Goal: Check status

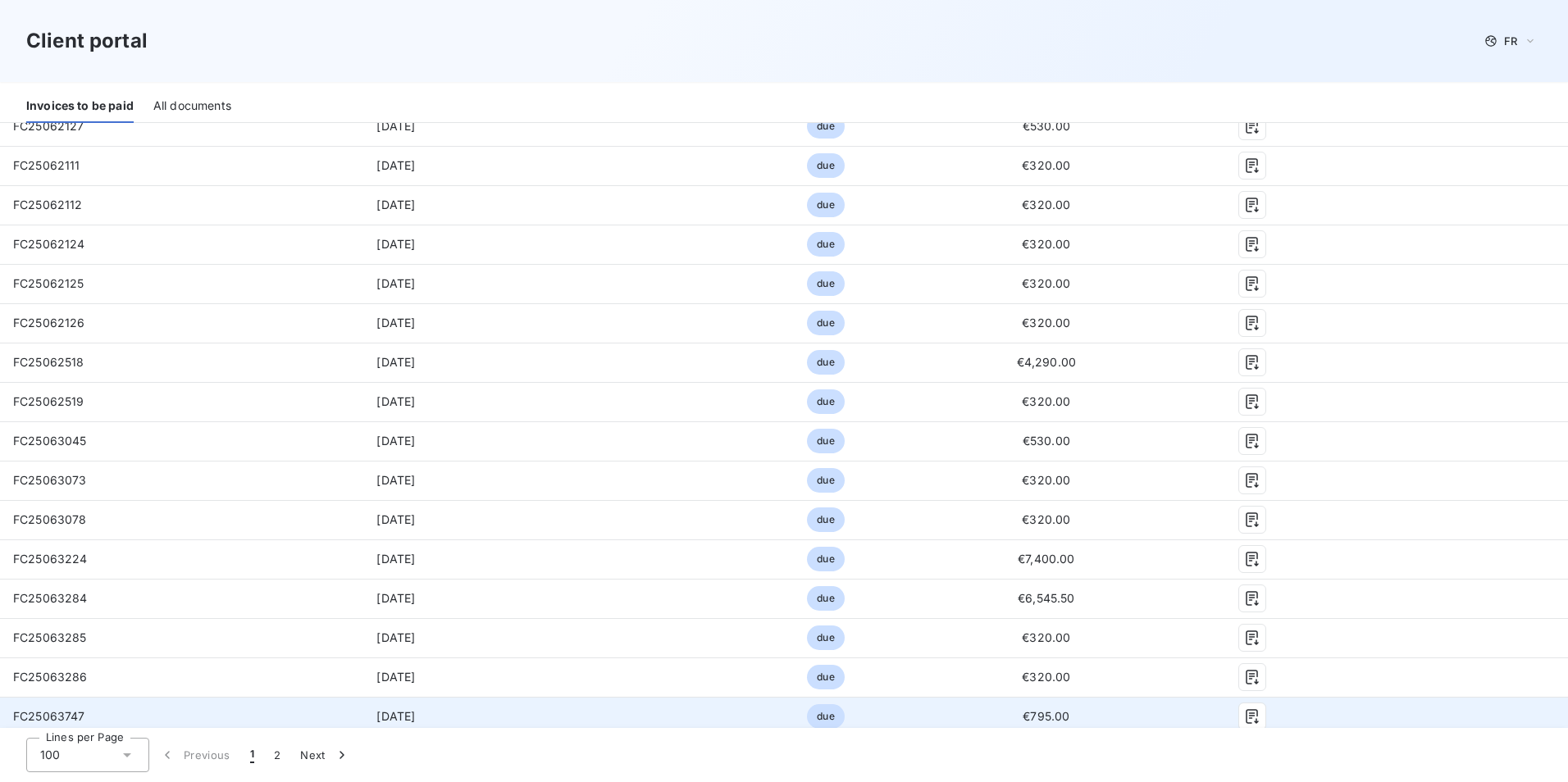
scroll to position [1722, 0]
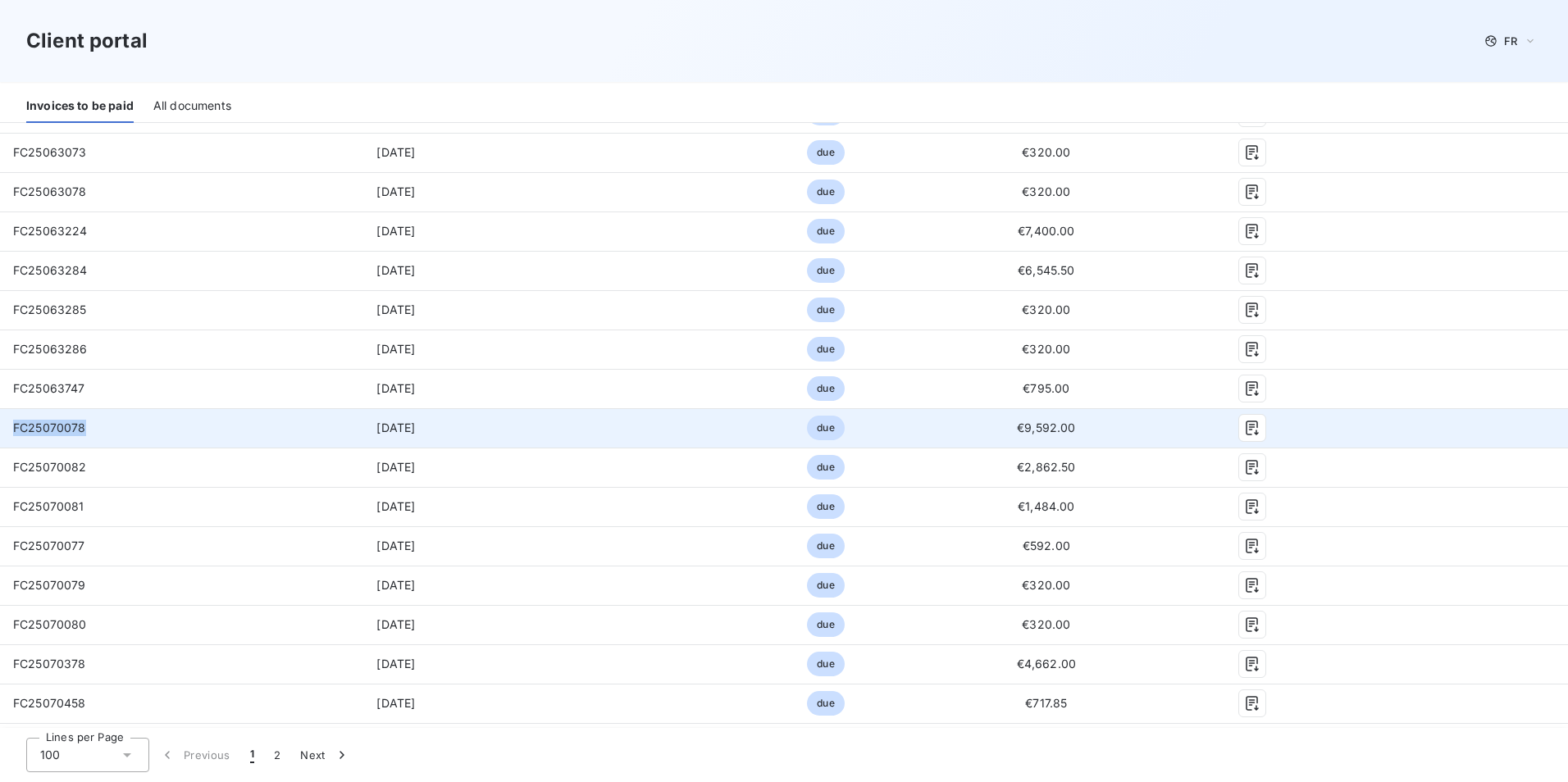
drag, startPoint x: 95, startPoint y: 429, endPoint x: 15, endPoint y: 424, distance: 80.2
click at [15, 424] on td "FC25070078" at bounding box center [137, 428] width 274 height 40
copy span "FC25070078"
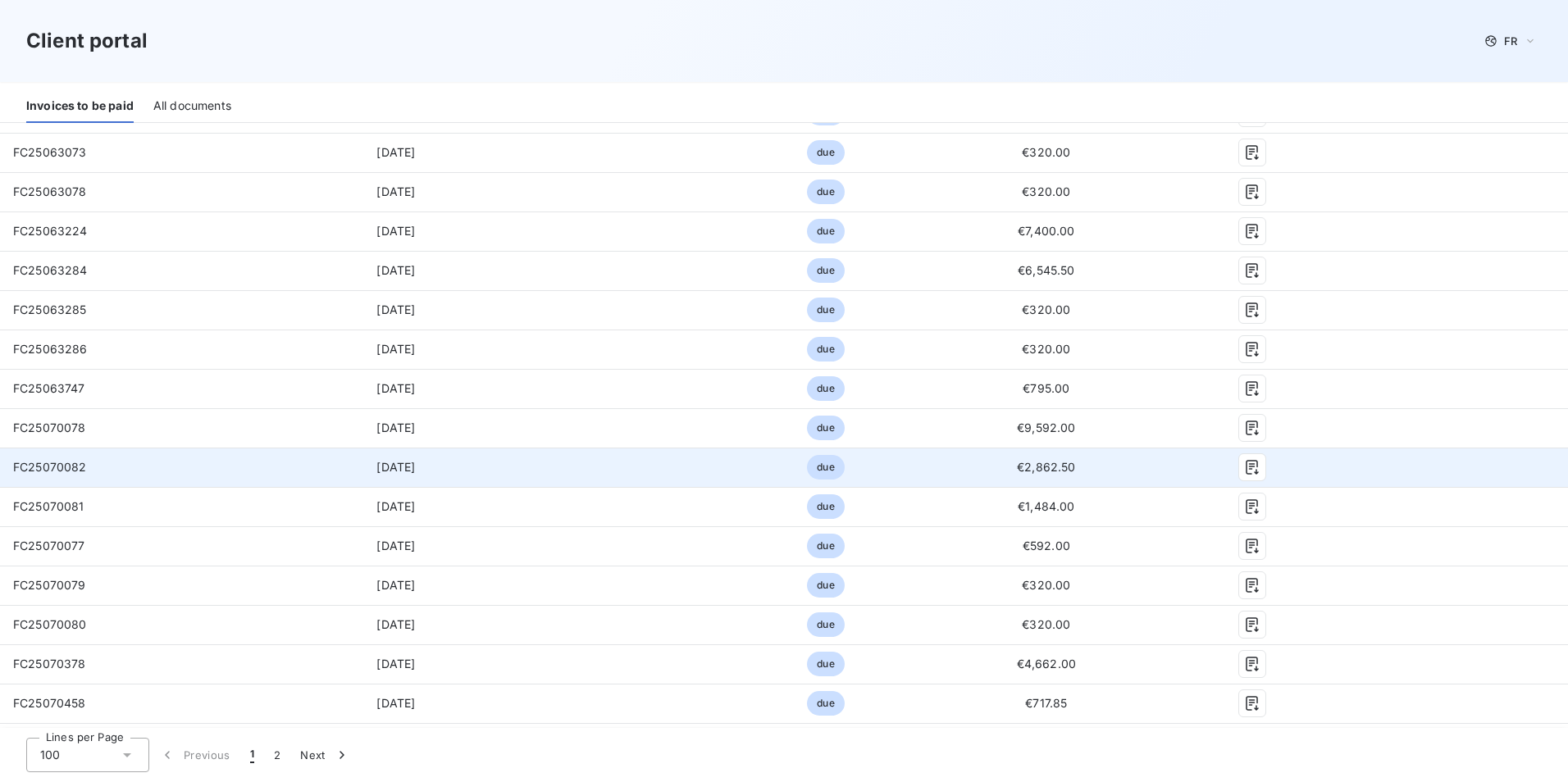
drag, startPoint x: 84, startPoint y: 469, endPoint x: 54, endPoint y: 469, distance: 30.0
click at [84, 469] on span "FC25070082" at bounding box center [50, 467] width 74 height 14
drag, startPoint x: 54, startPoint y: 469, endPoint x: 20, endPoint y: 469, distance: 34.0
click at [20, 469] on span "FC25070082" at bounding box center [50, 467] width 74 height 14
copy span "FC25070082"
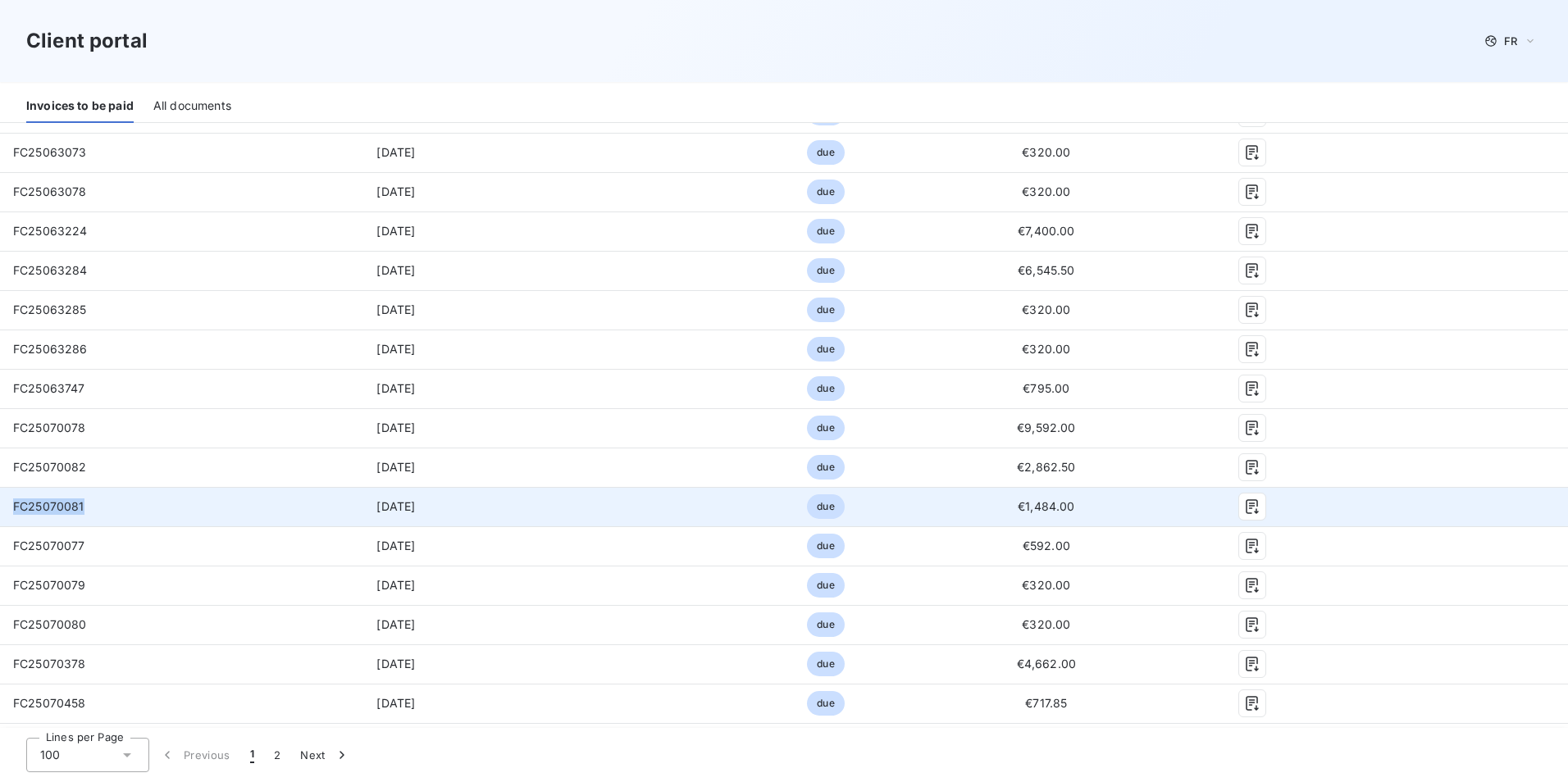
drag, startPoint x: 84, startPoint y: 508, endPoint x: 1, endPoint y: 512, distance: 83.1
click at [1, 512] on td "FC25070081" at bounding box center [137, 506] width 274 height 40
copy span "FC25070081"
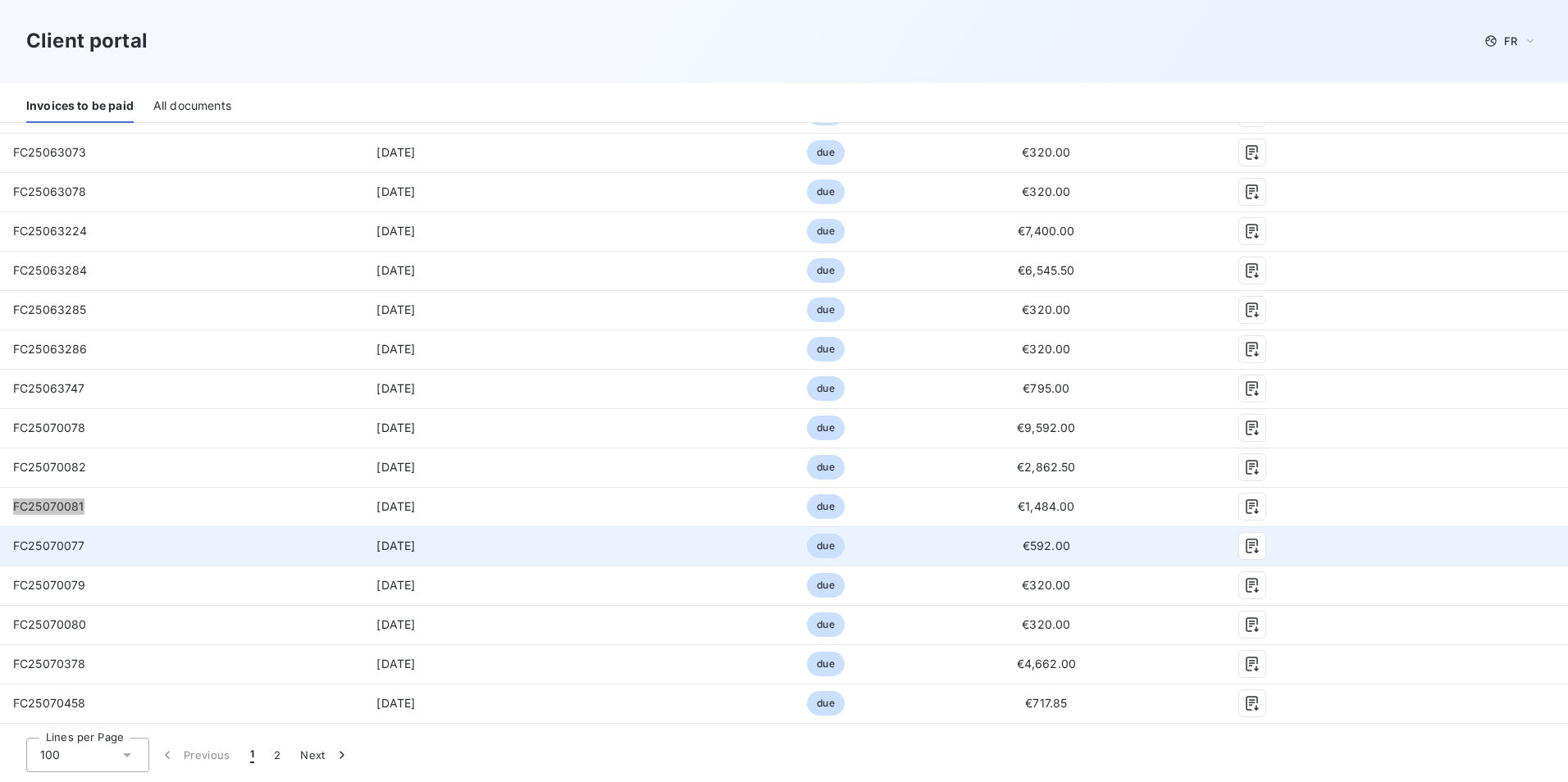
scroll to position [1804, 0]
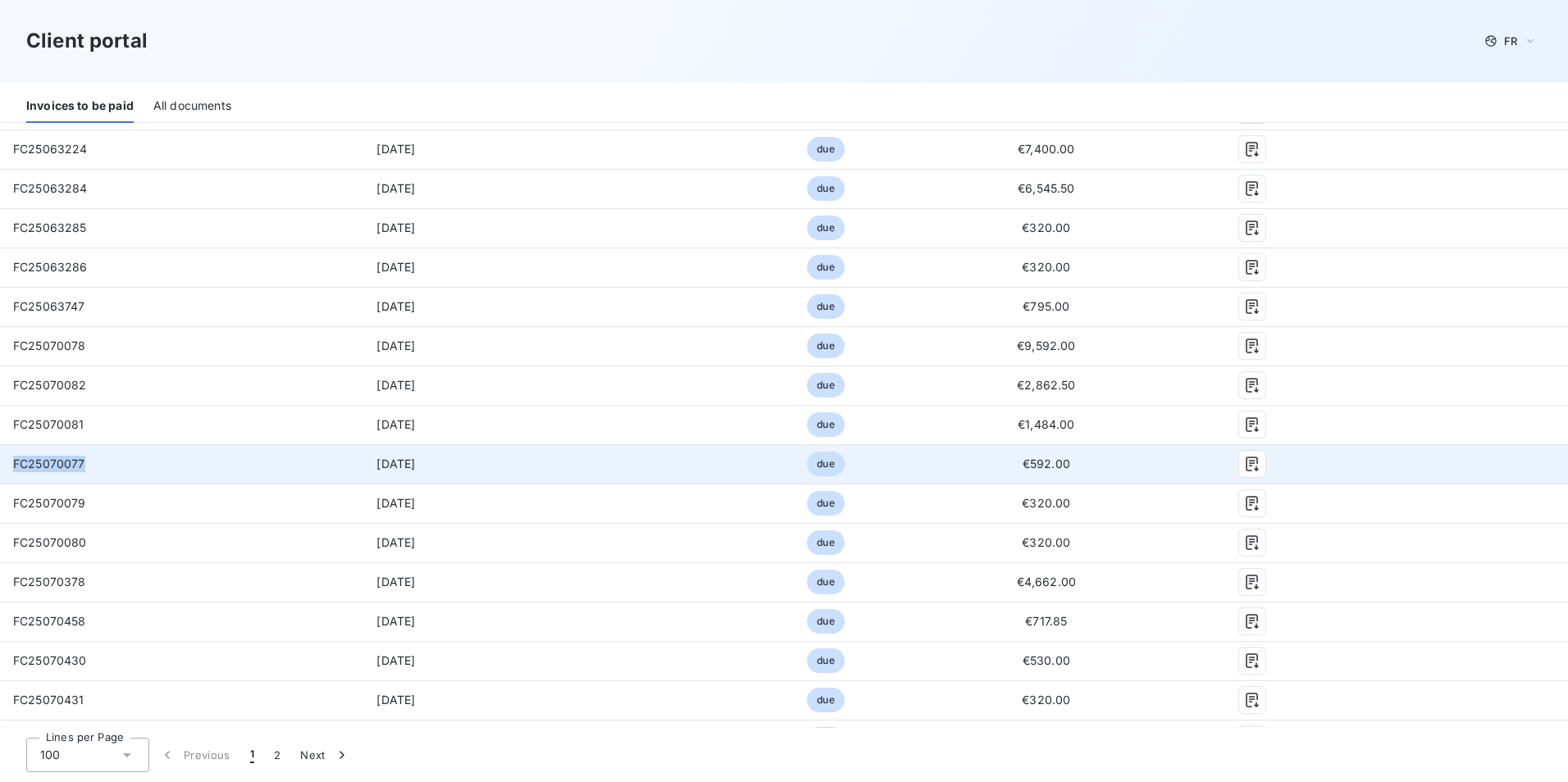
drag, startPoint x: 87, startPoint y: 466, endPoint x: 16, endPoint y: 465, distance: 71.0
click at [16, 465] on td "FC25070077" at bounding box center [137, 464] width 274 height 40
copy span "FC25070077"
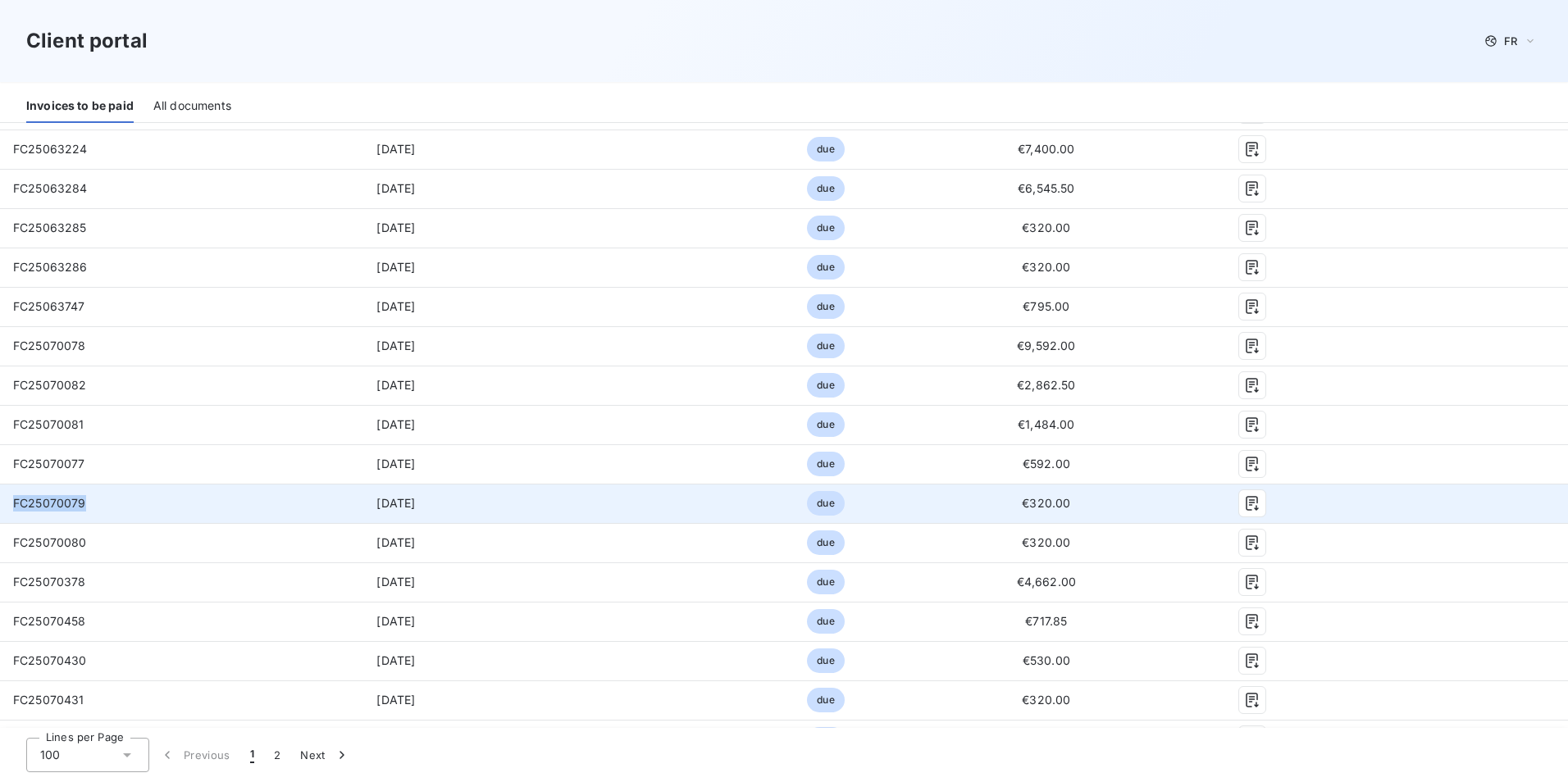
drag, startPoint x: 83, startPoint y: 502, endPoint x: 17, endPoint y: 505, distance: 66.1
click at [17, 505] on span "FC25070079" at bounding box center [49, 503] width 73 height 14
copy span "FC25070079"
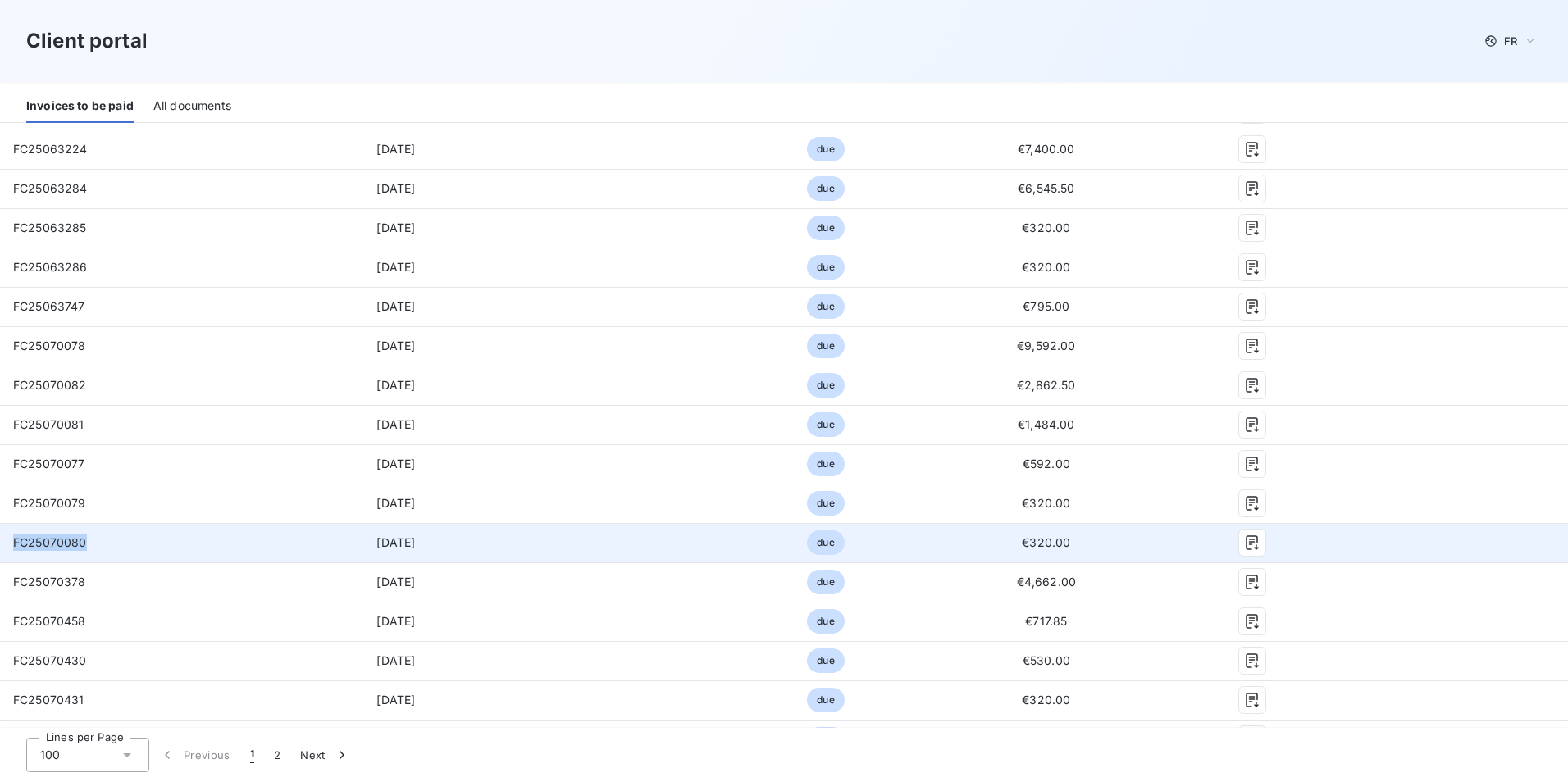
drag, startPoint x: 90, startPoint y: 545, endPoint x: 0, endPoint y: 545, distance: 90.0
click at [0, 545] on td "FC25070080" at bounding box center [137, 543] width 274 height 40
copy span "FC25070080"
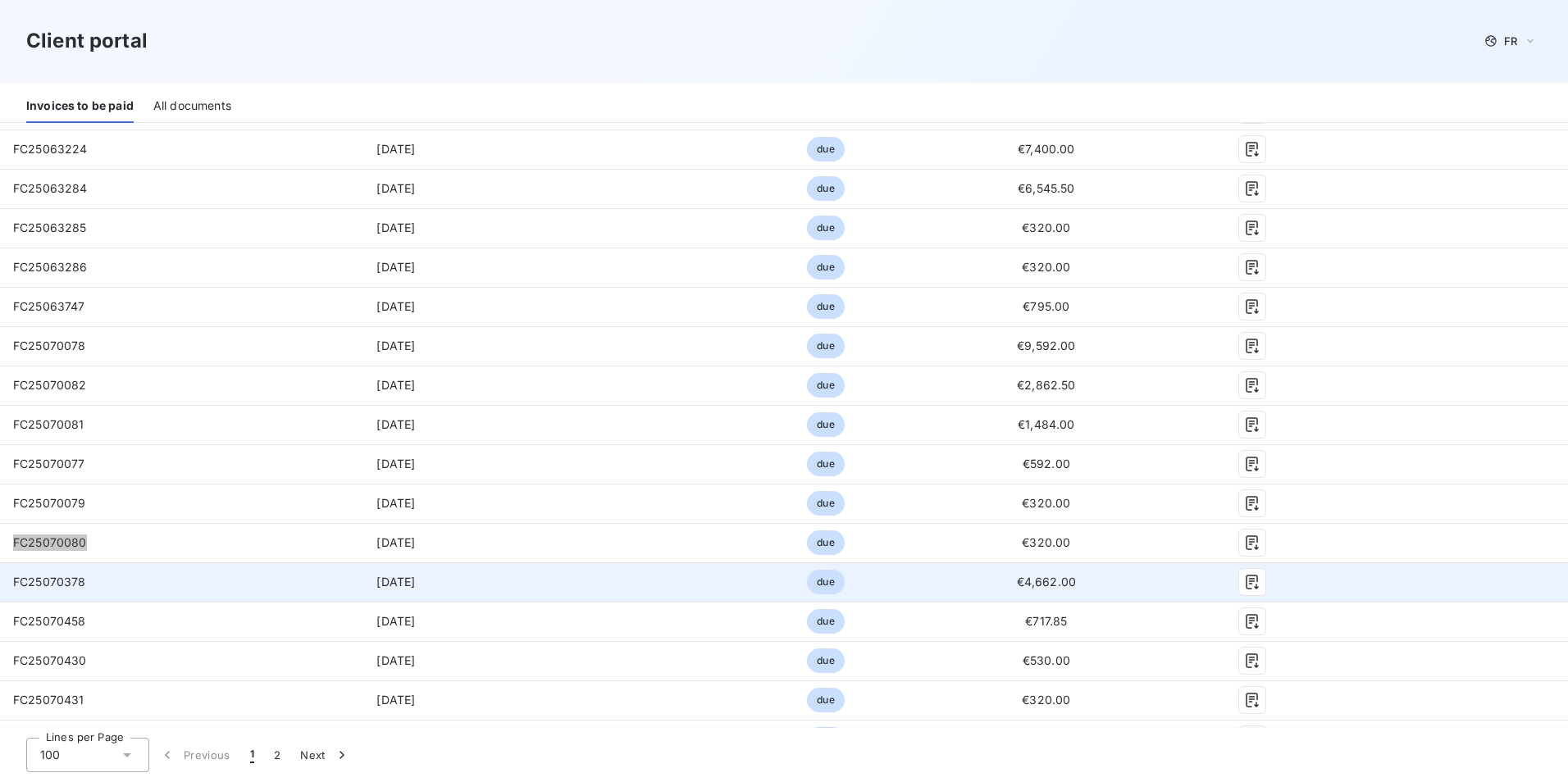
scroll to position [1887, 0]
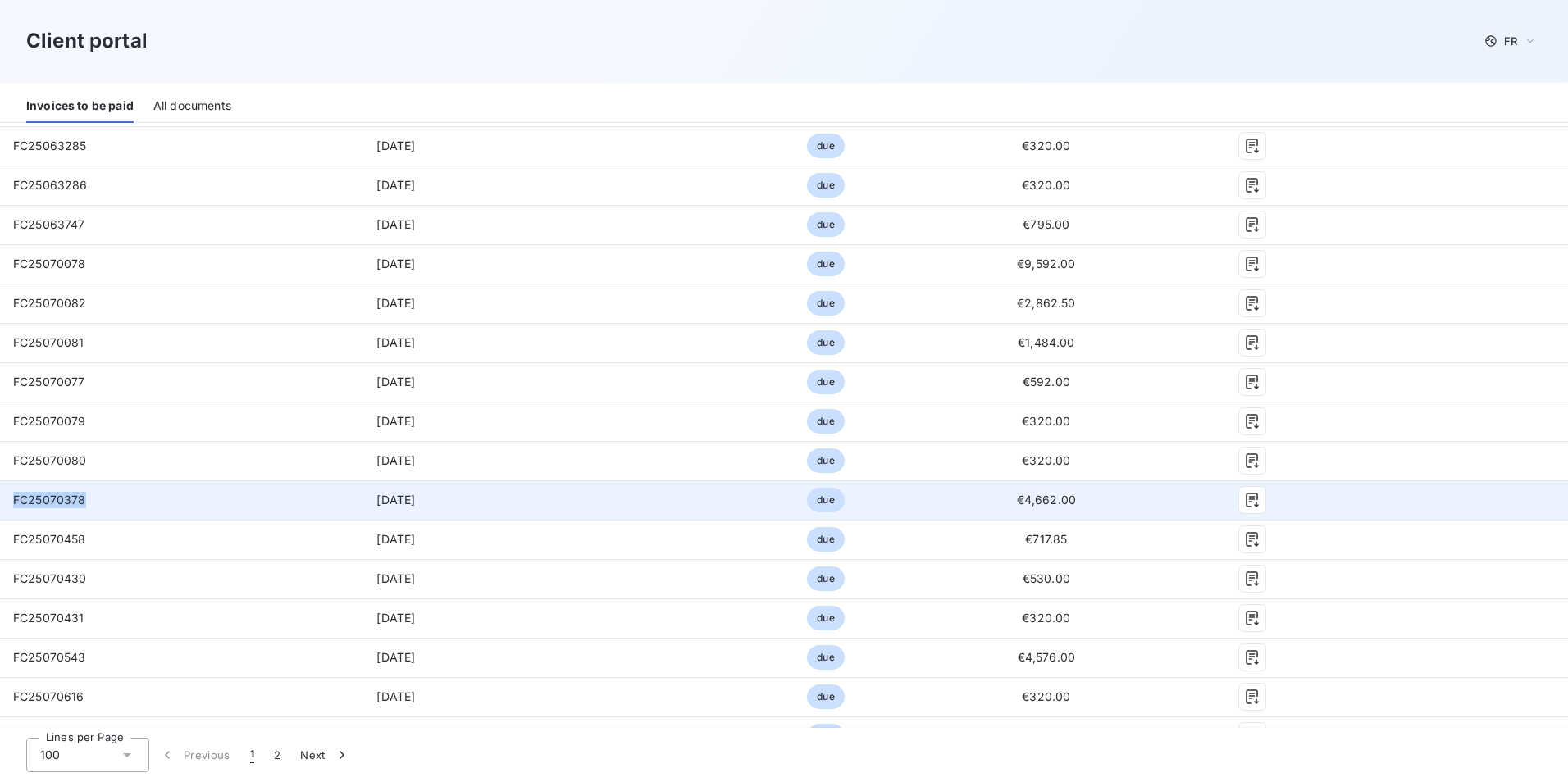
drag, startPoint x: 86, startPoint y: 502, endPoint x: 10, endPoint y: 504, distance: 76.0
click at [10, 504] on td "FC25070378" at bounding box center [137, 500] width 274 height 40
copy span "FC25070378"
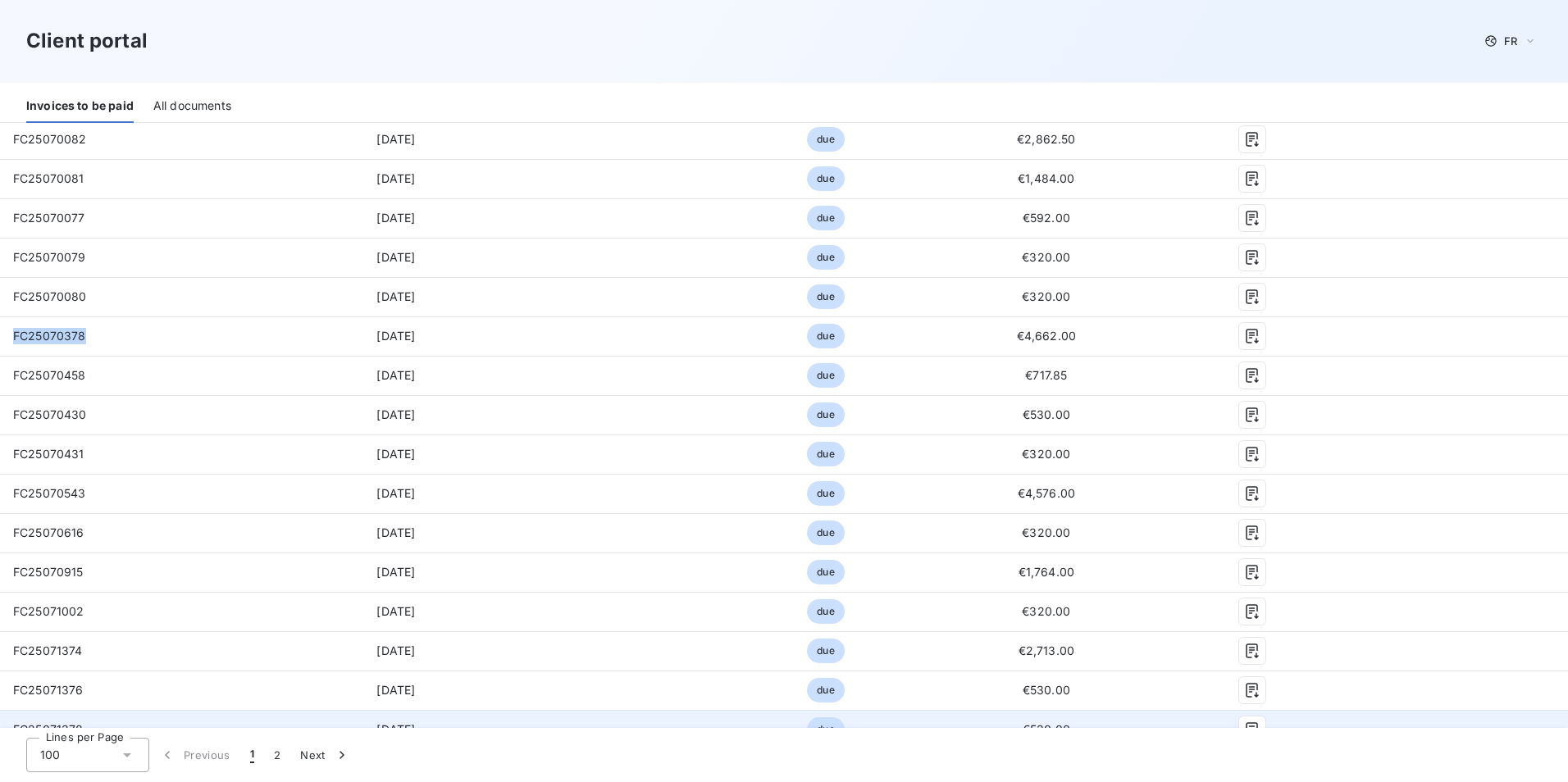
scroll to position [2214, 0]
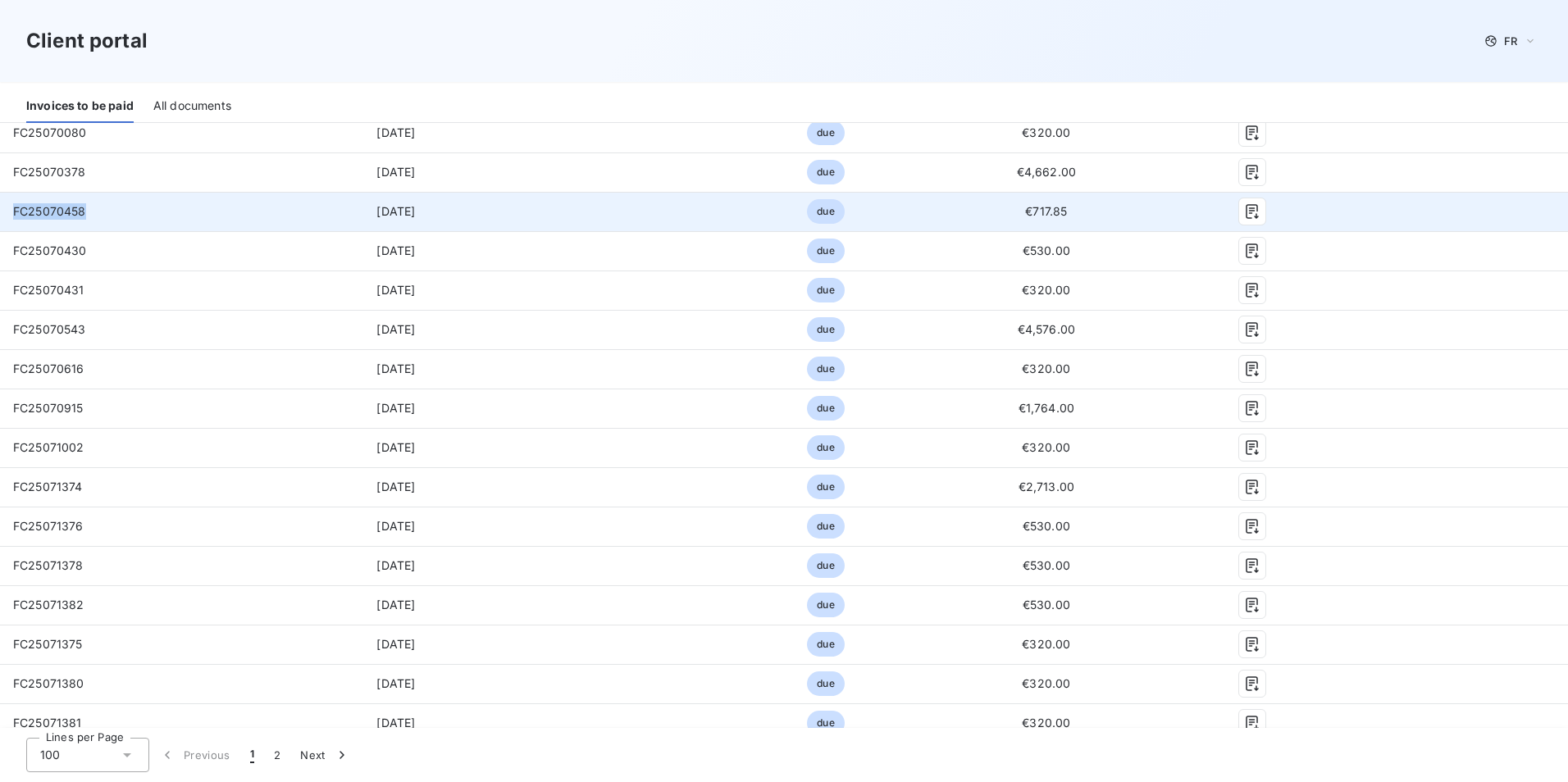
drag, startPoint x: 87, startPoint y: 211, endPoint x: 2, endPoint y: 210, distance: 85.0
click at [6, 211] on td "FC25070458" at bounding box center [137, 211] width 274 height 40
copy span "FC25070458"
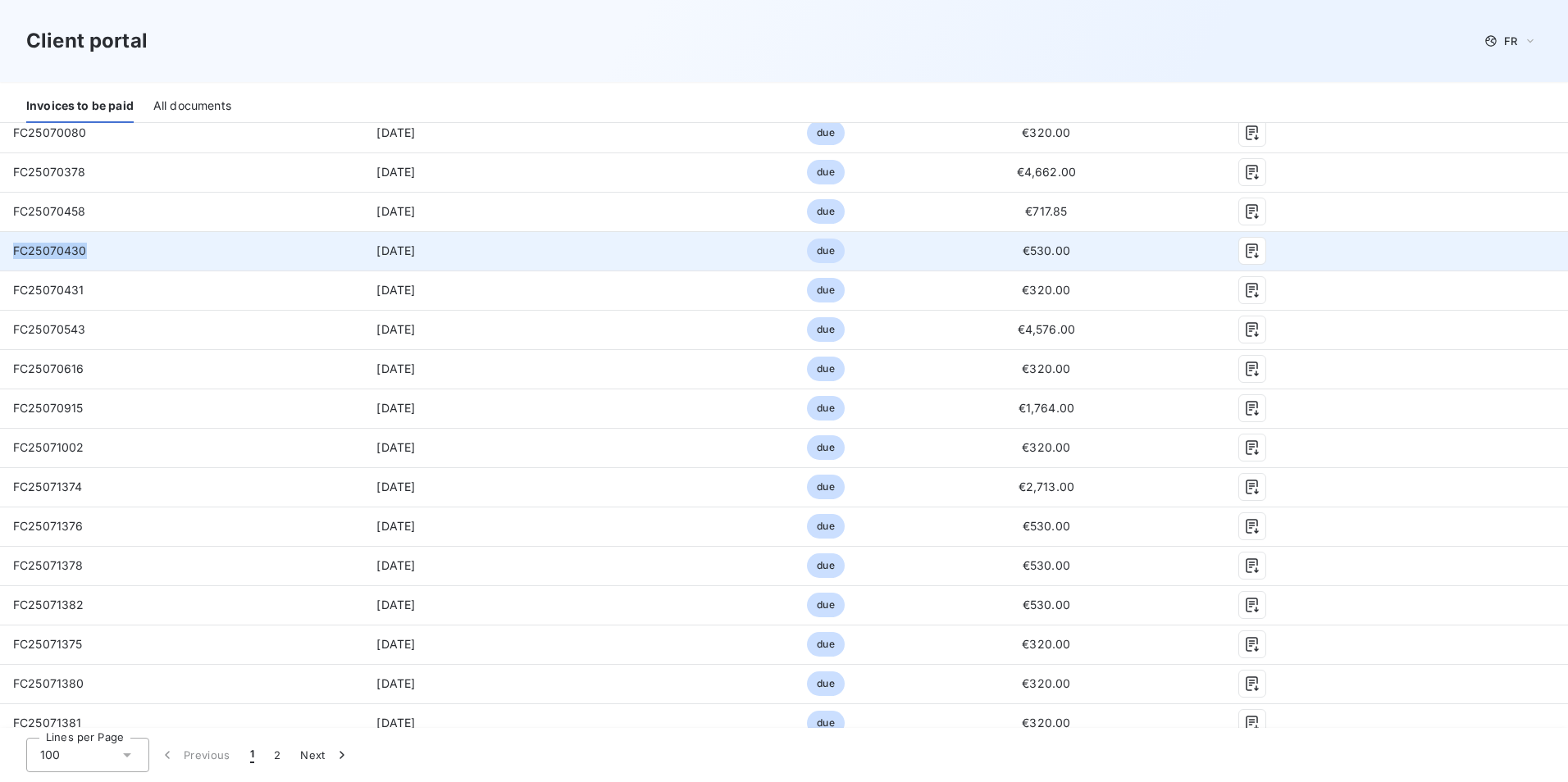
drag, startPoint x: 85, startPoint y: 248, endPoint x: 7, endPoint y: 254, distance: 78.2
click at [7, 254] on td "FC25070430" at bounding box center [137, 251] width 274 height 40
copy span "FC25070430"
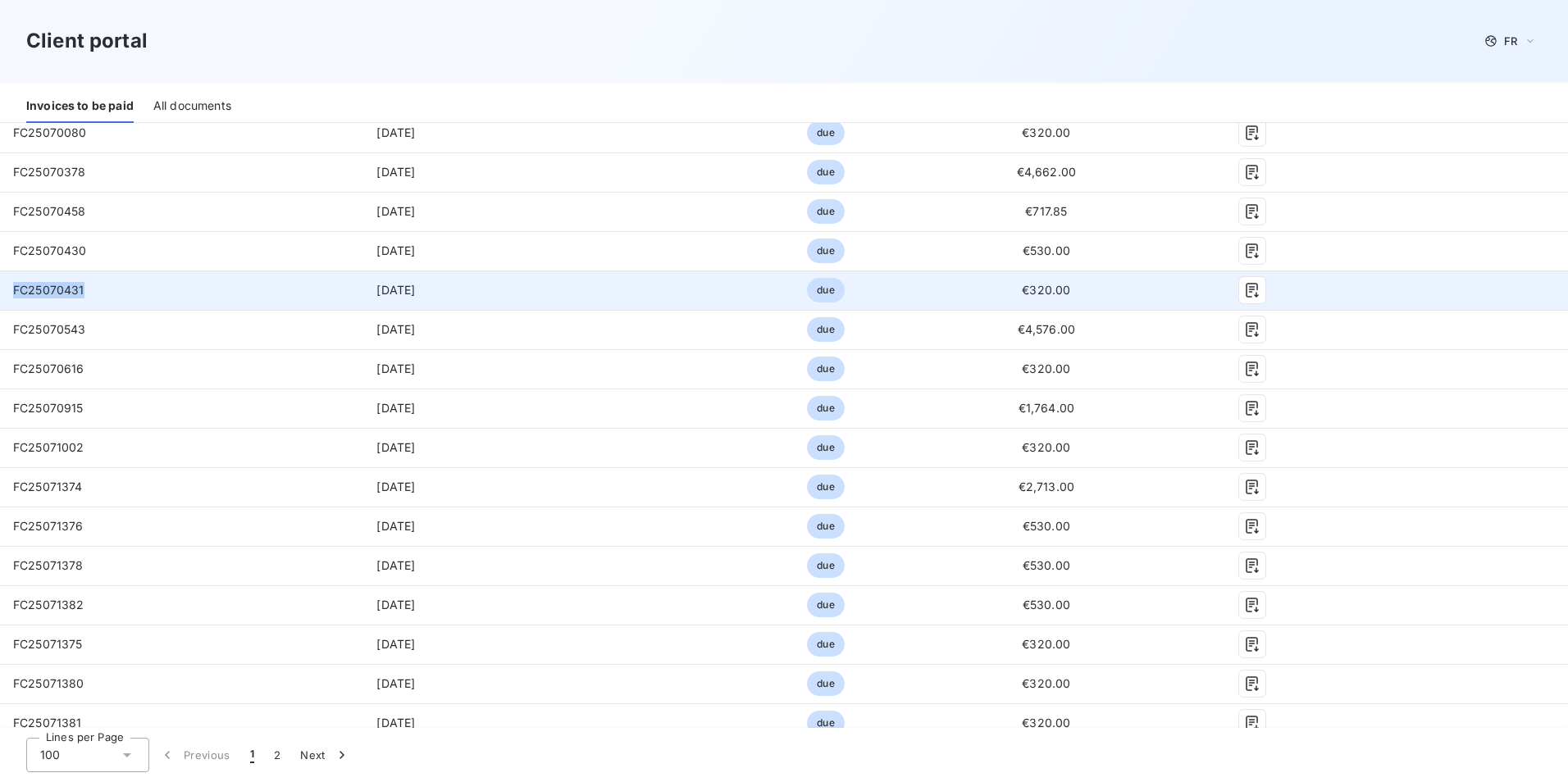
drag, startPoint x: 85, startPoint y: 288, endPoint x: 13, endPoint y: 297, distance: 72.6
click at [13, 297] on td "FC25070431" at bounding box center [137, 290] width 274 height 40
copy span "FC25070431"
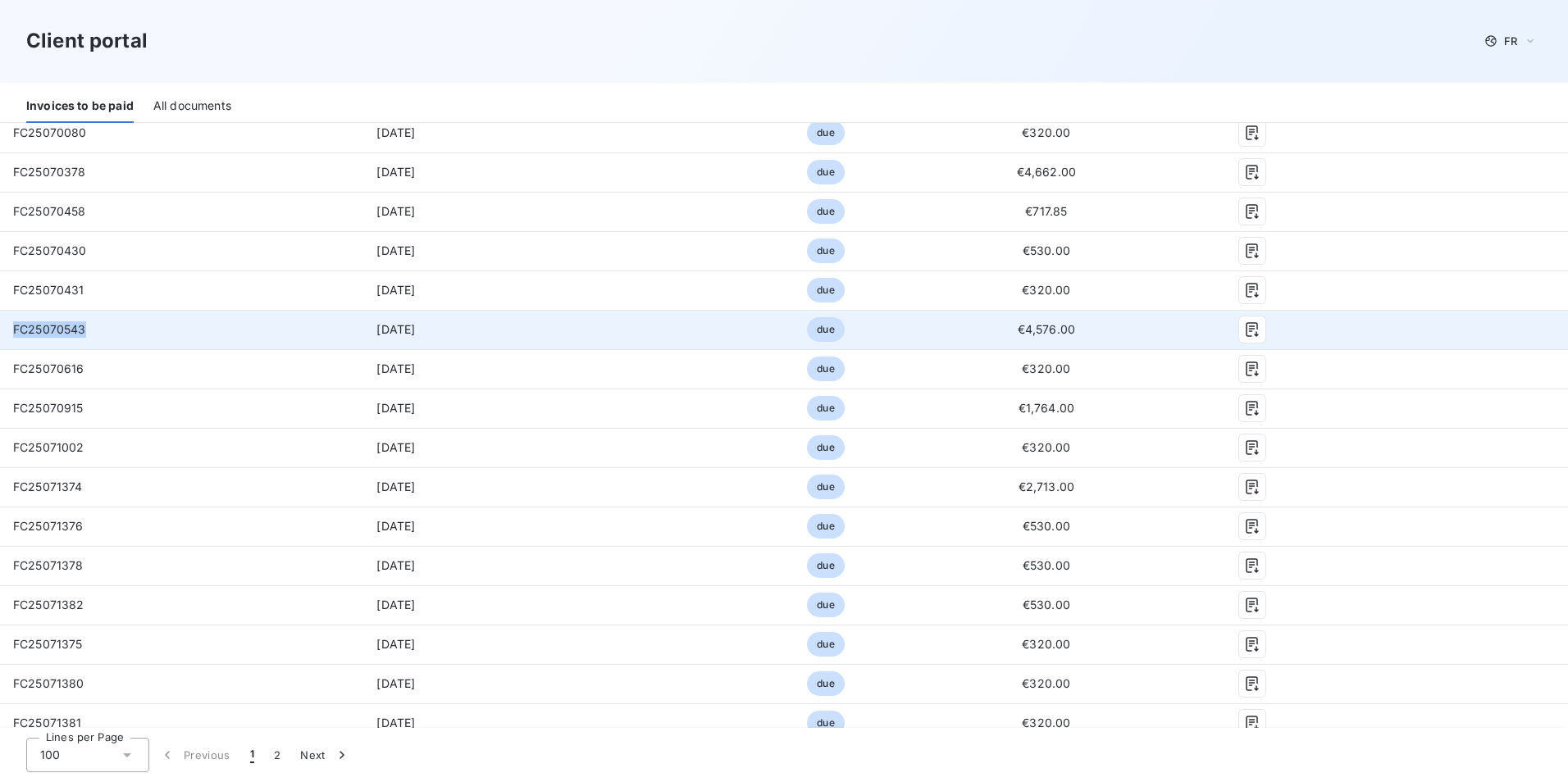
drag, startPoint x: 87, startPoint y: 330, endPoint x: 12, endPoint y: 333, distance: 75.1
click at [12, 333] on td "FC25070543" at bounding box center [137, 330] width 274 height 40
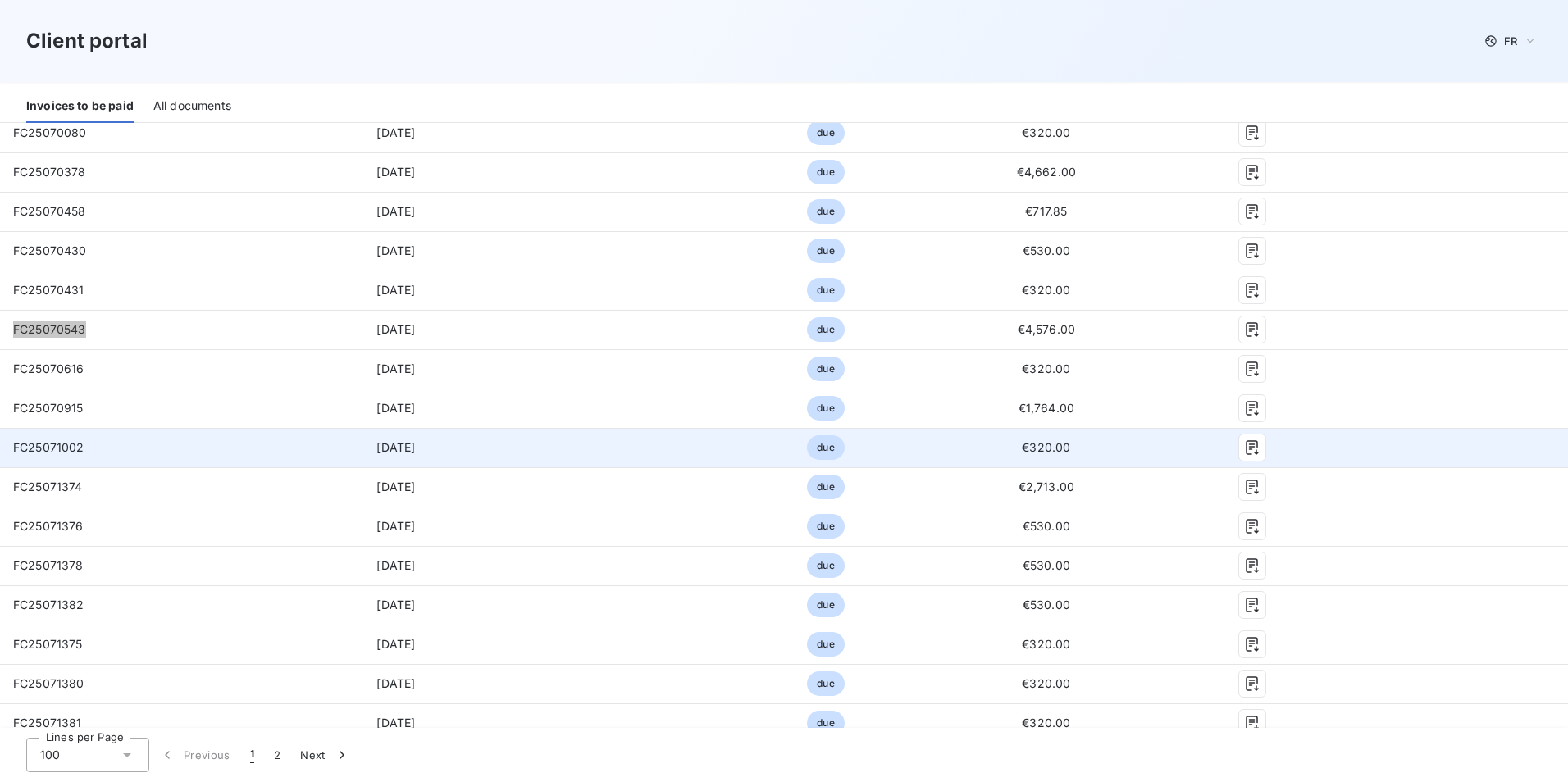
scroll to position [2297, 0]
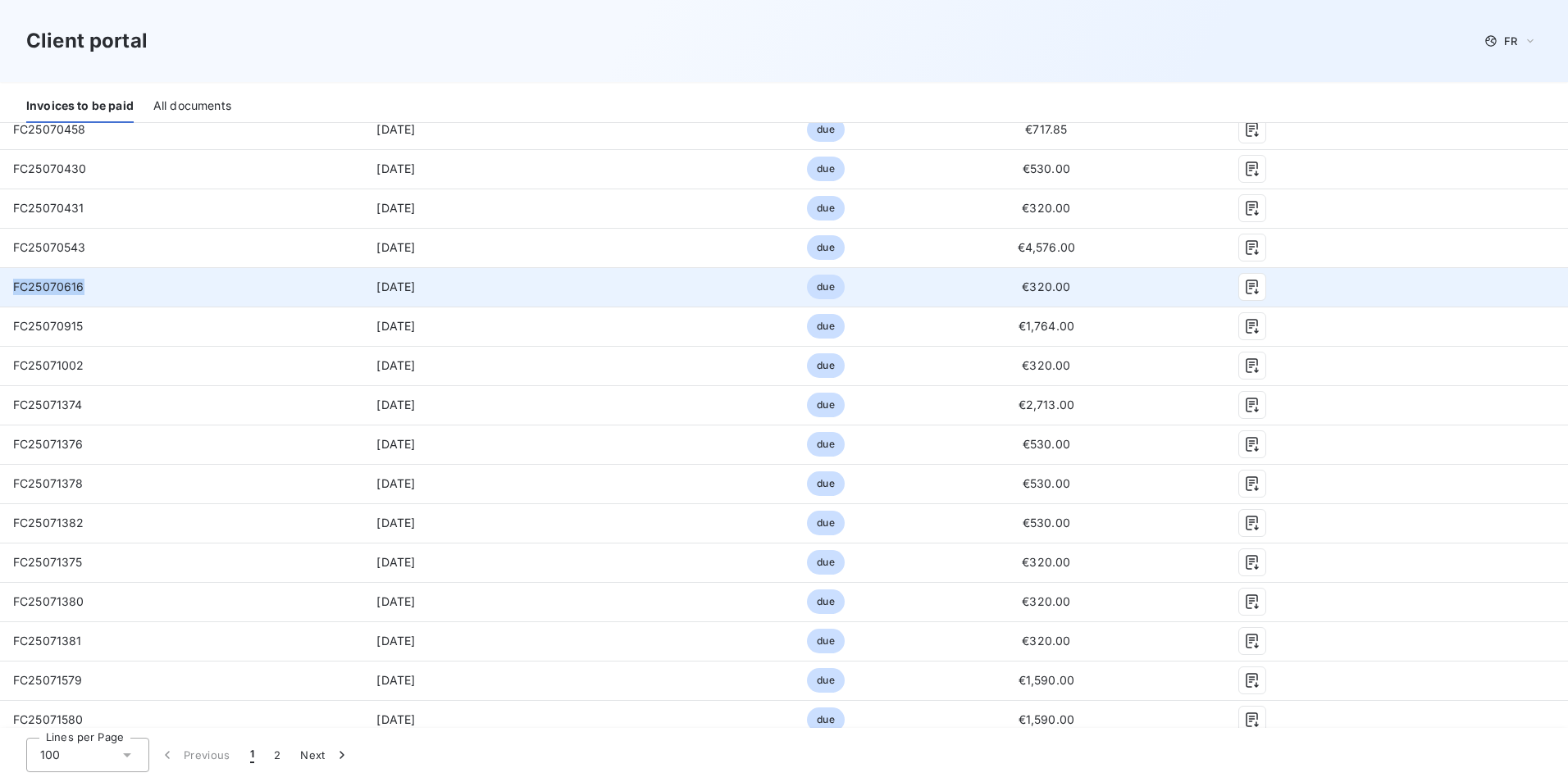
drag, startPoint x: 87, startPoint y: 286, endPoint x: 12, endPoint y: 286, distance: 75.0
click at [12, 286] on td "FC25070616" at bounding box center [137, 287] width 274 height 40
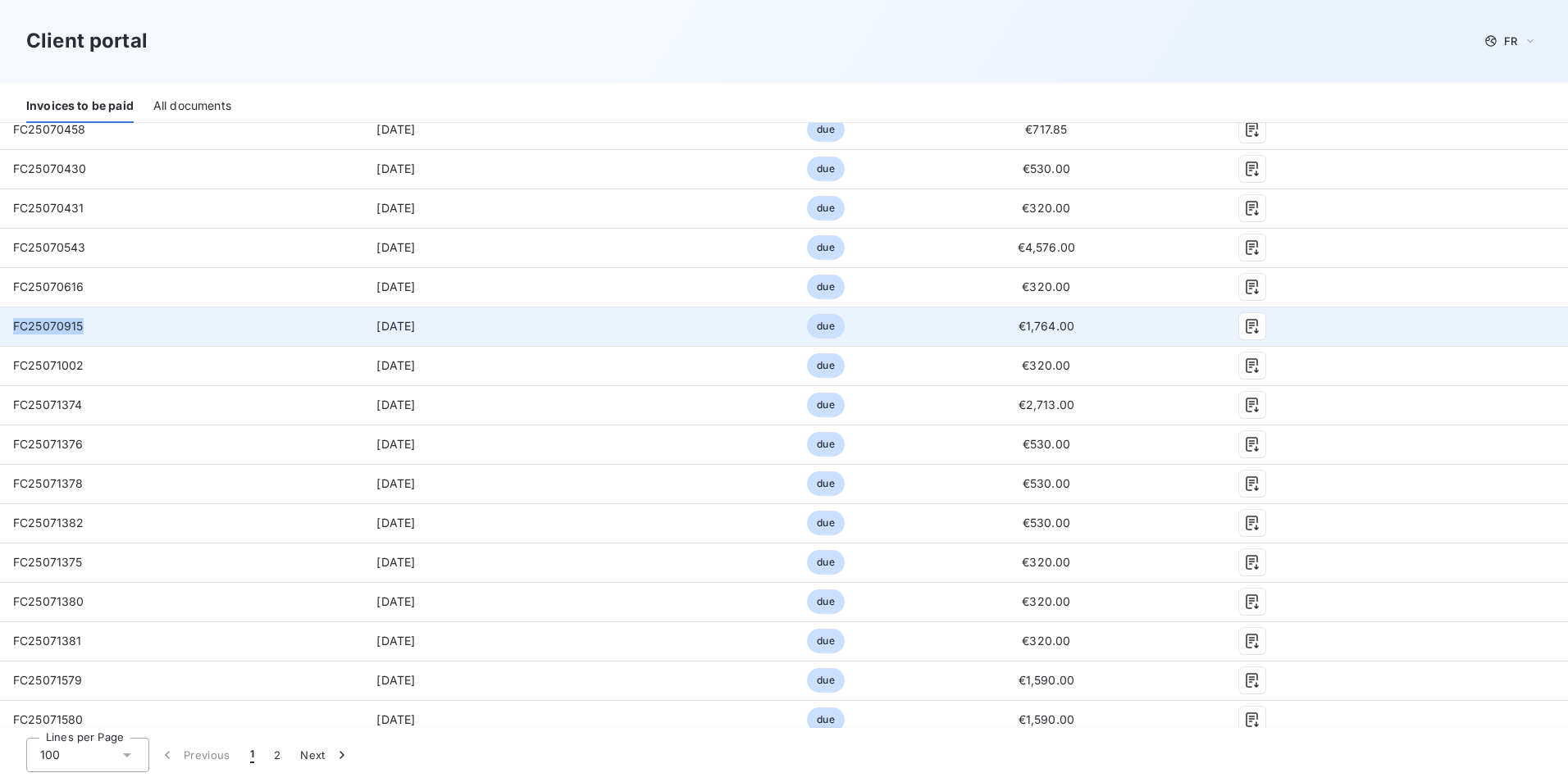
drag, startPoint x: 87, startPoint y: 327, endPoint x: 14, endPoint y: 330, distance: 73.1
click at [14, 330] on td "FC25070915" at bounding box center [137, 326] width 274 height 40
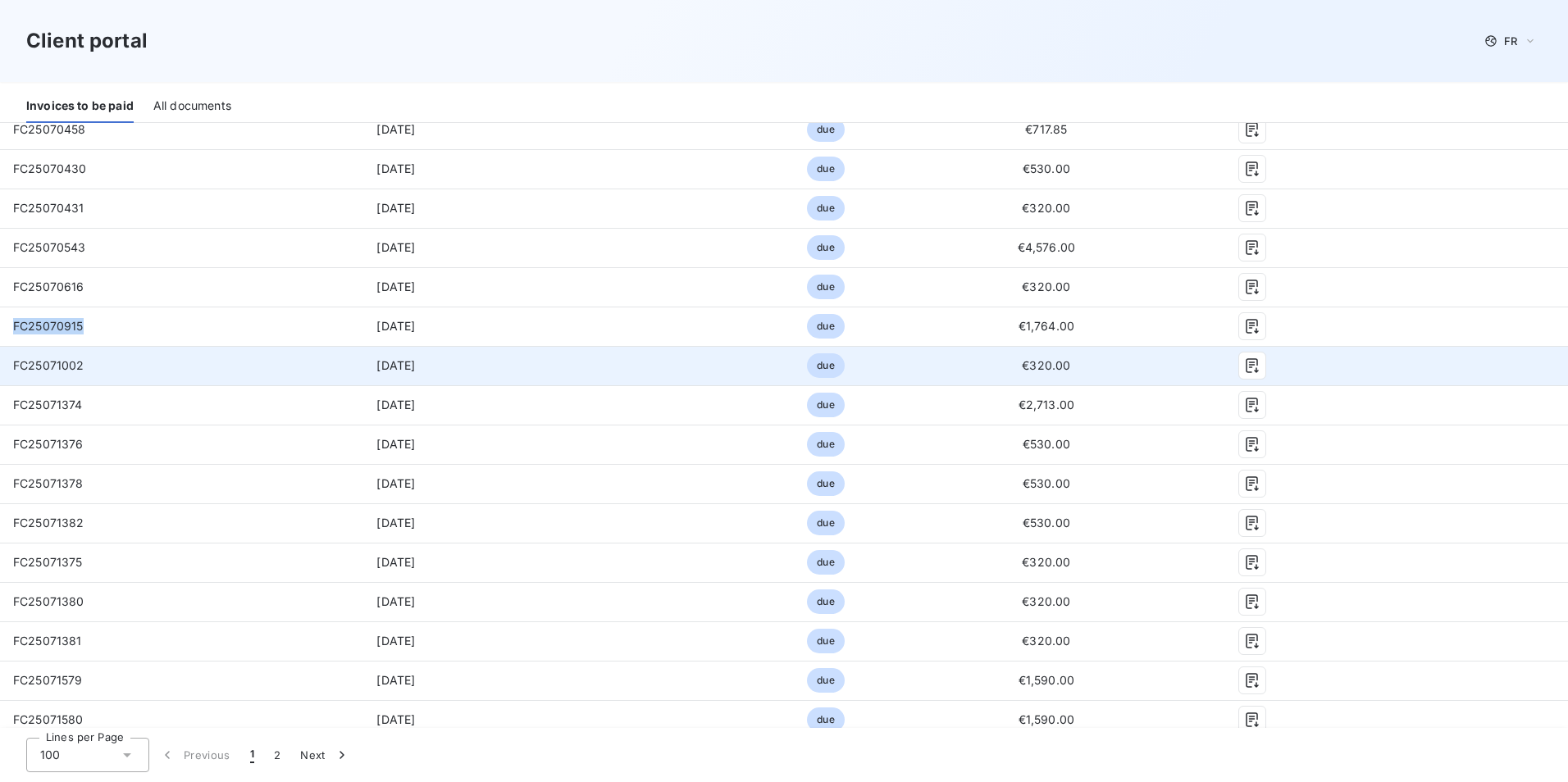
click at [86, 365] on td "FC25071002" at bounding box center [137, 366] width 274 height 40
drag, startPoint x: 86, startPoint y: 363, endPoint x: 7, endPoint y: 365, distance: 79.0
click at [7, 365] on td "FC25071002" at bounding box center [137, 366] width 274 height 40
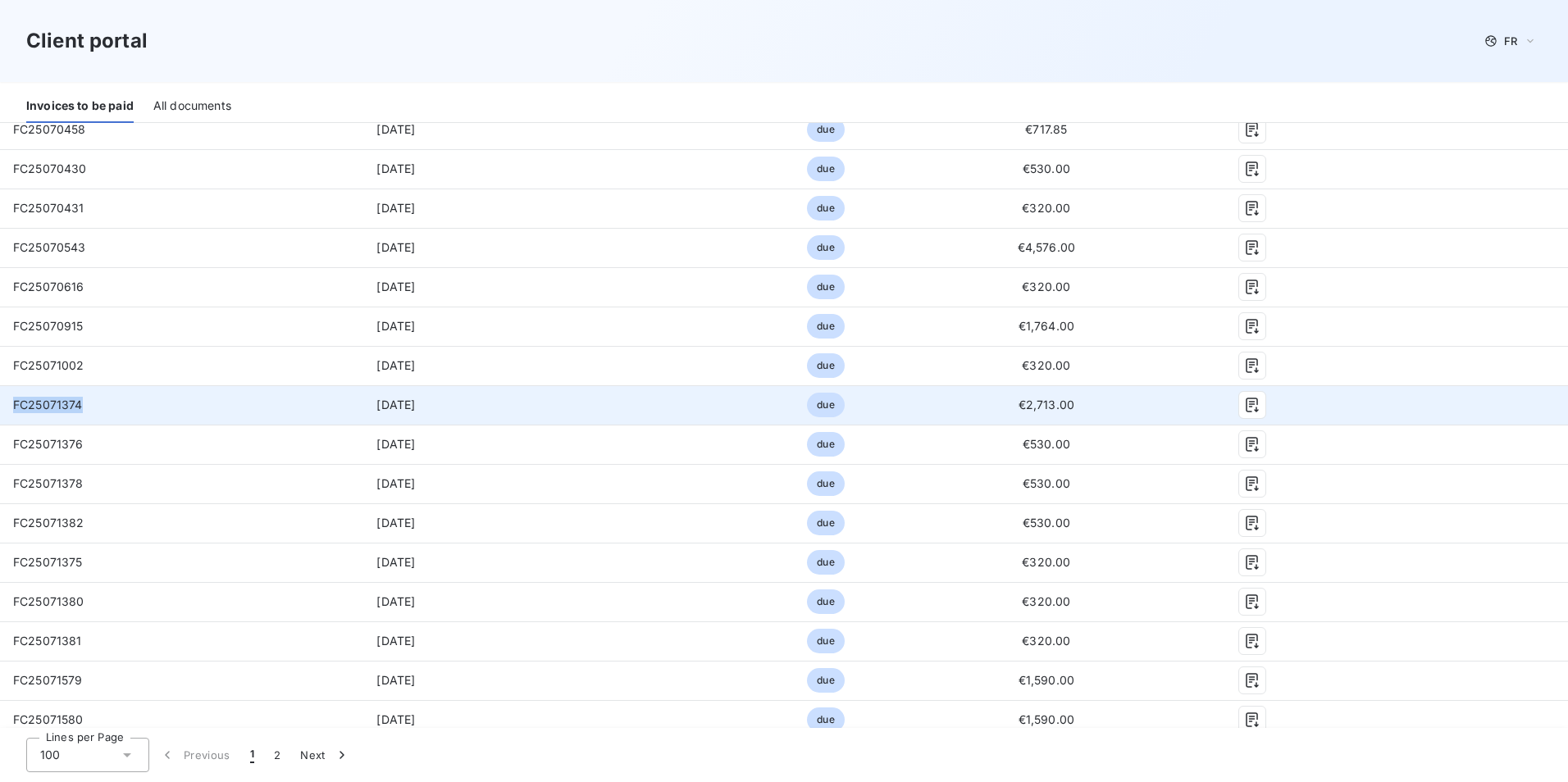
drag, startPoint x: 80, startPoint y: 406, endPoint x: 11, endPoint y: 410, distance: 69.1
click at [11, 410] on td "FC25071374" at bounding box center [137, 405] width 274 height 40
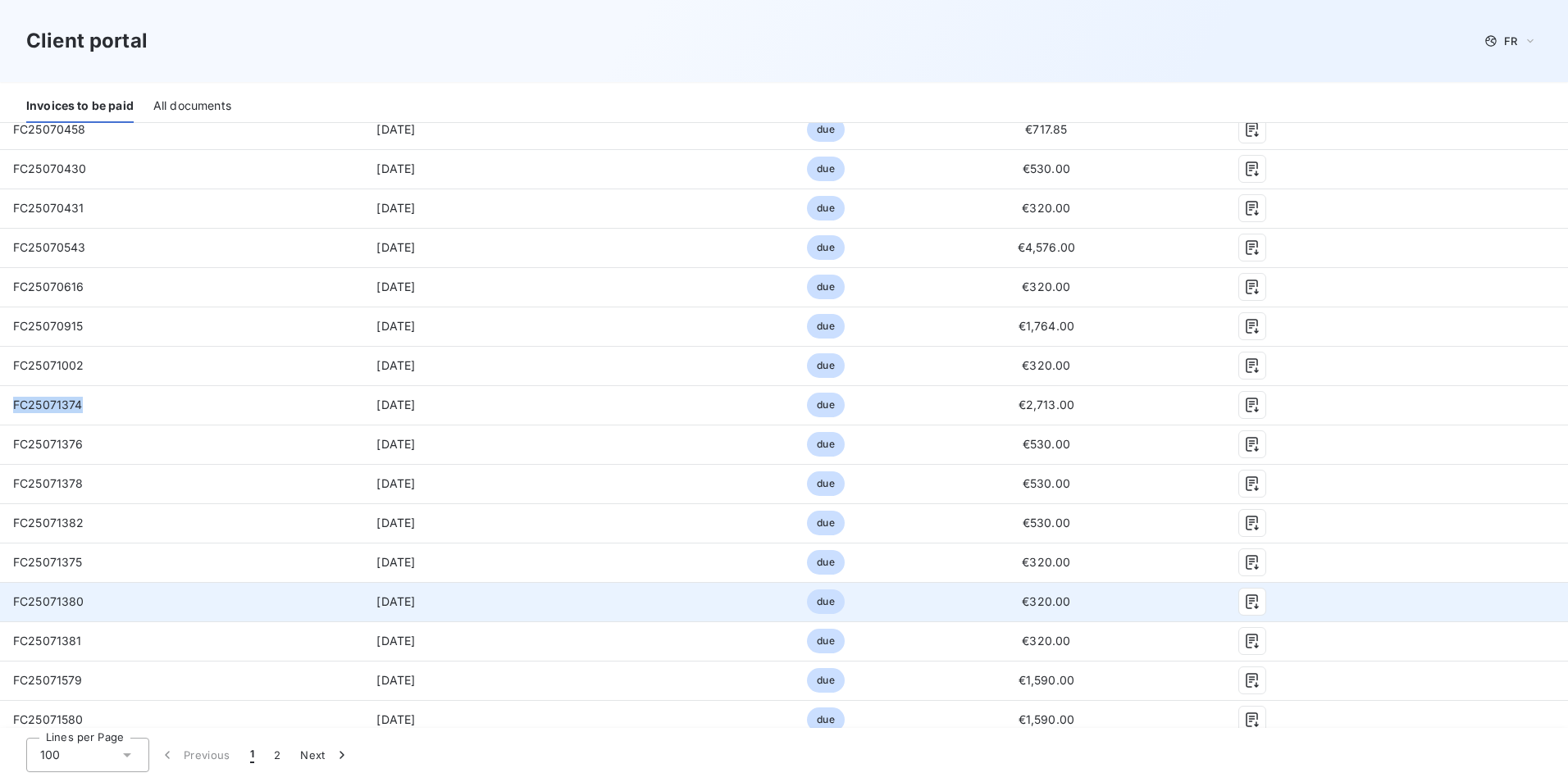
scroll to position [2460, 0]
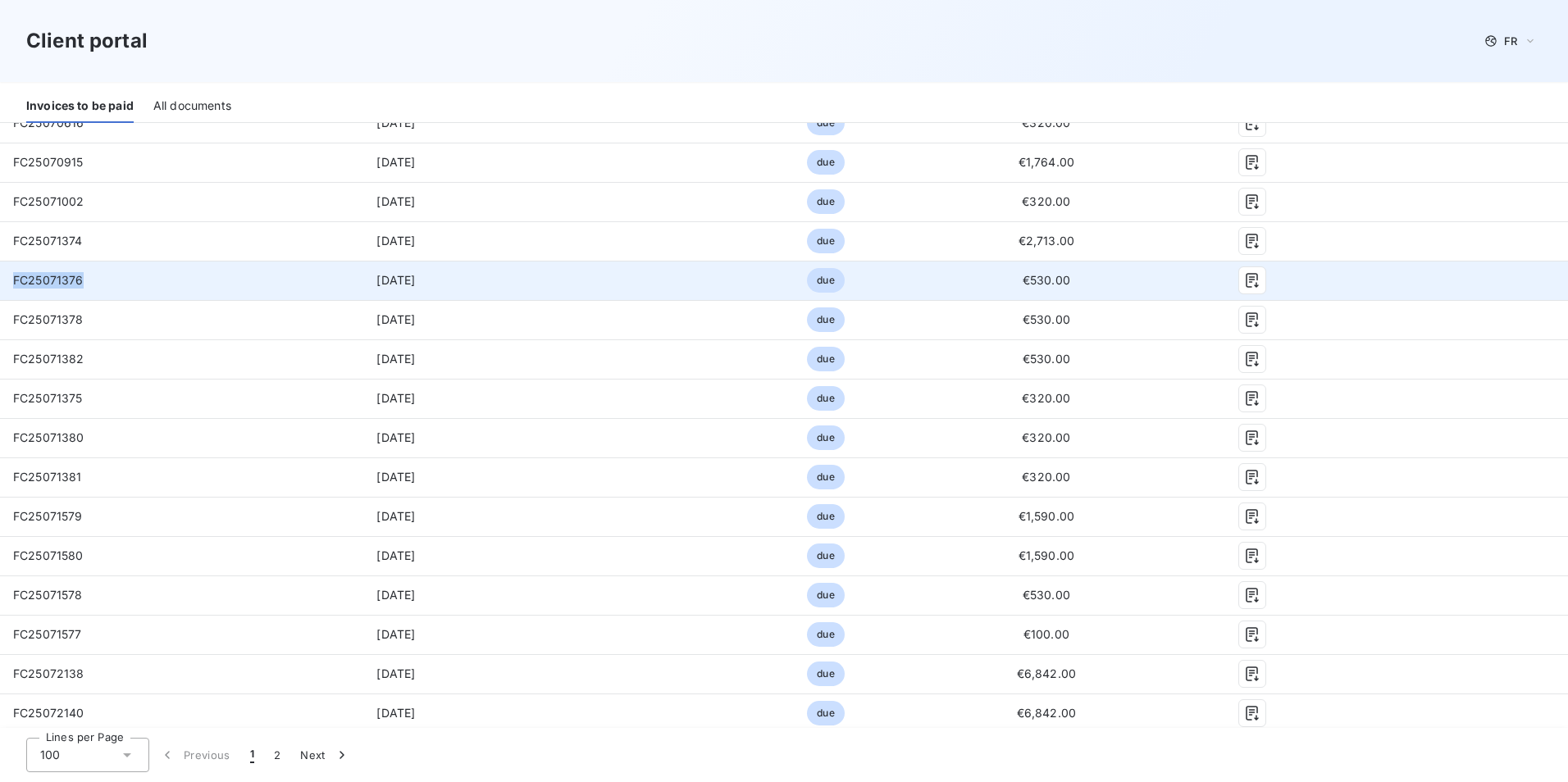
drag, startPoint x: 83, startPoint y: 284, endPoint x: 15, endPoint y: 285, distance: 68.0
click at [15, 285] on span "FC25071376" at bounding box center [49, 280] width 71 height 14
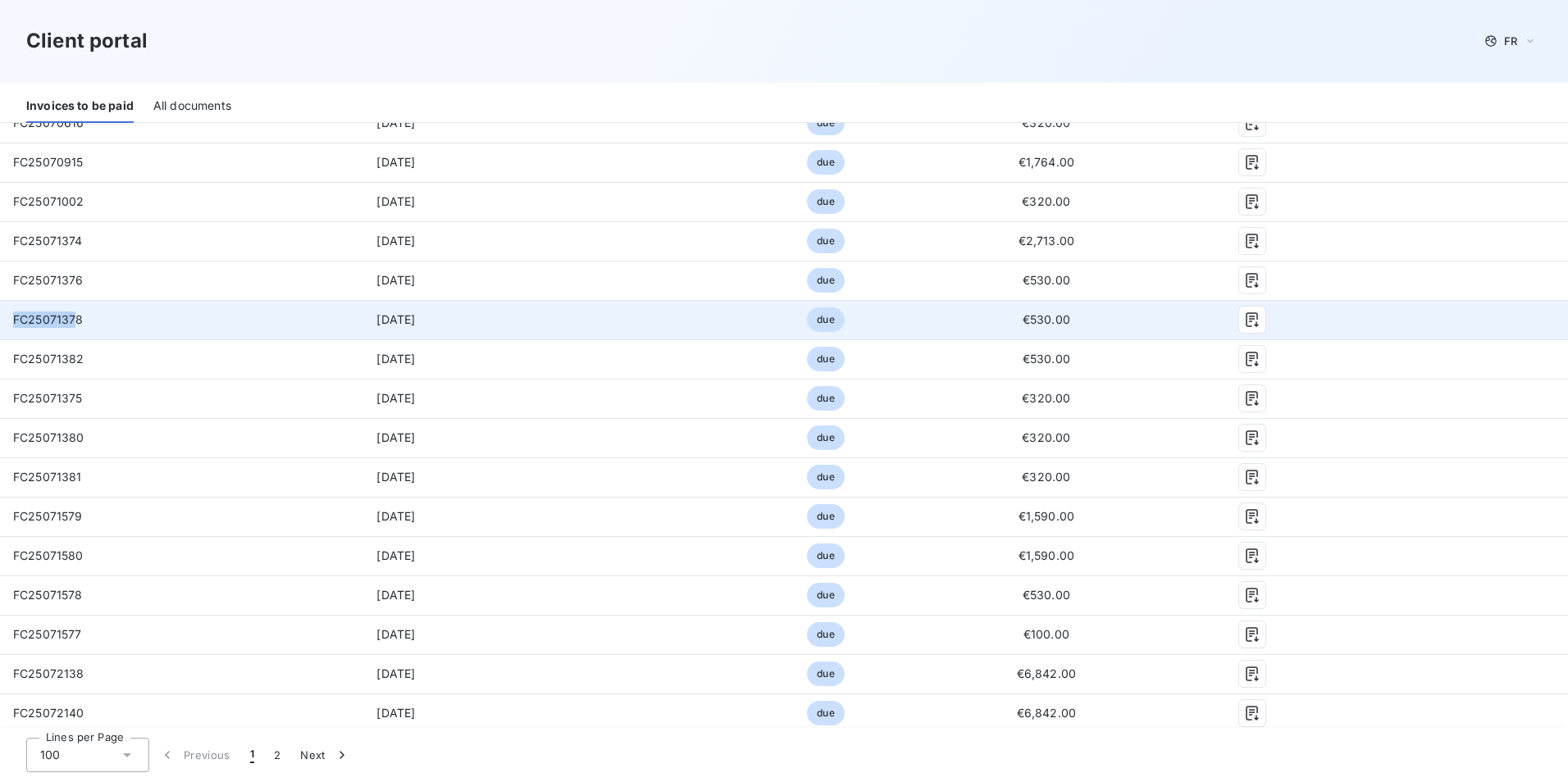
drag, startPoint x: 79, startPoint y: 321, endPoint x: 15, endPoint y: 321, distance: 64.0
click at [15, 321] on span "FC25071378" at bounding box center [49, 320] width 71 height 14
click at [13, 327] on td "FC25071378" at bounding box center [137, 320] width 274 height 40
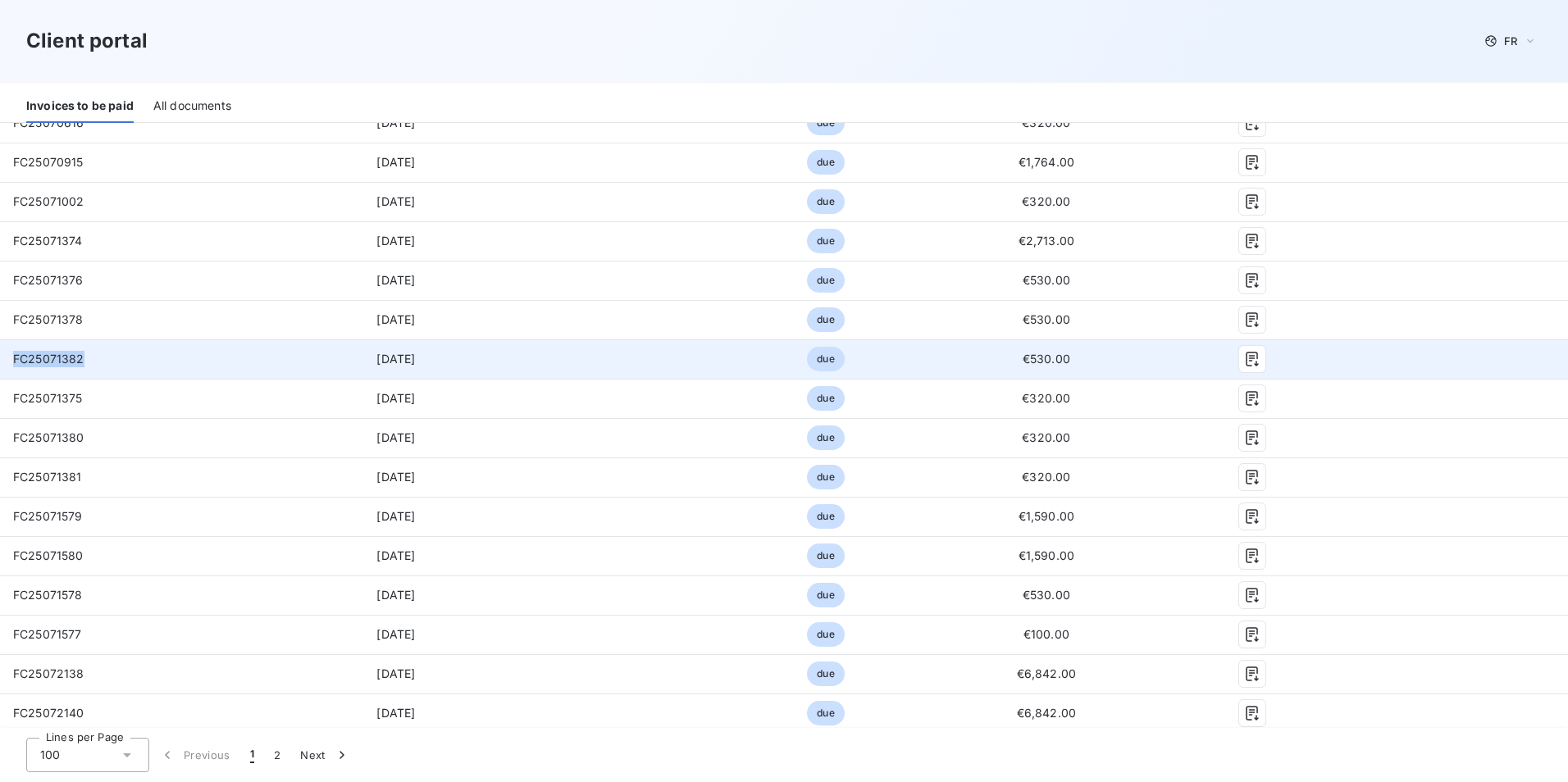
drag, startPoint x: 80, startPoint y: 361, endPoint x: 5, endPoint y: 360, distance: 75.0
click at [5, 360] on td "FC25071382" at bounding box center [137, 359] width 274 height 40
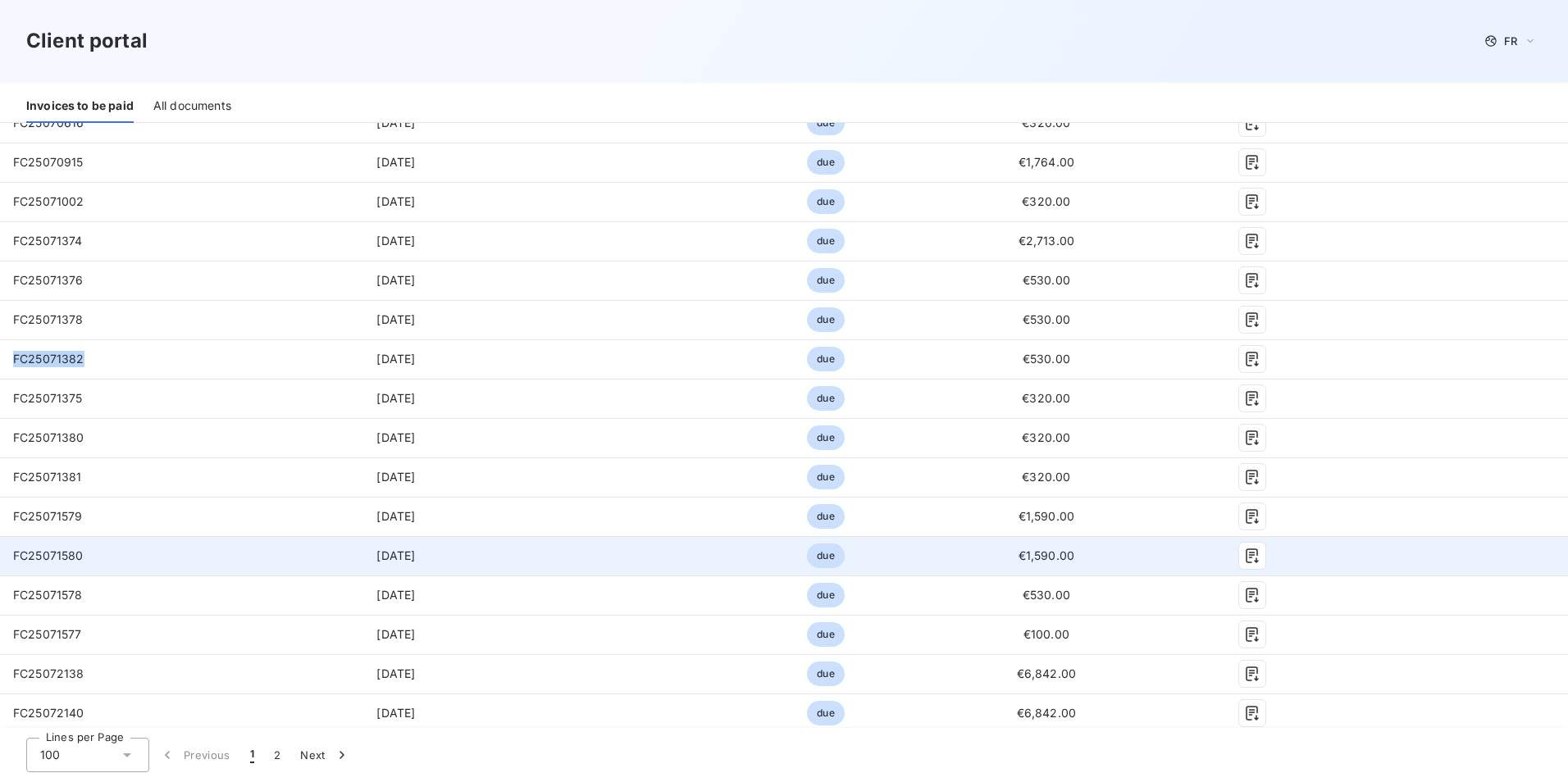
scroll to position [2542, 0]
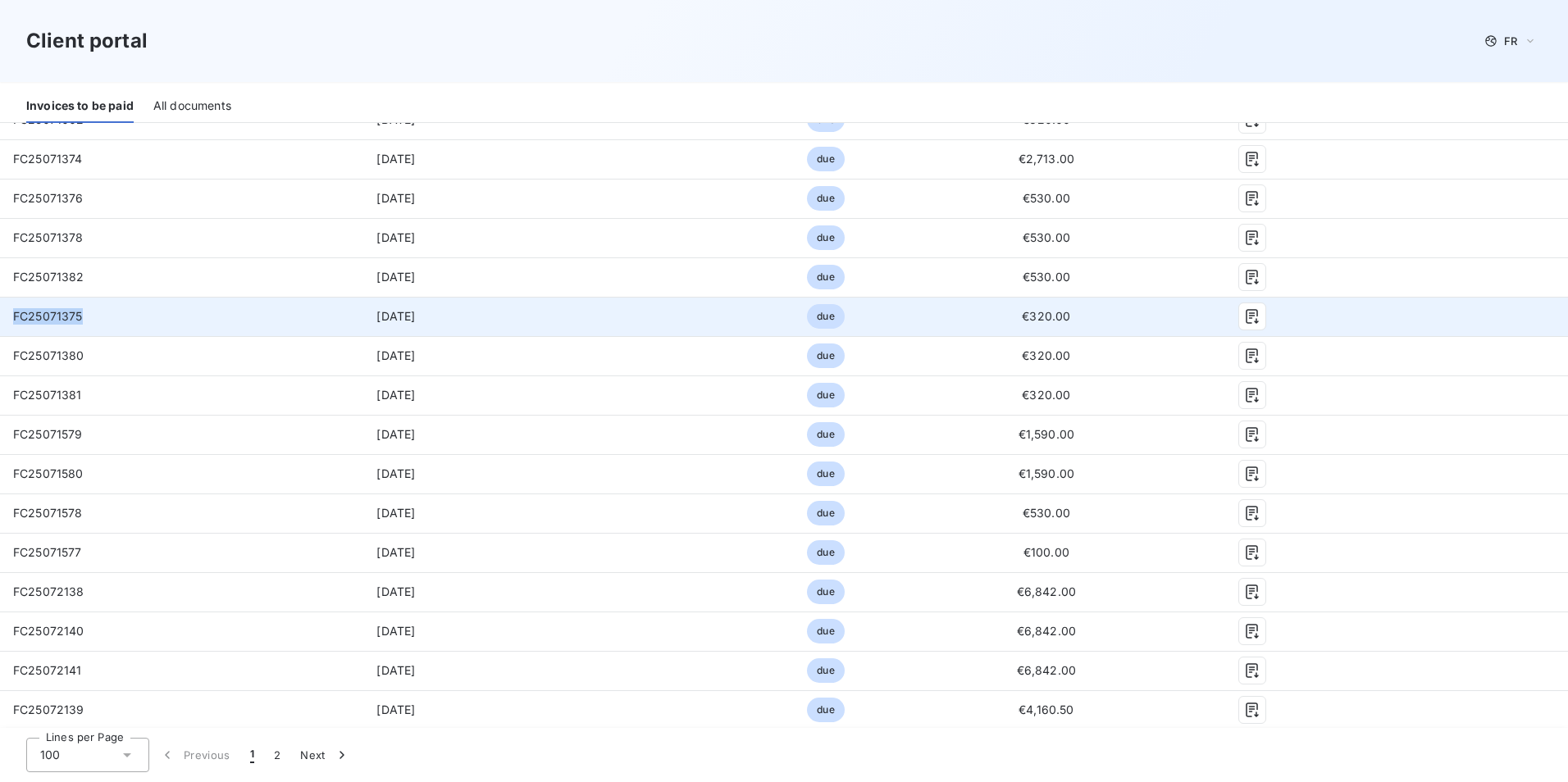
drag, startPoint x: 84, startPoint y: 315, endPoint x: 11, endPoint y: 318, distance: 73.1
click at [11, 318] on td "FC25071375" at bounding box center [137, 316] width 274 height 40
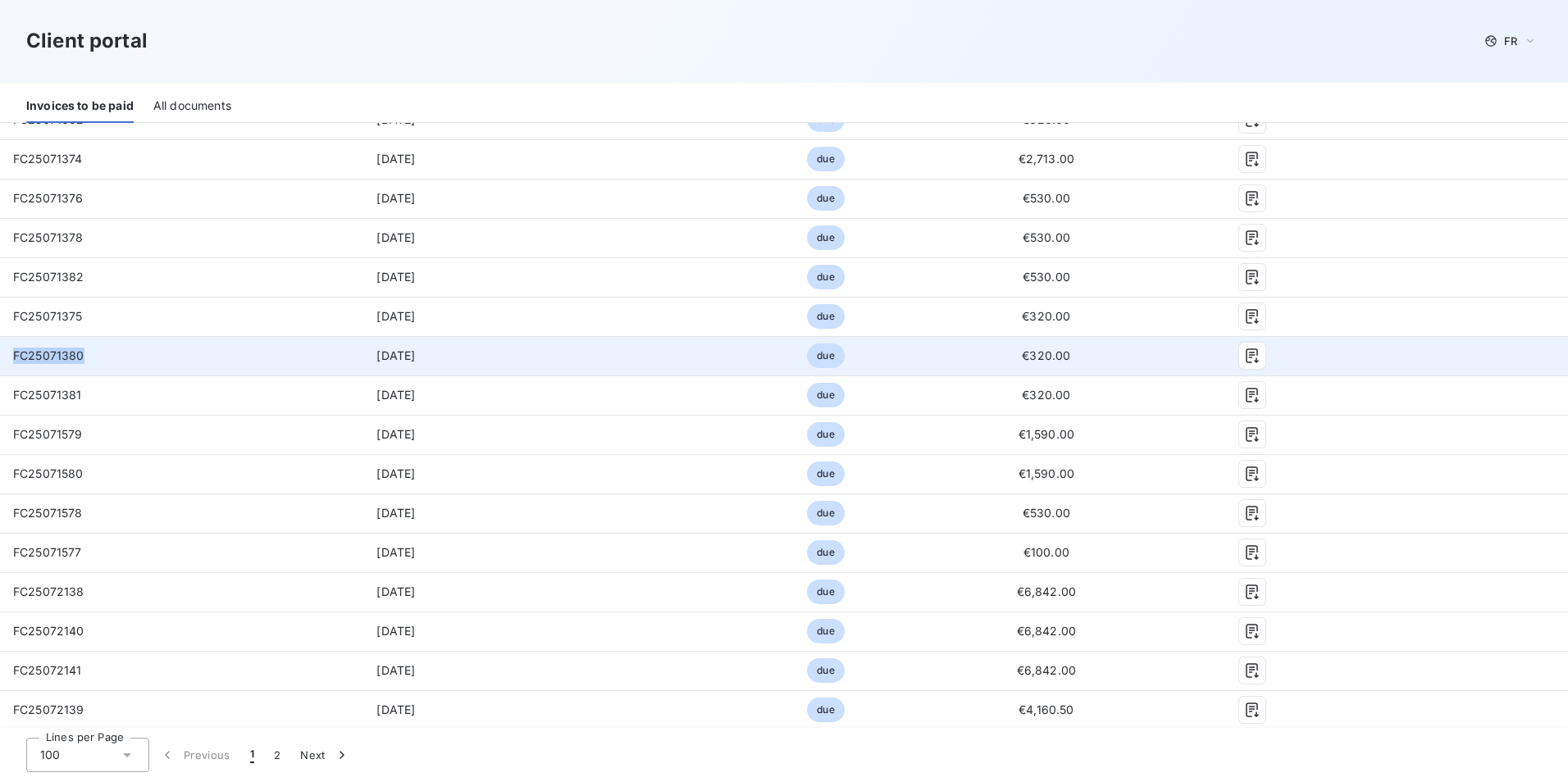
drag, startPoint x: 83, startPoint y: 356, endPoint x: 11, endPoint y: 359, distance: 72.1
click at [11, 359] on td "FC25071380" at bounding box center [137, 356] width 274 height 40
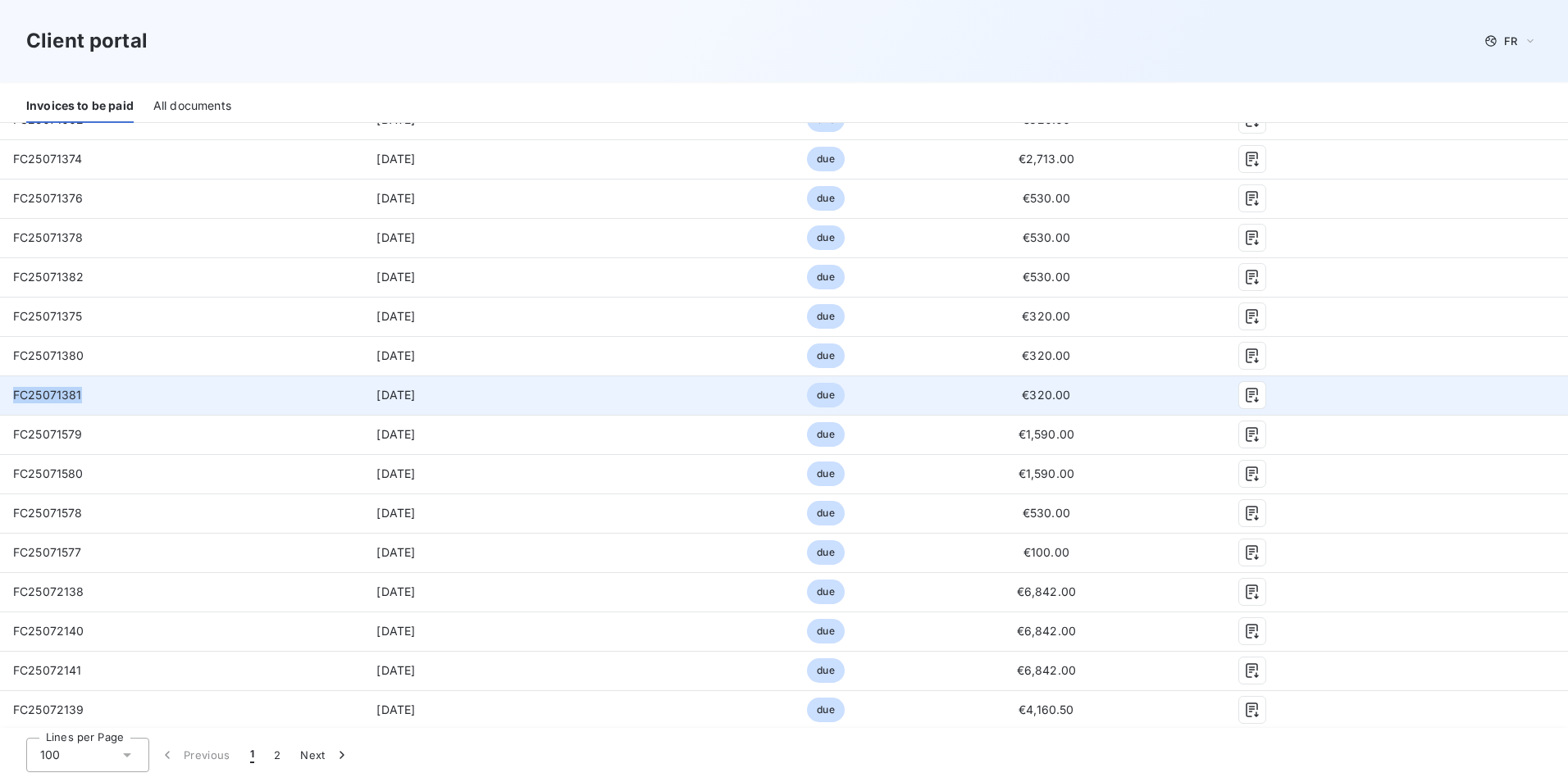
drag, startPoint x: 80, startPoint y: 394, endPoint x: 6, endPoint y: 395, distance: 74.0
click at [6, 395] on td "FC25071381" at bounding box center [137, 395] width 274 height 40
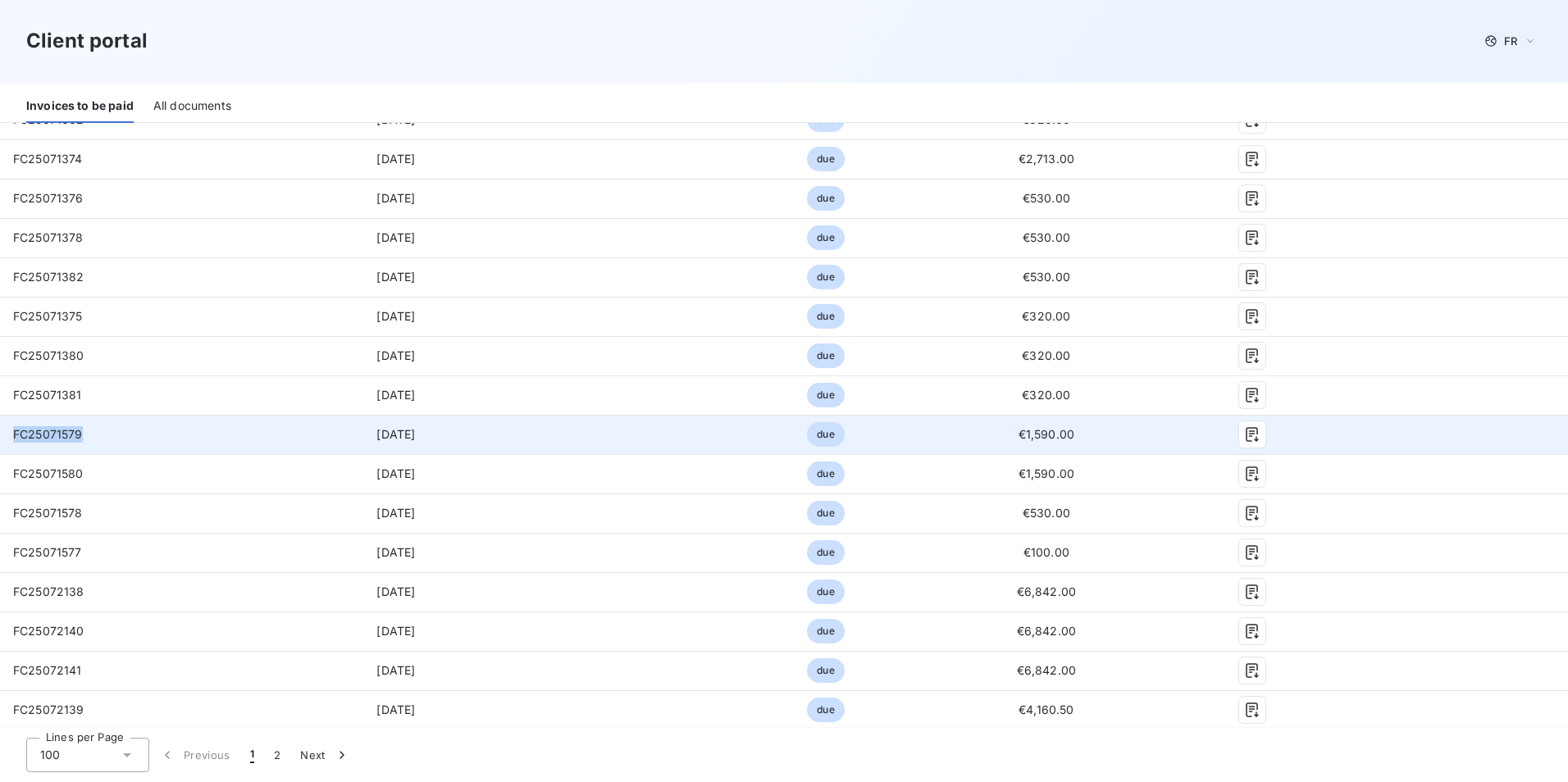
drag, startPoint x: 81, startPoint y: 433, endPoint x: 11, endPoint y: 437, distance: 70.1
click at [11, 437] on td "FC25071579" at bounding box center [137, 435] width 274 height 40
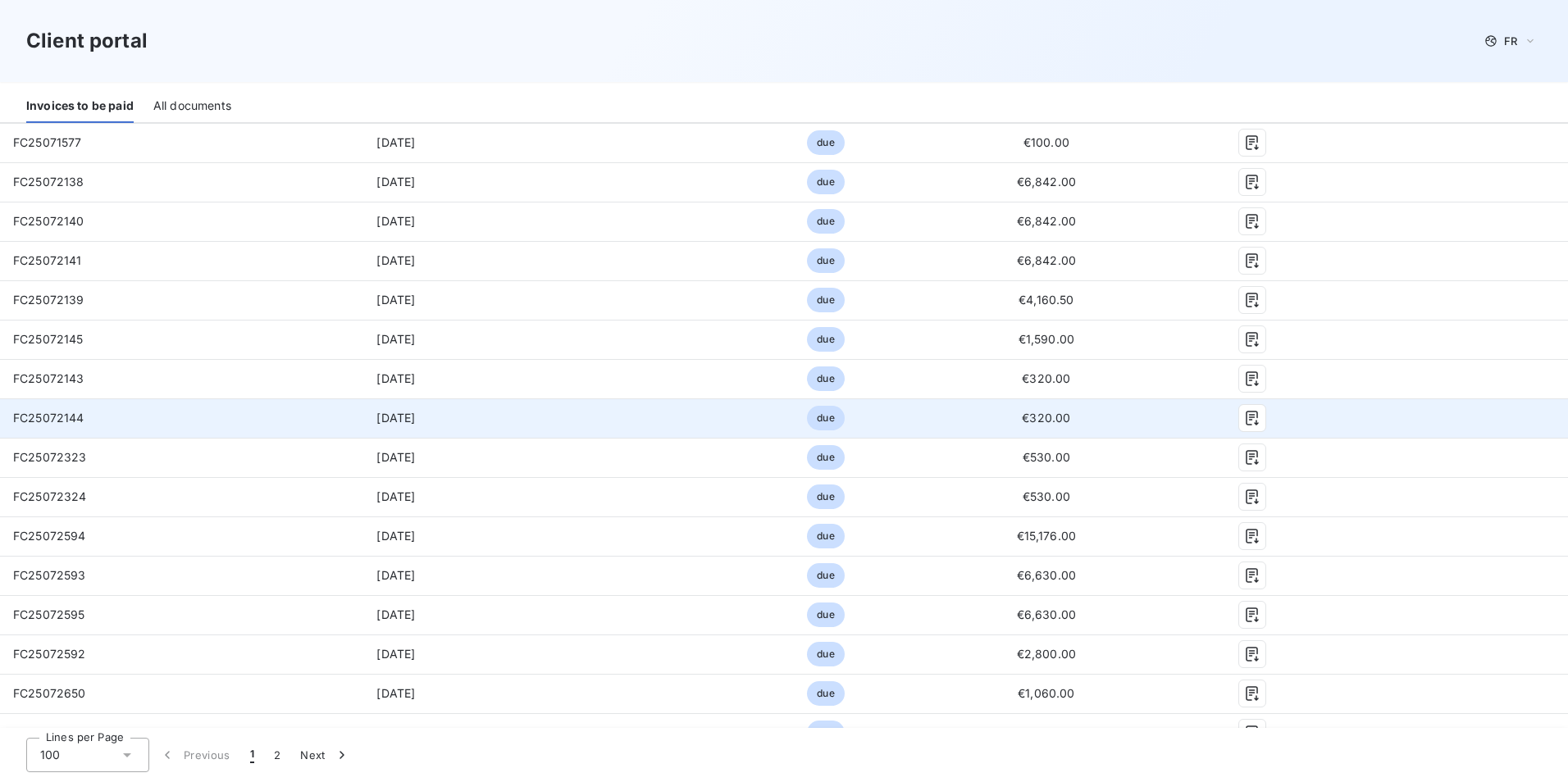
scroll to position [2789, 0]
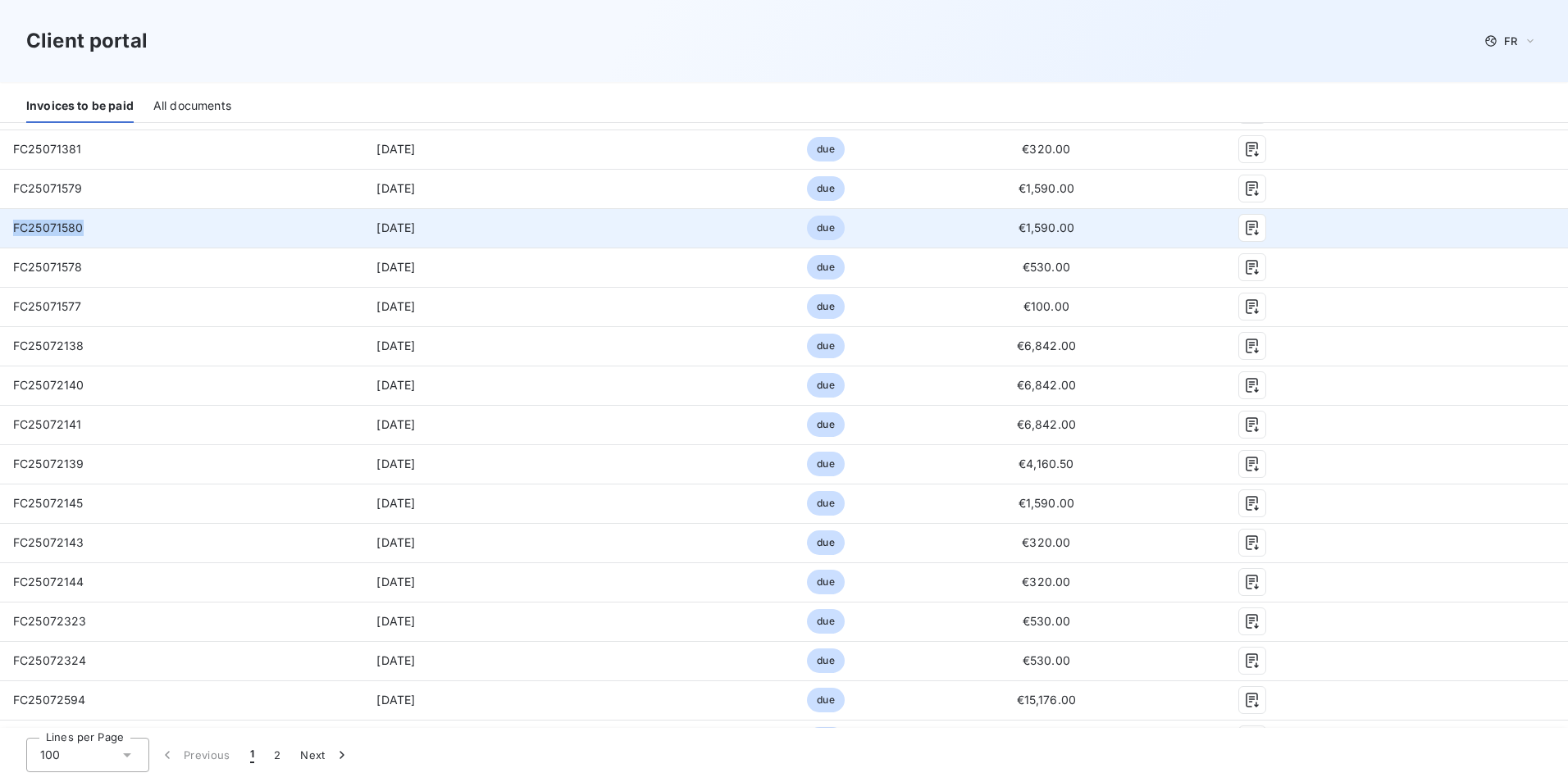
drag, startPoint x: 85, startPoint y: 227, endPoint x: 16, endPoint y: 232, distance: 69.2
click at [16, 232] on td "FC25071580" at bounding box center [137, 228] width 274 height 40
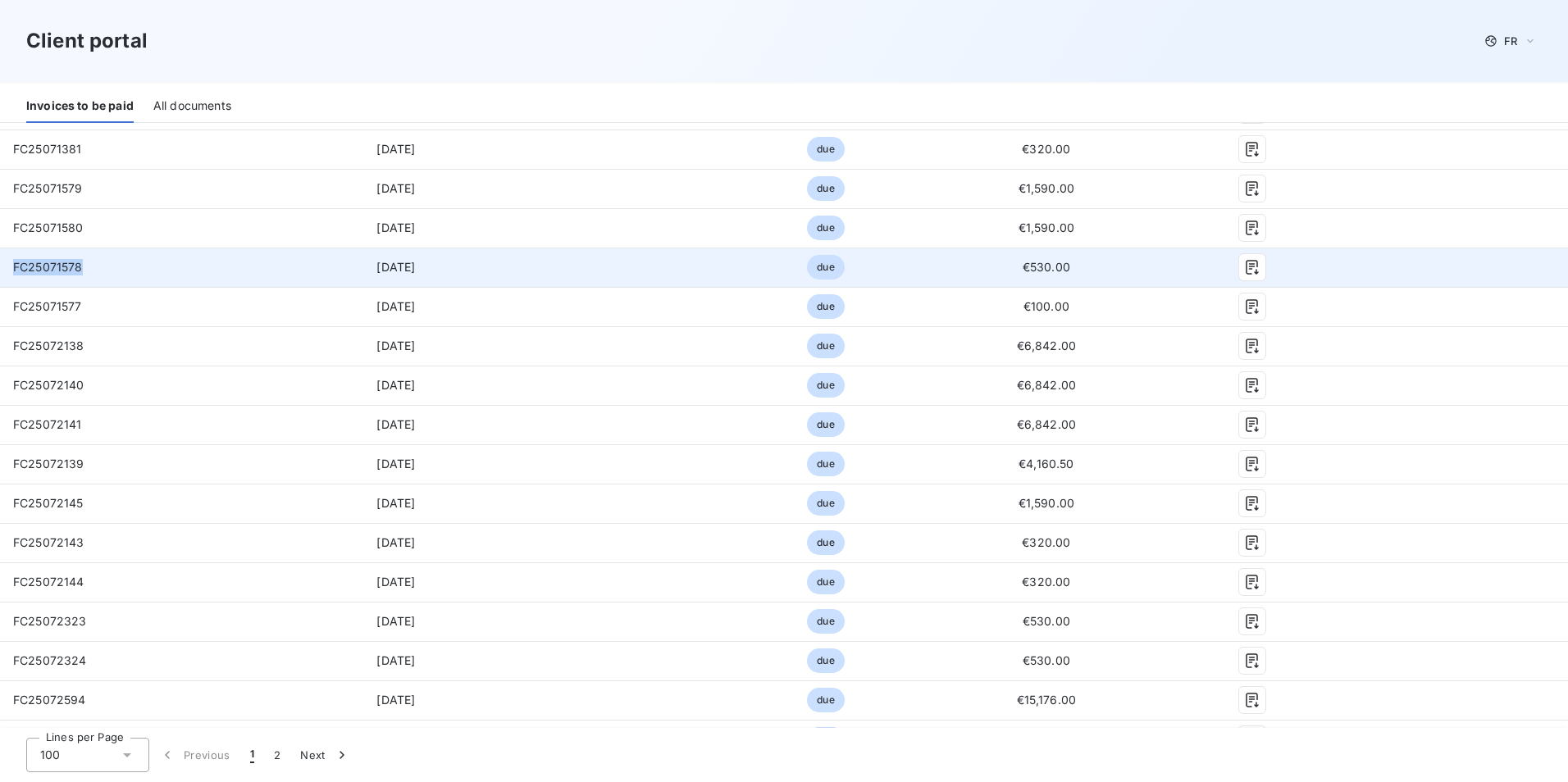
drag, startPoint x: 86, startPoint y: 267, endPoint x: 13, endPoint y: 274, distance: 73.3
click at [13, 274] on td "FC25071578" at bounding box center [137, 267] width 274 height 40
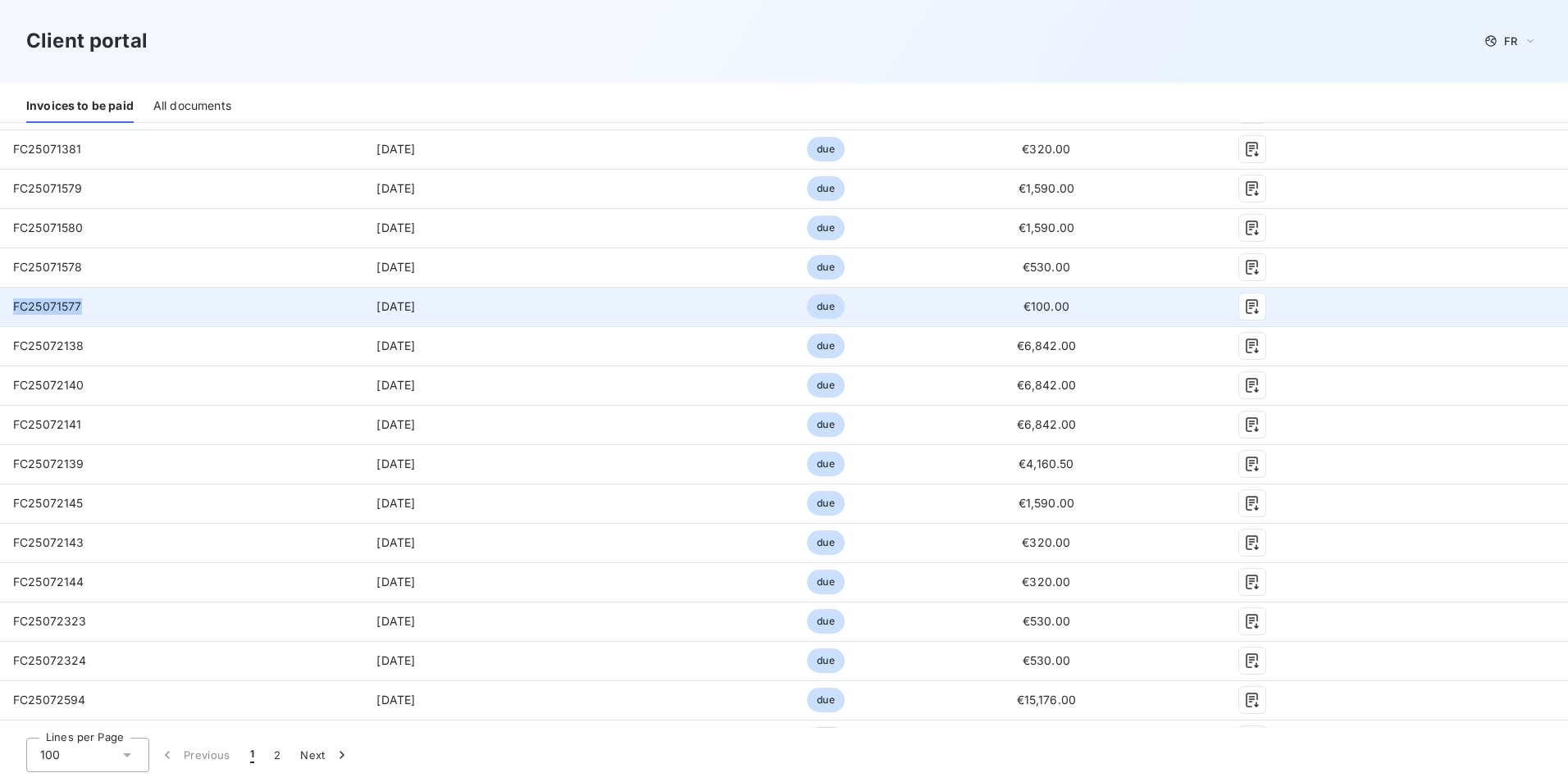
drag, startPoint x: 82, startPoint y: 306, endPoint x: 14, endPoint y: 311, distance: 68.2
click at [16, 311] on td "FC25071577" at bounding box center [137, 307] width 274 height 40
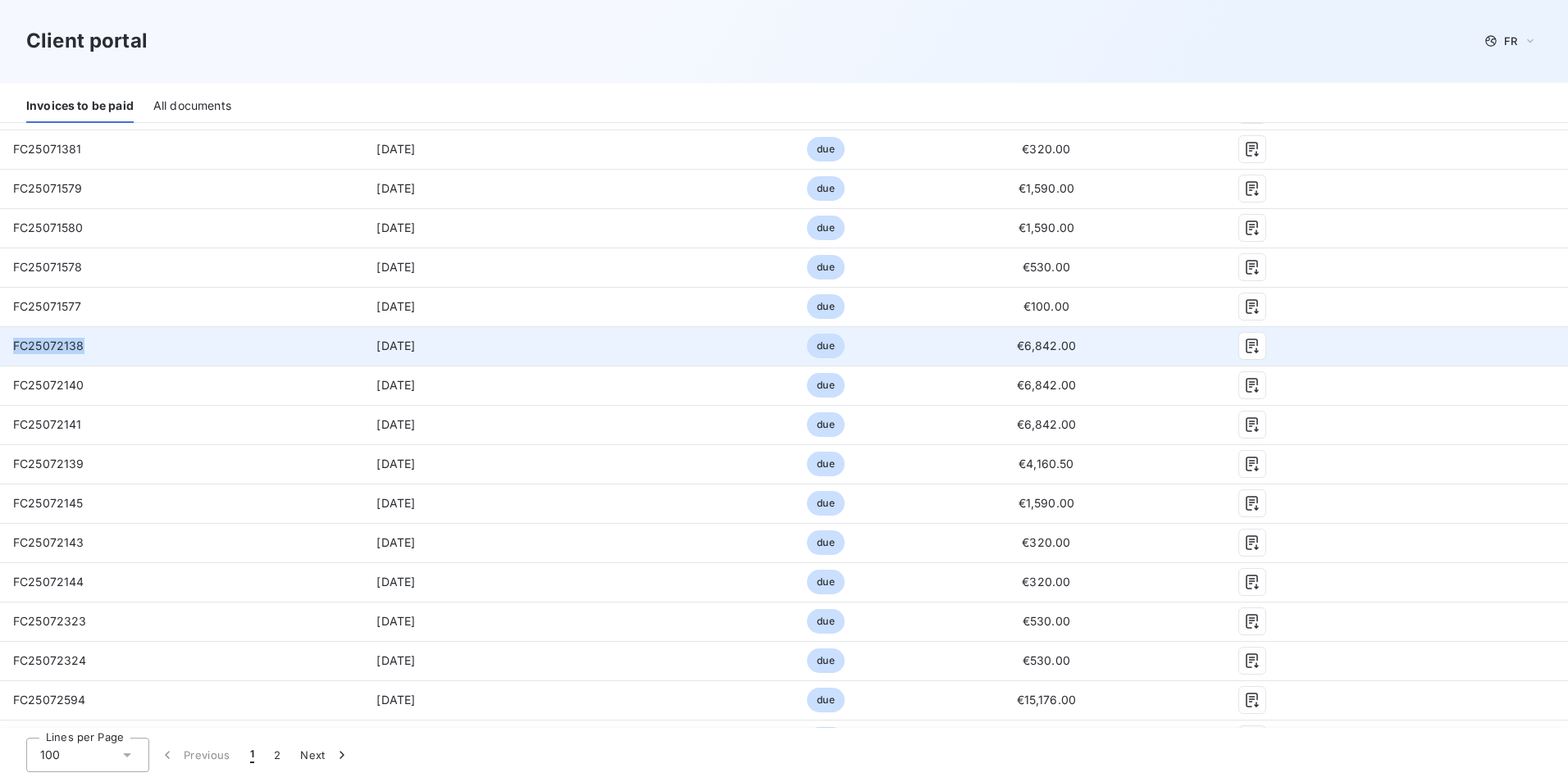
drag, startPoint x: 83, startPoint y: 349, endPoint x: 4, endPoint y: 348, distance: 79.0
click at [4, 348] on td "FC25072138" at bounding box center [137, 345] width 274 height 40
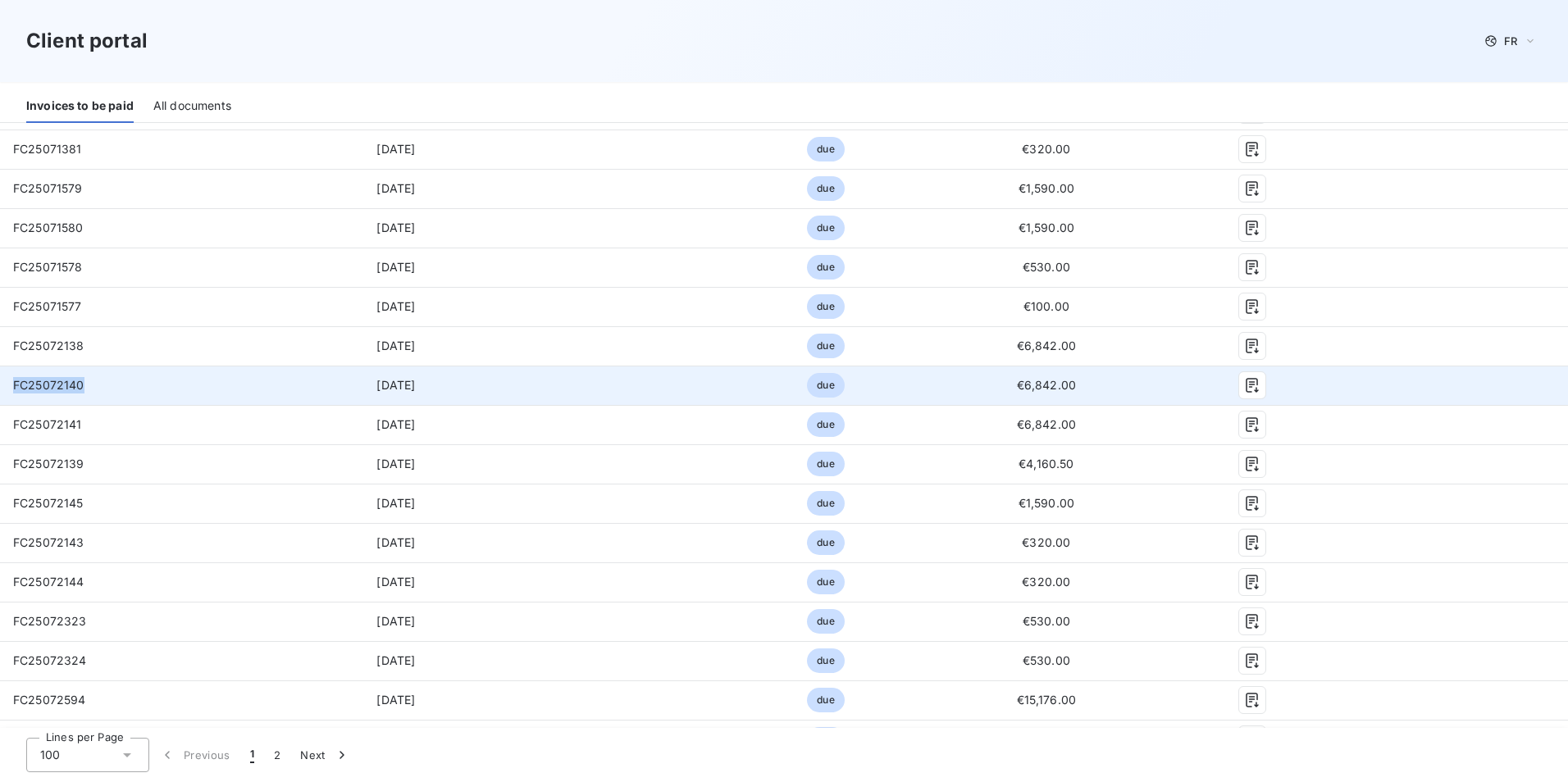
drag, startPoint x: 84, startPoint y: 385, endPoint x: 17, endPoint y: 390, distance: 67.2
click at [17, 390] on span "FC25072140" at bounding box center [49, 385] width 72 height 14
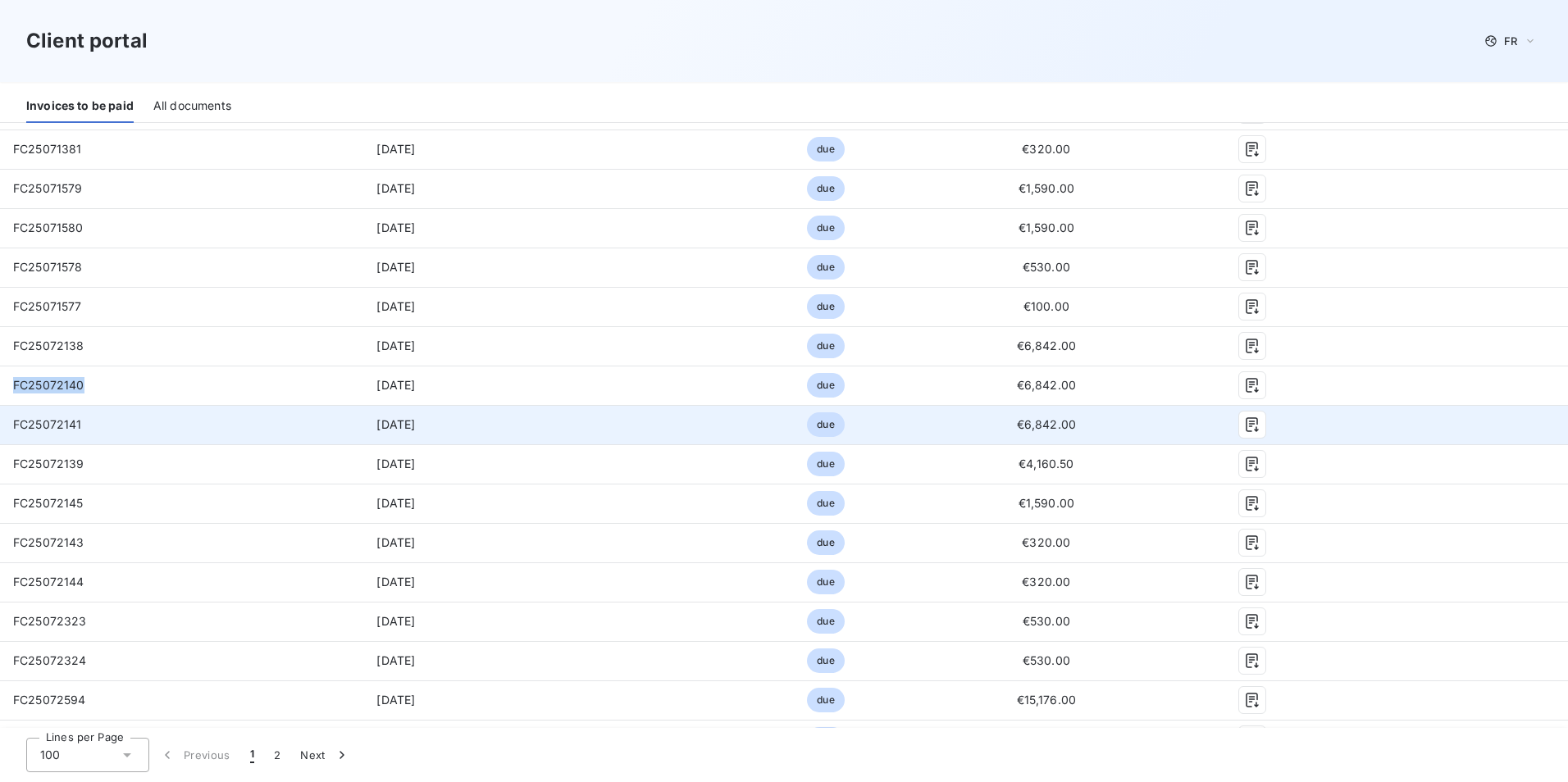
click at [83, 421] on td "FC25072141" at bounding box center [137, 424] width 274 height 40
drag, startPoint x: 84, startPoint y: 421, endPoint x: 14, endPoint y: 421, distance: 70.0
click at [14, 421] on td "FC25072141" at bounding box center [137, 424] width 274 height 40
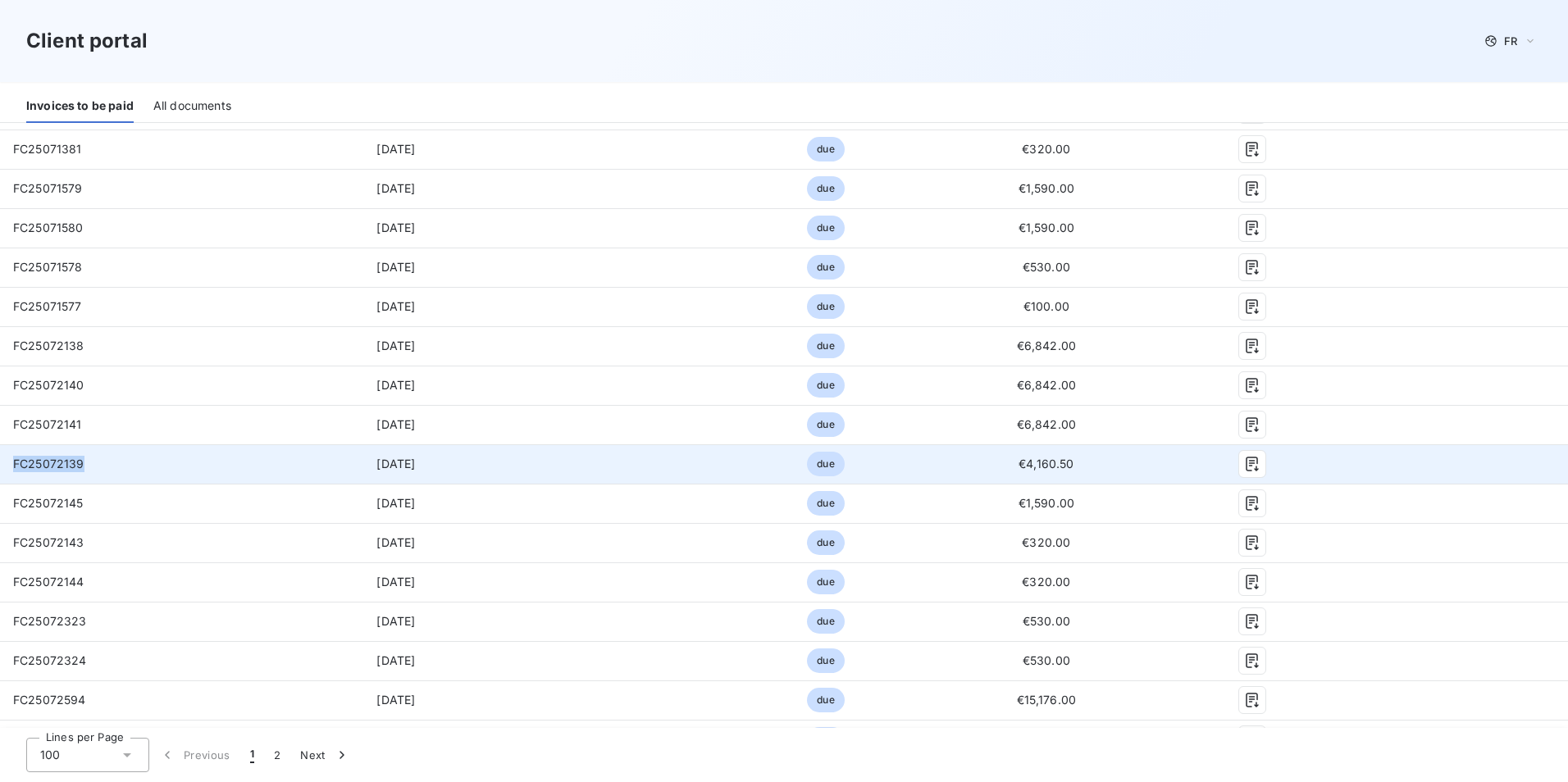
drag, startPoint x: 86, startPoint y: 463, endPoint x: 0, endPoint y: 467, distance: 86.1
click at [0, 467] on td "FC25072139" at bounding box center [137, 464] width 274 height 40
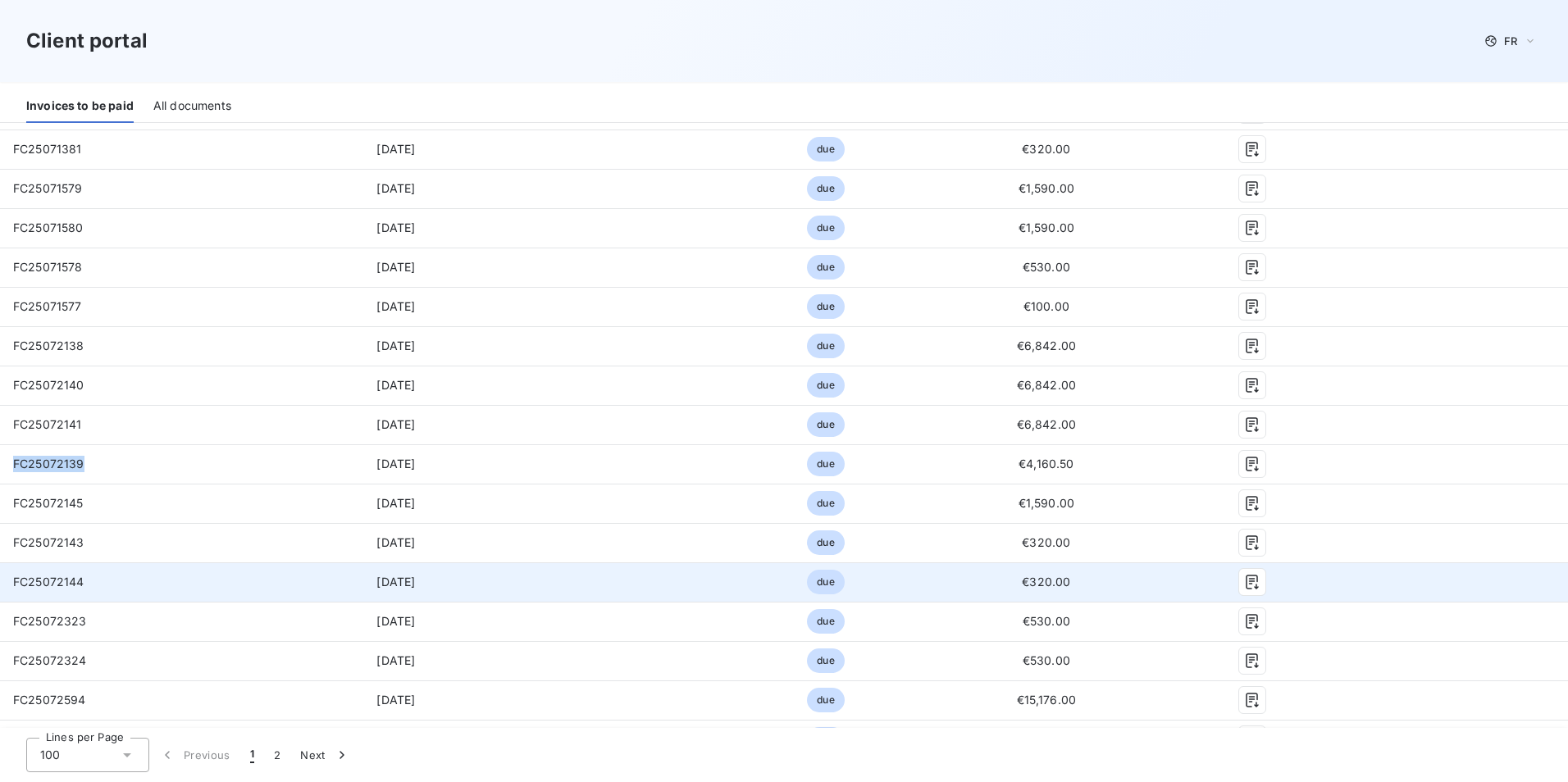
scroll to position [2870, 0]
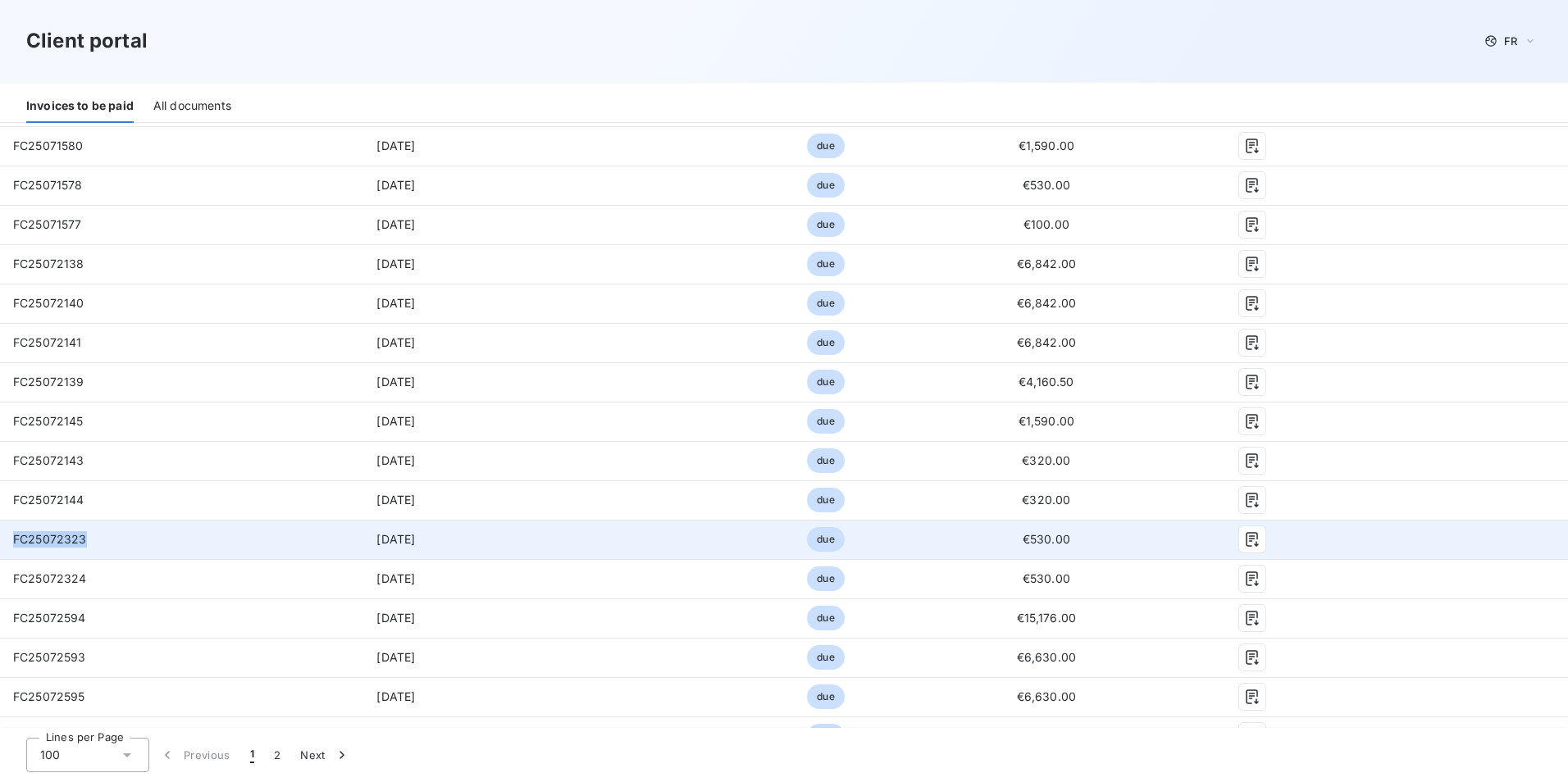
drag, startPoint x: 85, startPoint y: 542, endPoint x: 12, endPoint y: 543, distance: 73.0
click at [12, 543] on td "FC25072323" at bounding box center [137, 539] width 274 height 40
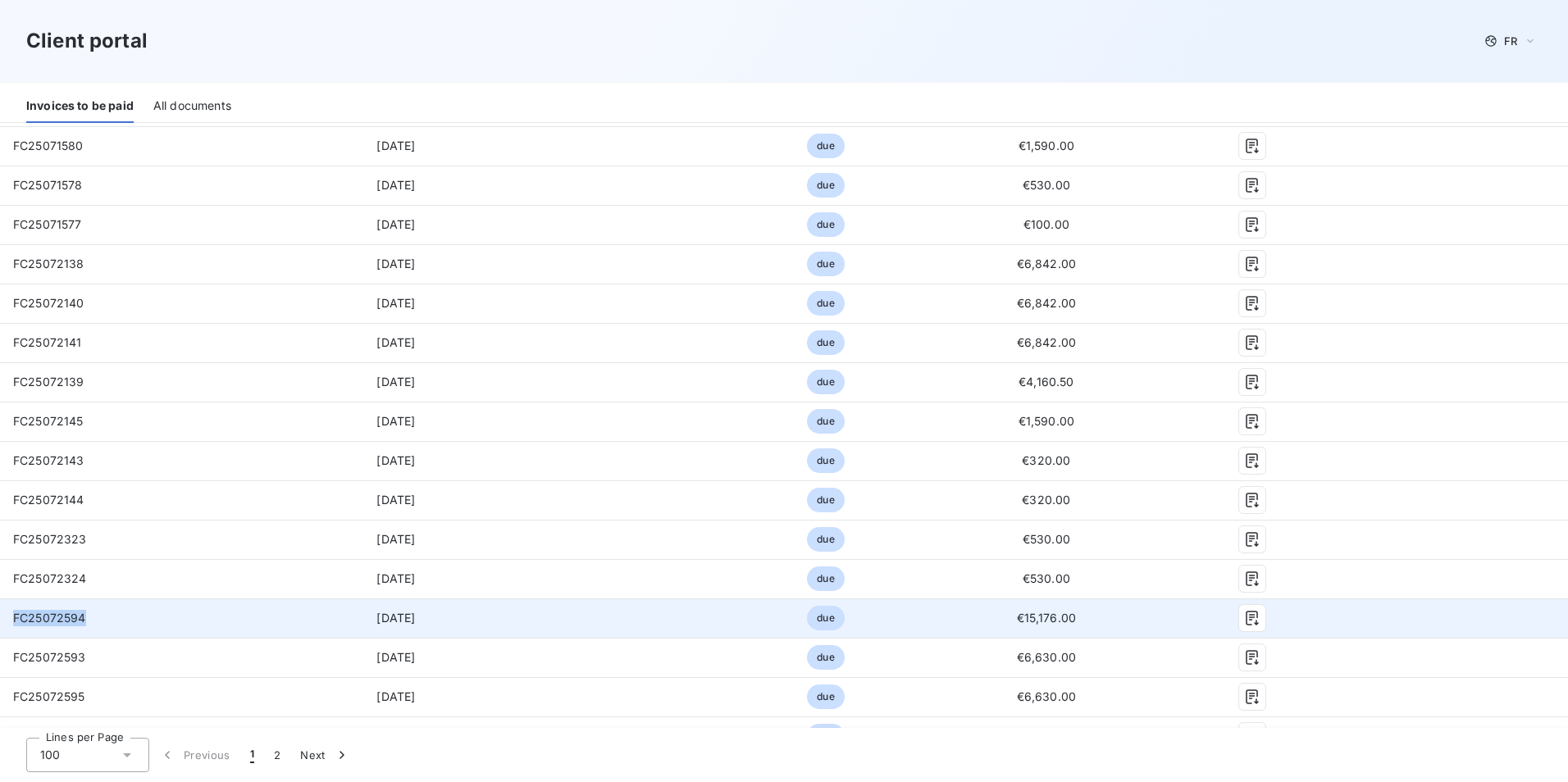
drag, startPoint x: 85, startPoint y: 619, endPoint x: 11, endPoint y: 616, distance: 74.1
click at [11, 616] on td "FC25072594" at bounding box center [137, 619] width 274 height 40
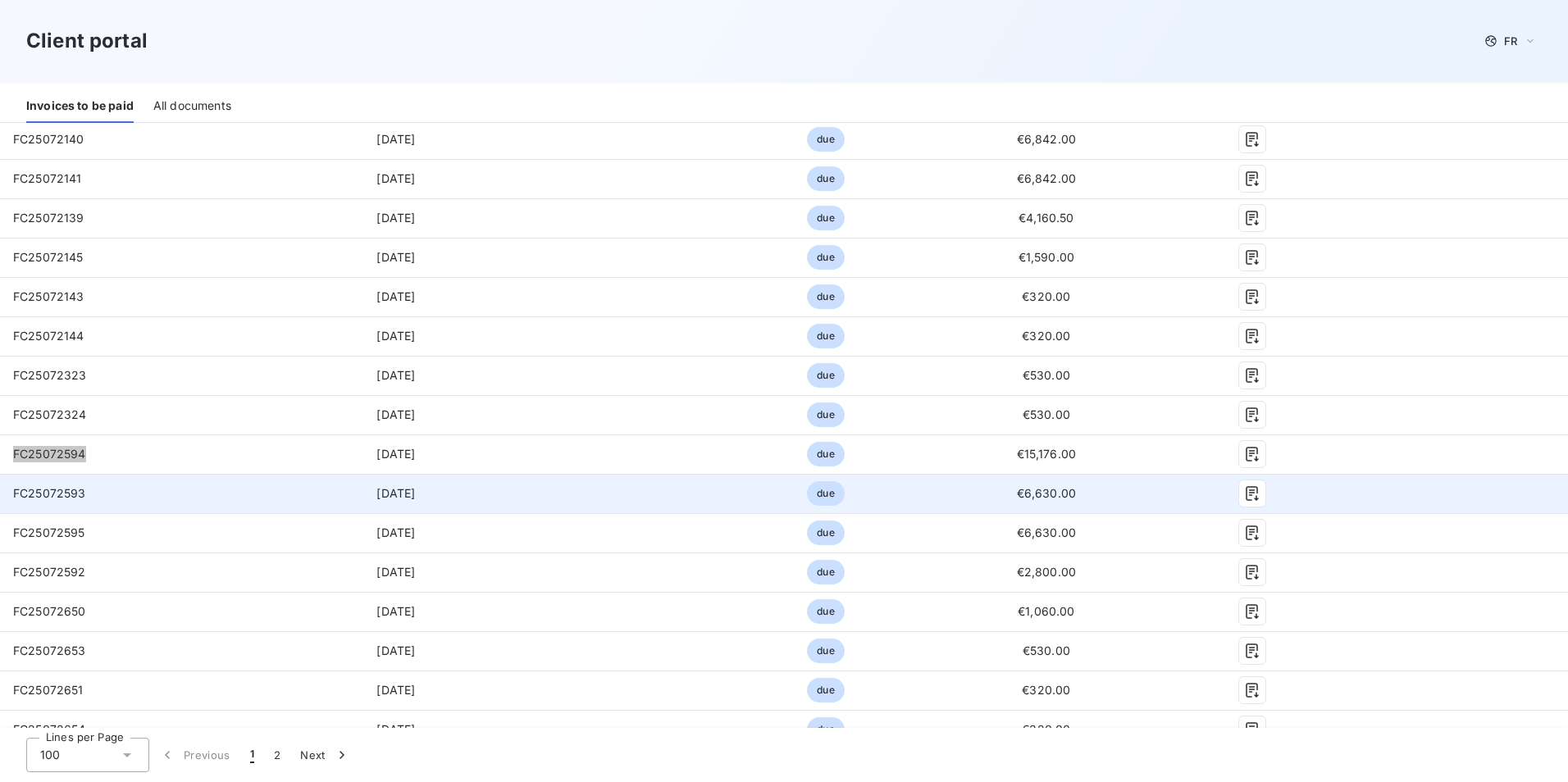
scroll to position [3117, 0]
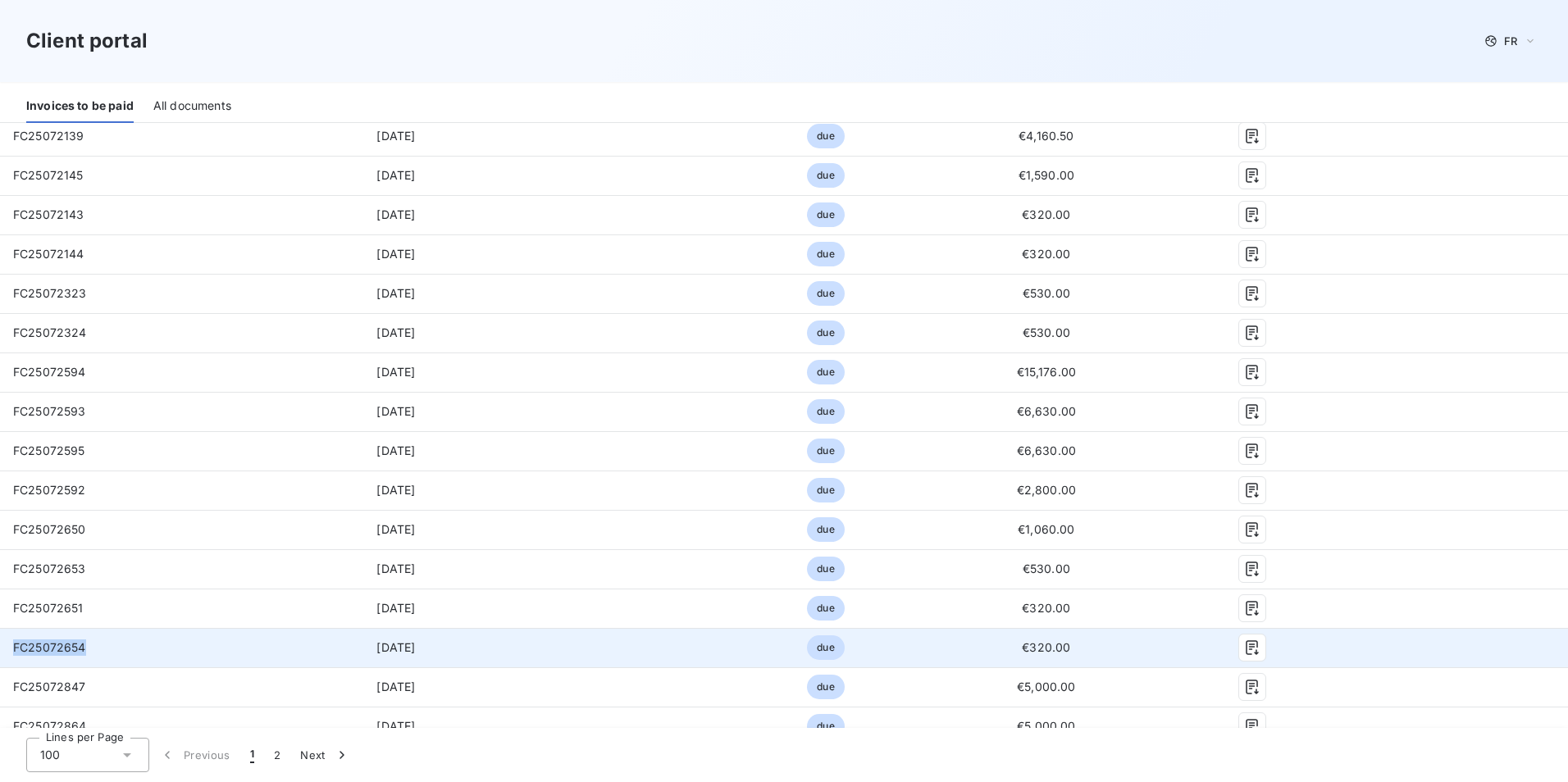
drag, startPoint x: 87, startPoint y: 645, endPoint x: 5, endPoint y: 654, distance: 82.5
click at [5, 654] on td "FC25072654" at bounding box center [137, 648] width 274 height 40
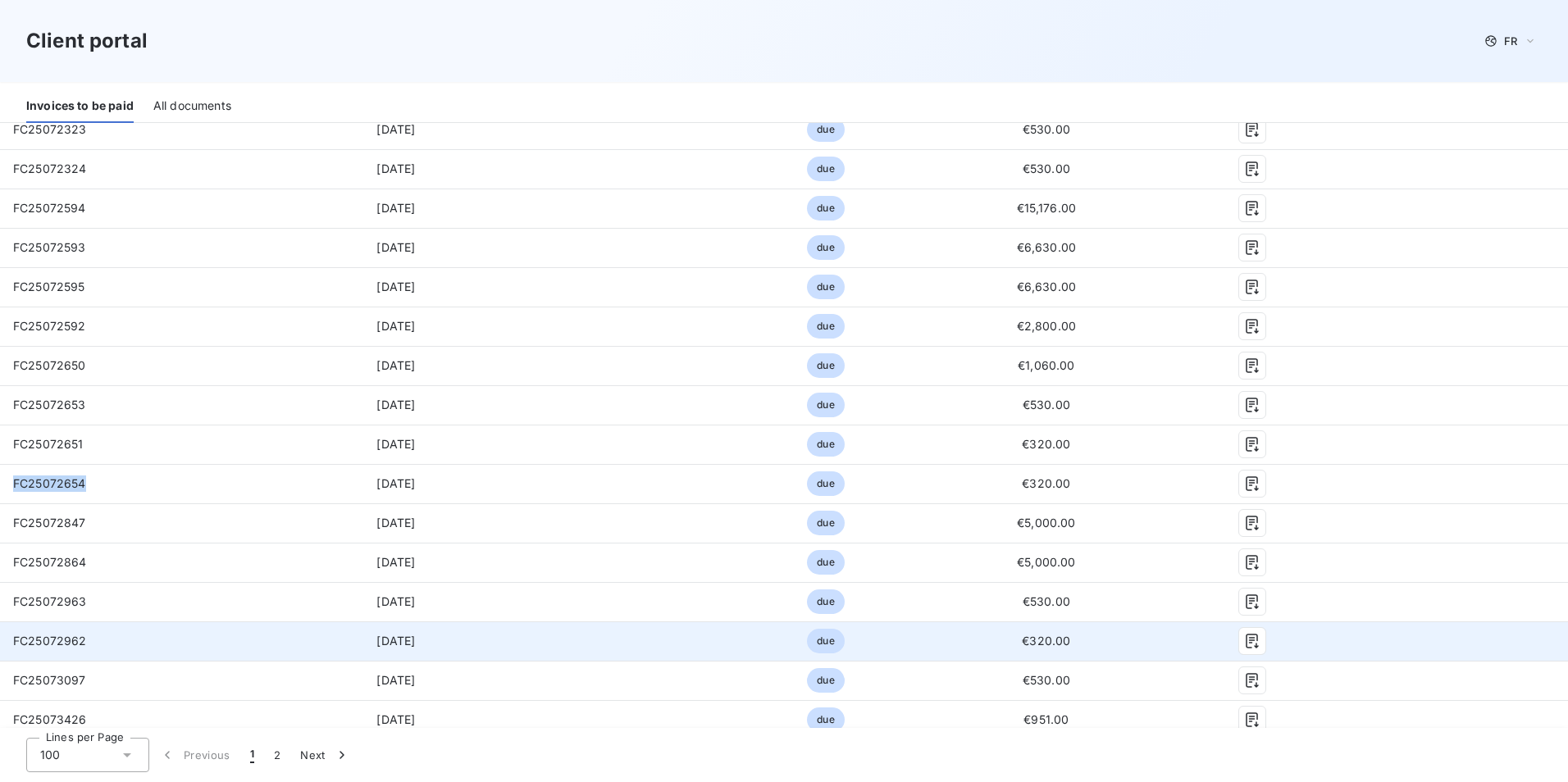
scroll to position [3362, 0]
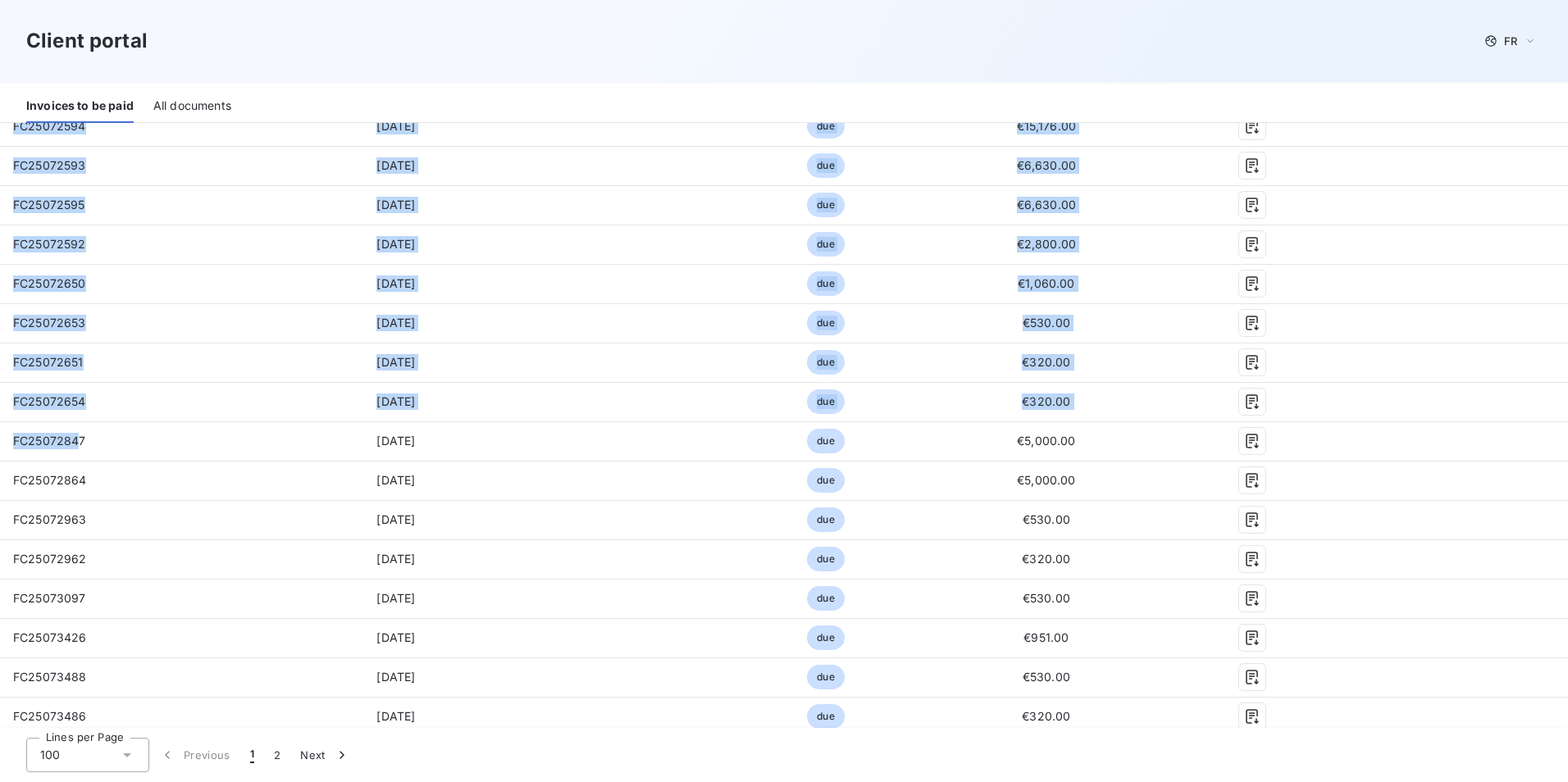
drag, startPoint x: 82, startPoint y: 441, endPoint x: -15, endPoint y: 449, distance: 97.3
click at [0, 449] on html "Client portal FR Welcome to your client portal Newclip Technics Contact us JOIN…" at bounding box center [784, 391] width 1568 height 782
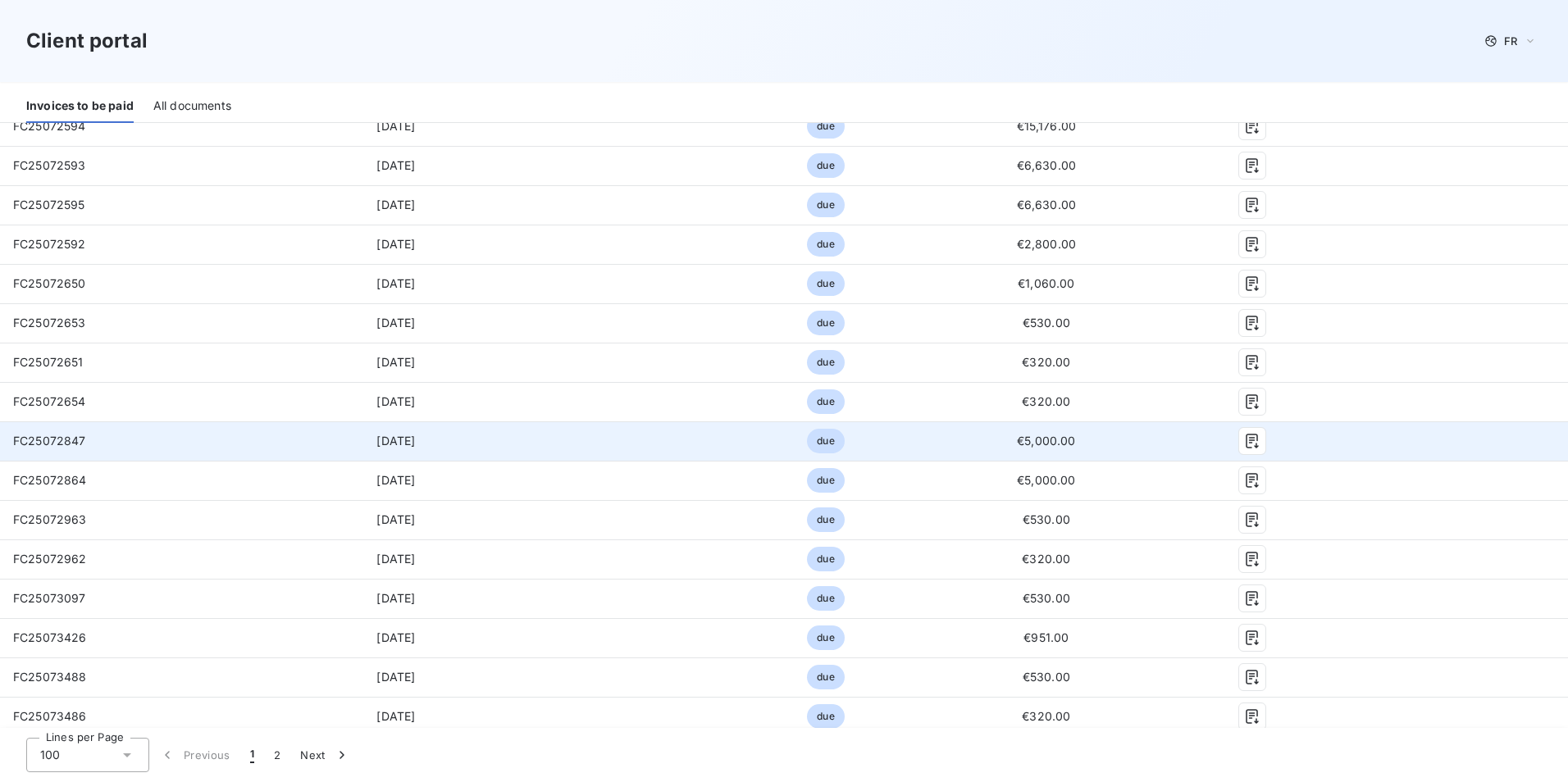
click at [101, 457] on td "FC25072847" at bounding box center [137, 441] width 274 height 40
drag, startPoint x: 84, startPoint y: 438, endPoint x: 8, endPoint y: 433, distance: 76.2
click at [8, 433] on td "FC25072847" at bounding box center [137, 441] width 274 height 40
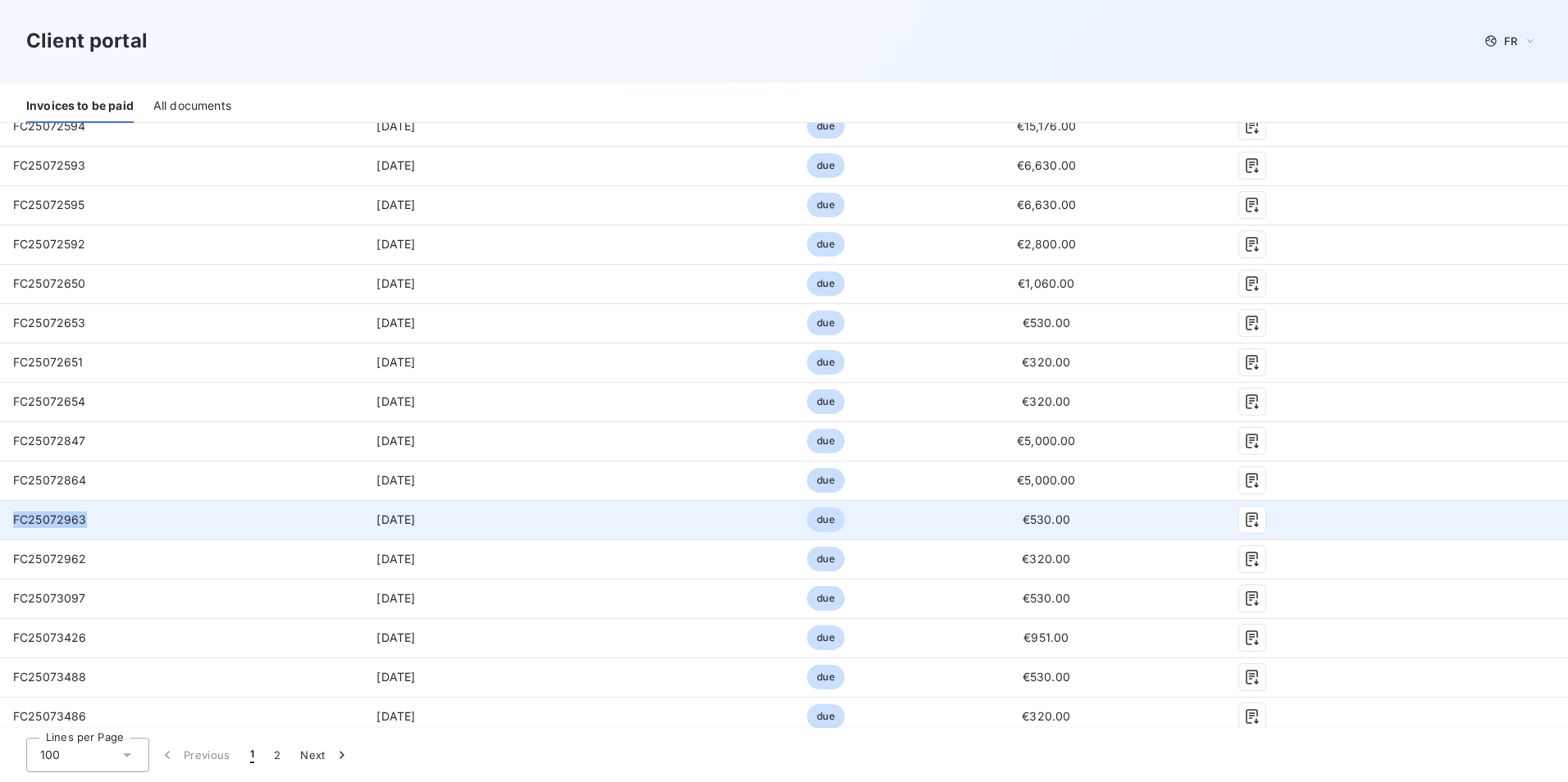
drag, startPoint x: 85, startPoint y: 522, endPoint x: 7, endPoint y: 524, distance: 78.0
click at [7, 524] on td "FC25072963" at bounding box center [137, 520] width 274 height 40
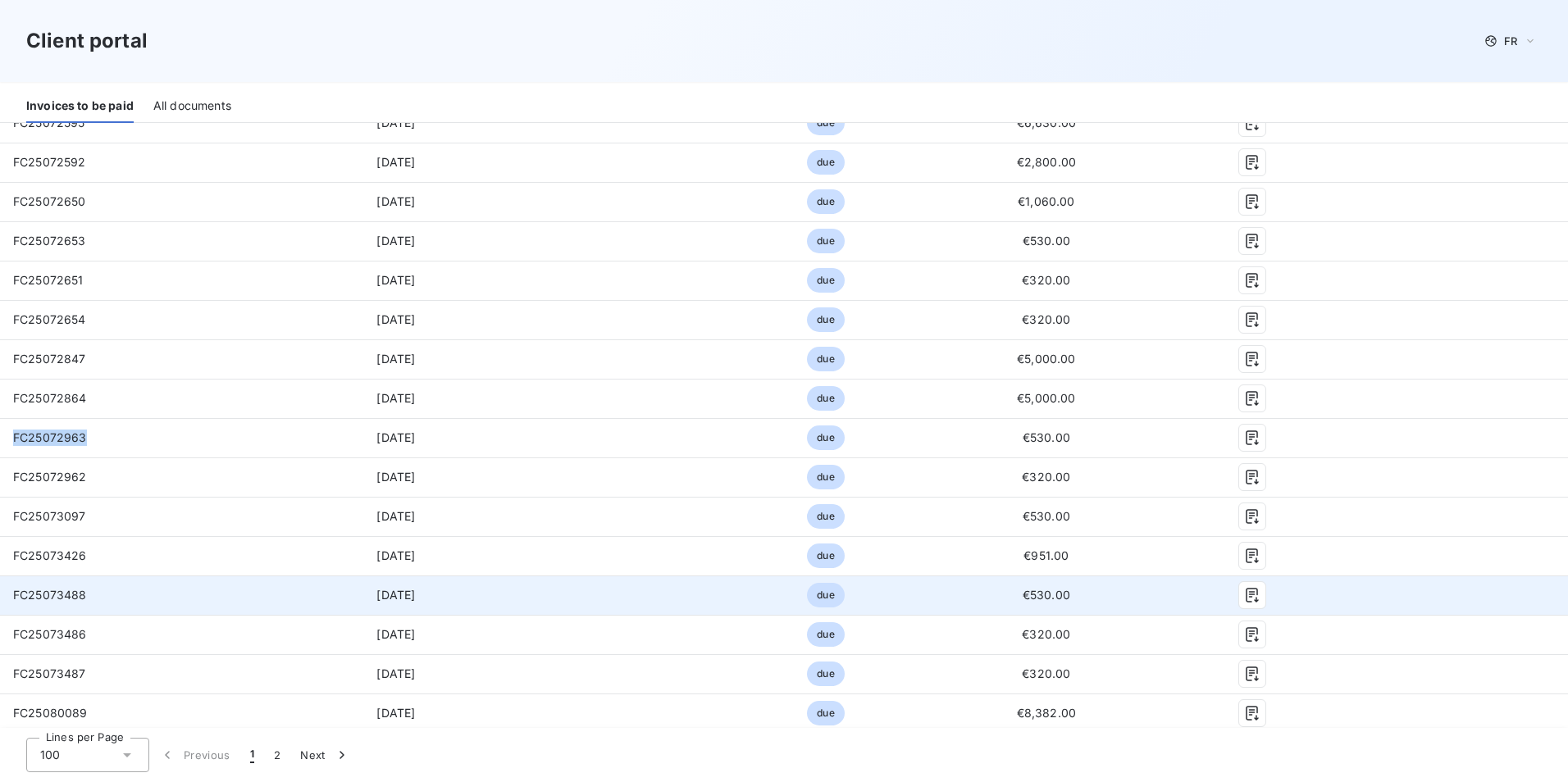
scroll to position [3527, 0]
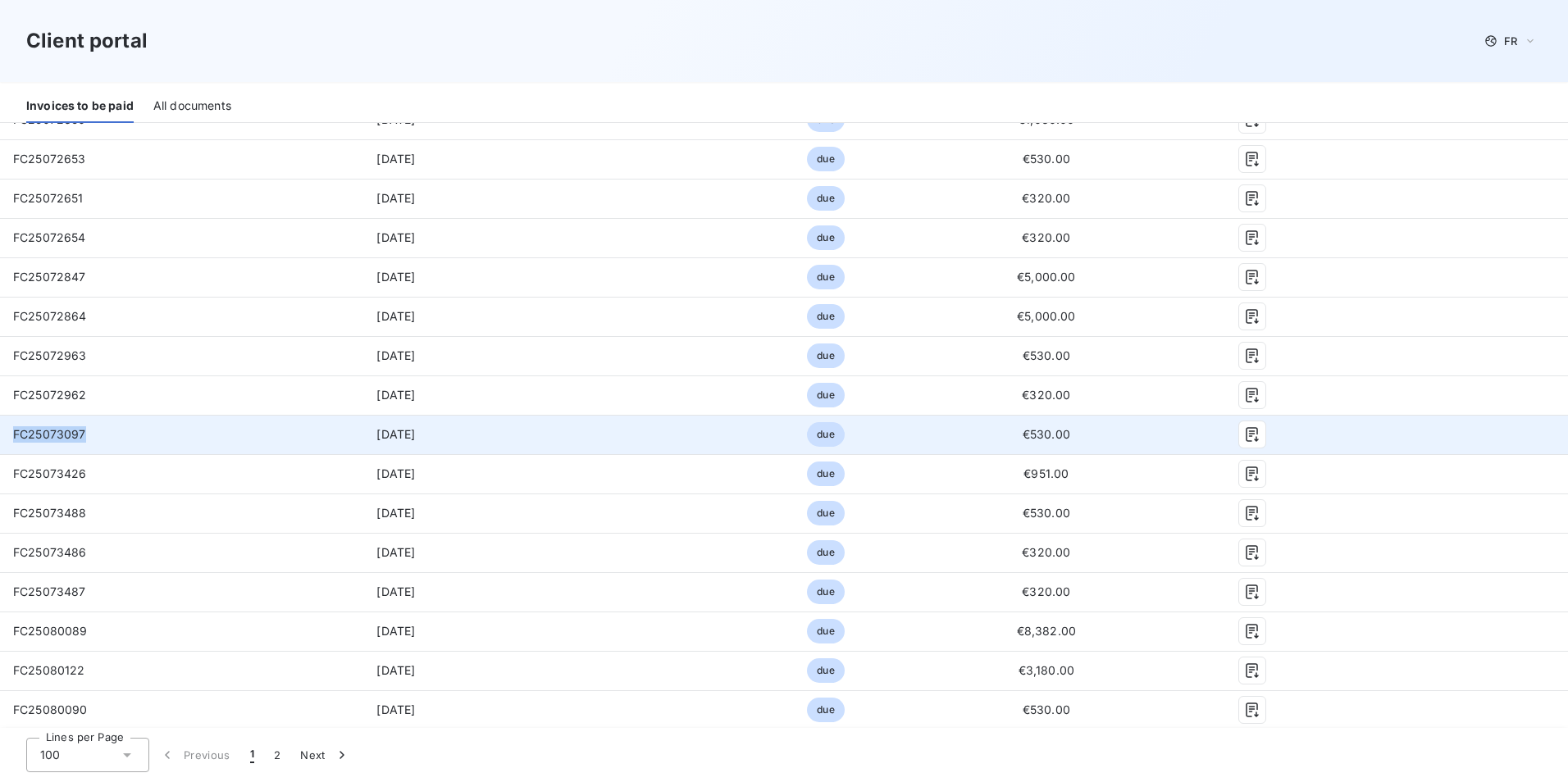
drag, startPoint x: 86, startPoint y: 433, endPoint x: 4, endPoint y: 439, distance: 82.2
click at [4, 439] on td "FC25073097" at bounding box center [137, 435] width 274 height 40
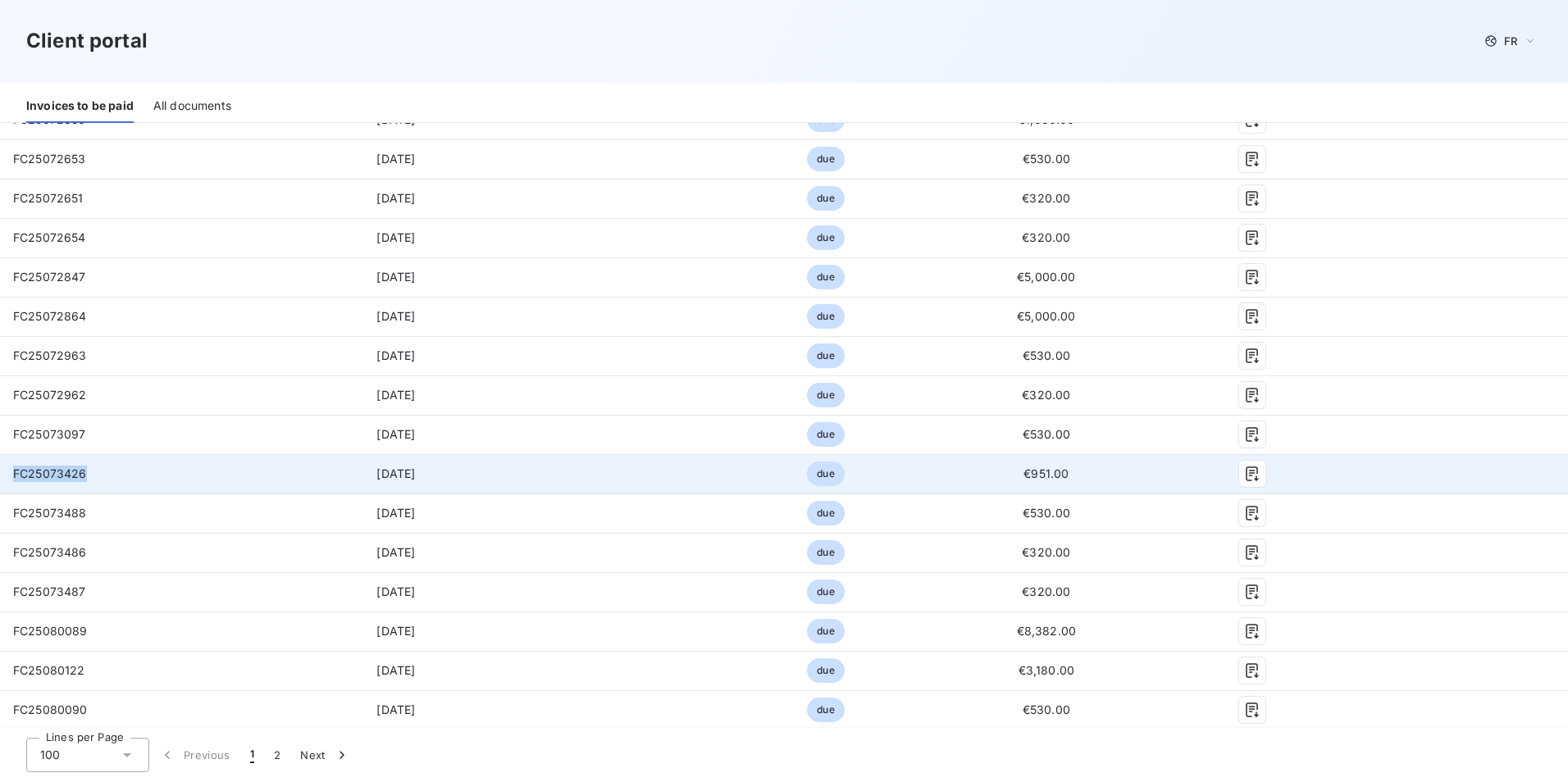
drag, startPoint x: 88, startPoint y: 470, endPoint x: 12, endPoint y: 477, distance: 76.3
click at [12, 477] on td "FC25073426" at bounding box center [137, 474] width 274 height 40
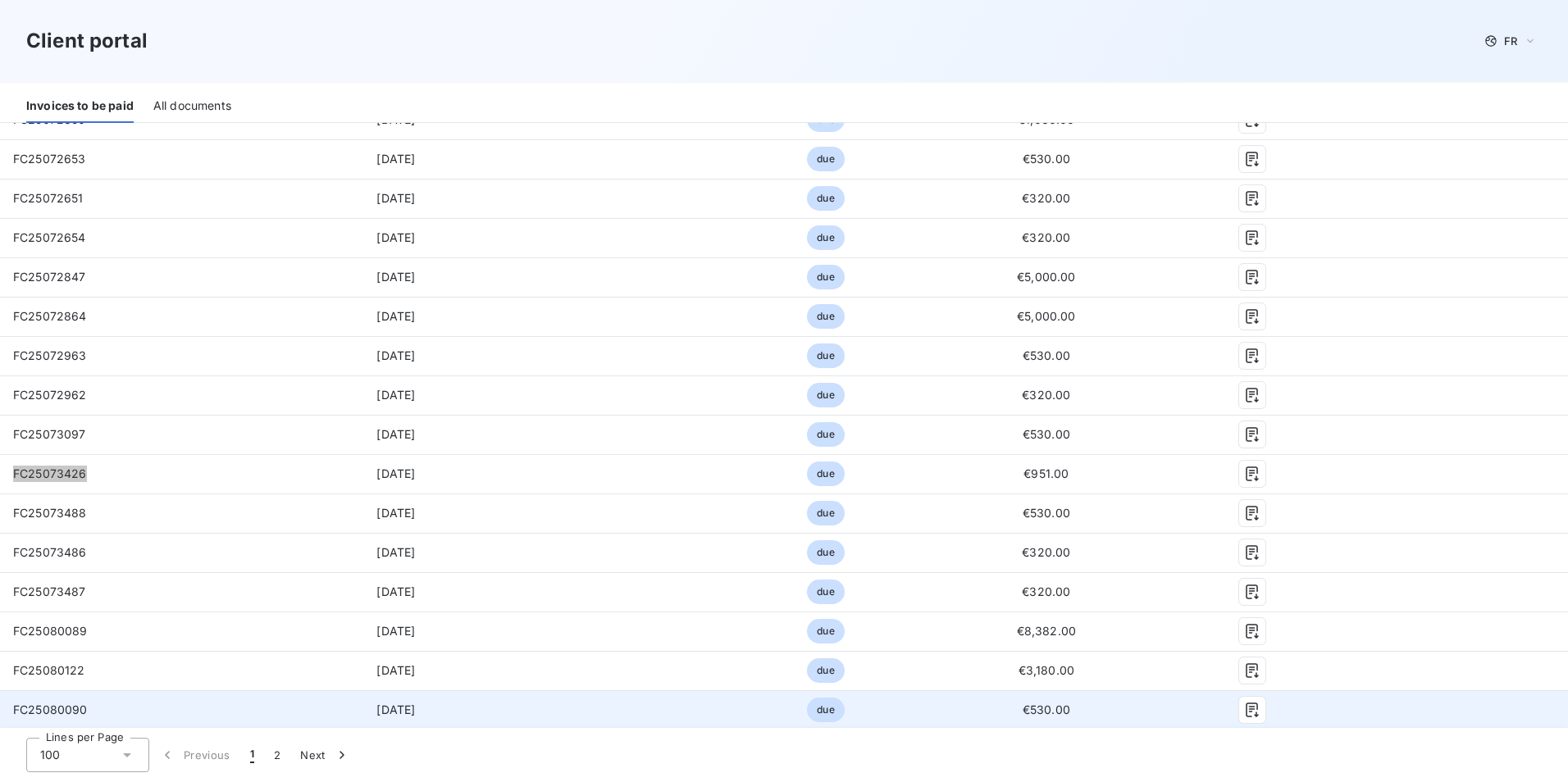
scroll to position [3609, 0]
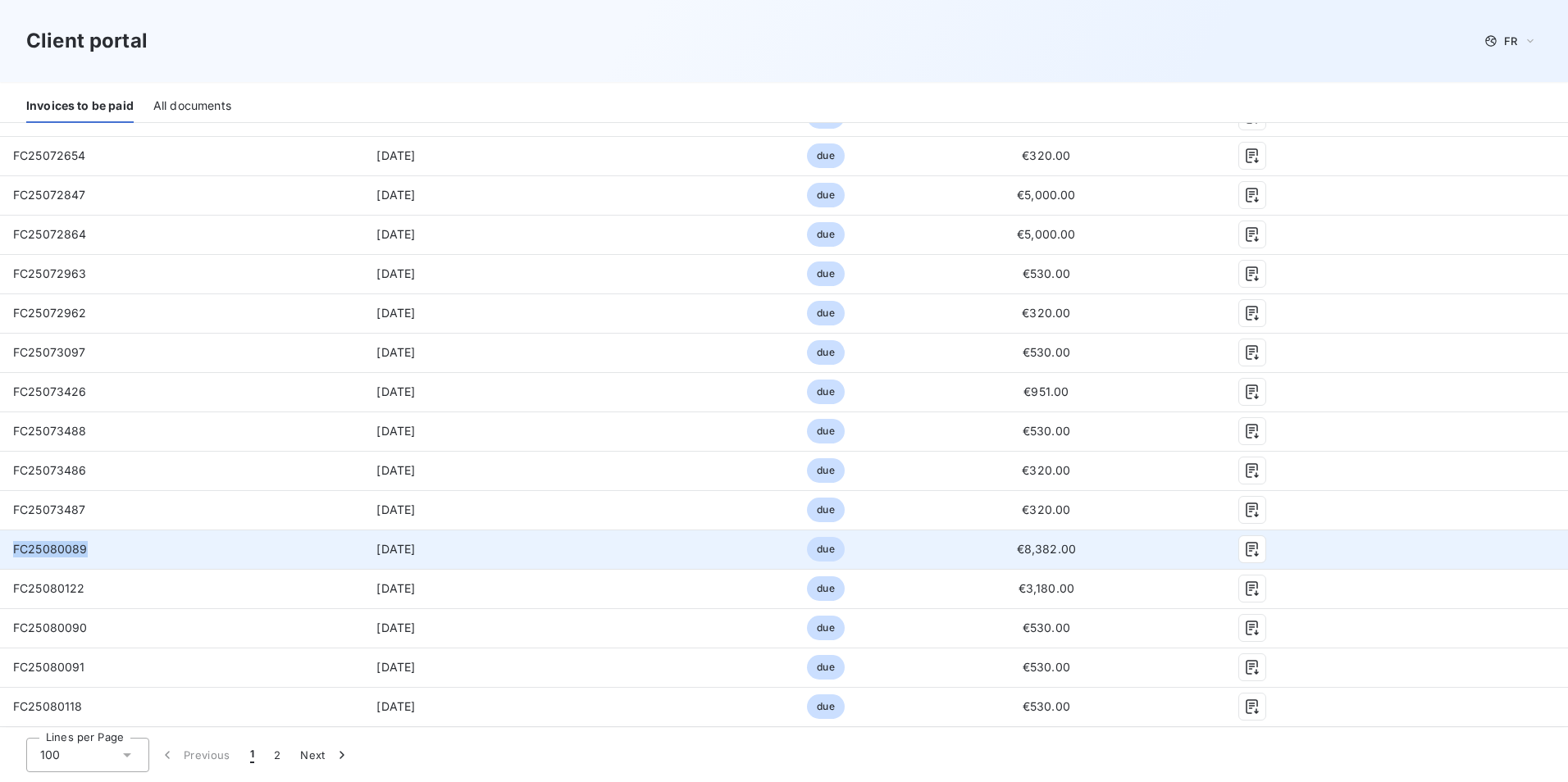
drag, startPoint x: 86, startPoint y: 548, endPoint x: 12, endPoint y: 545, distance: 74.1
click at [12, 545] on td "FC25080089" at bounding box center [137, 550] width 274 height 40
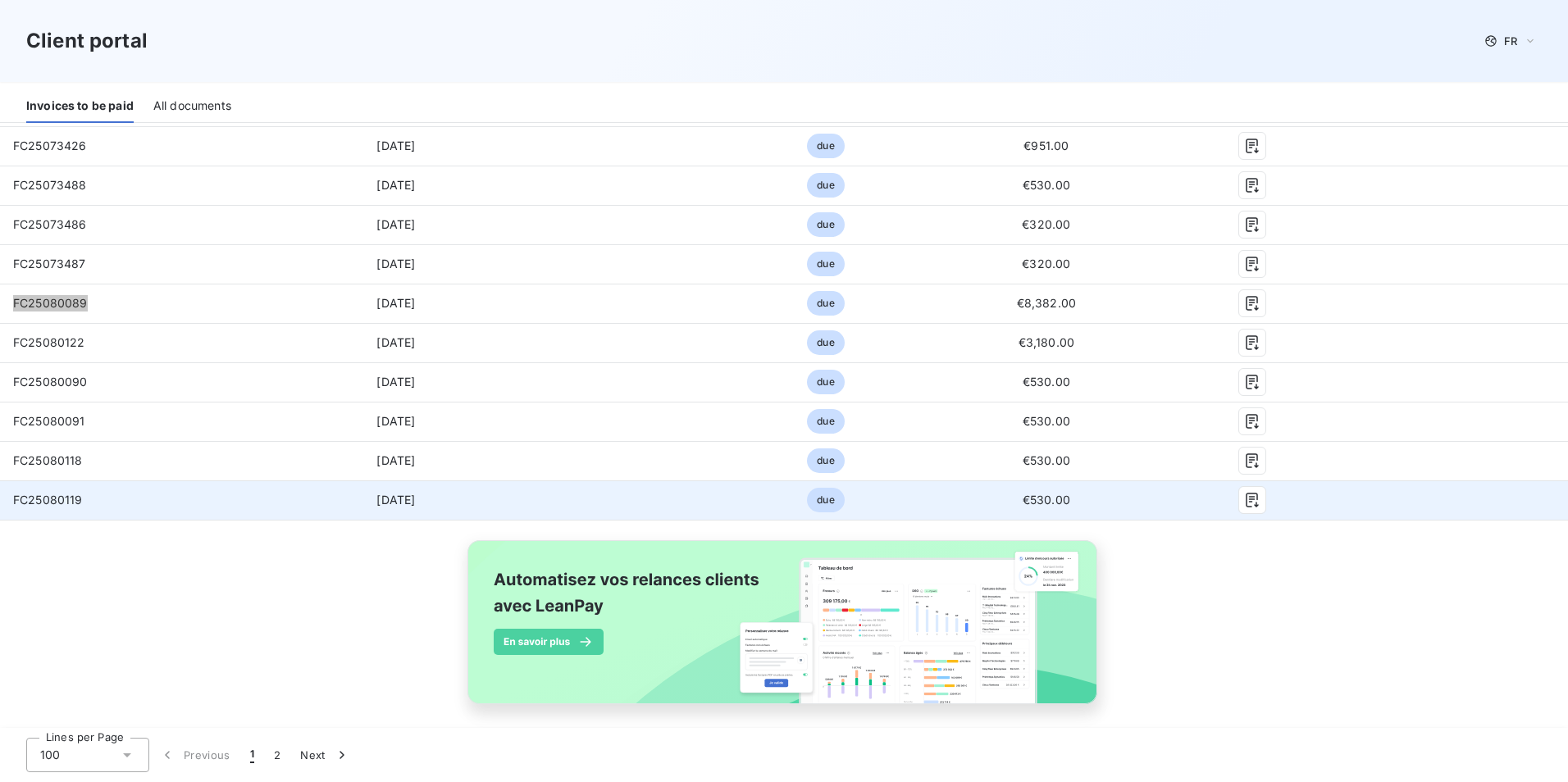
scroll to position [3867, 0]
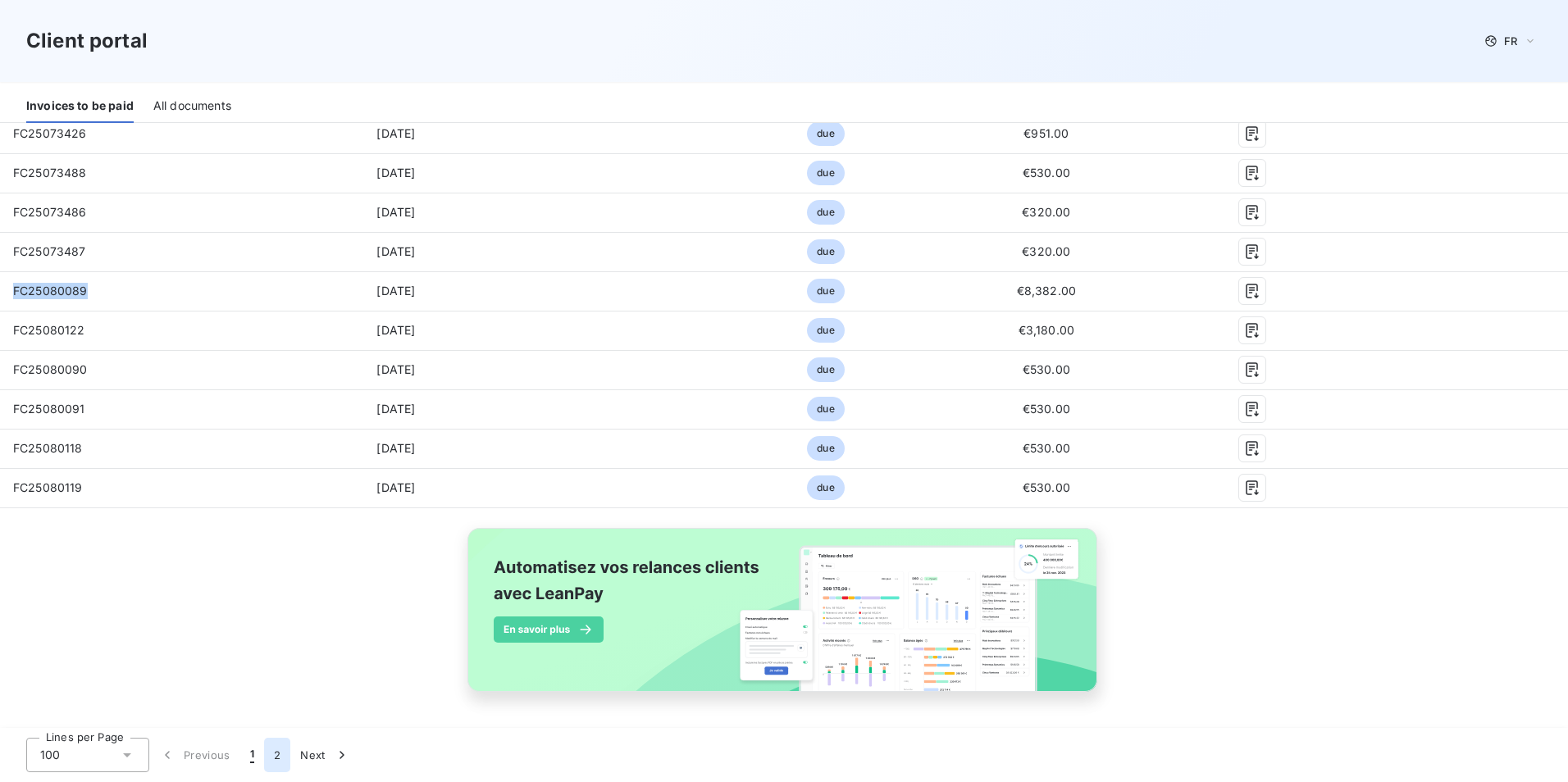
click at [274, 763] on button "2" at bounding box center [277, 755] width 27 height 34
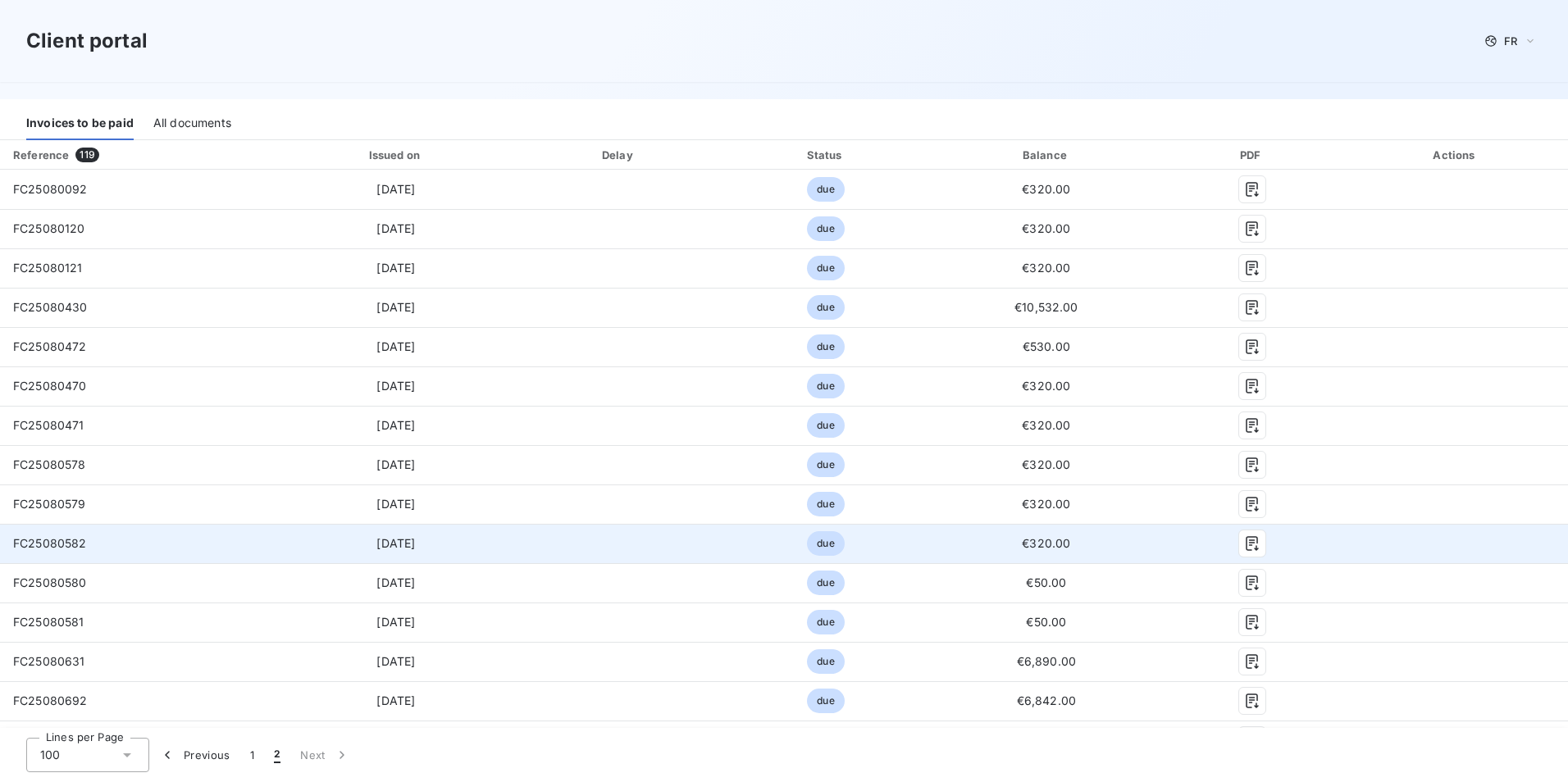
scroll to position [104, 0]
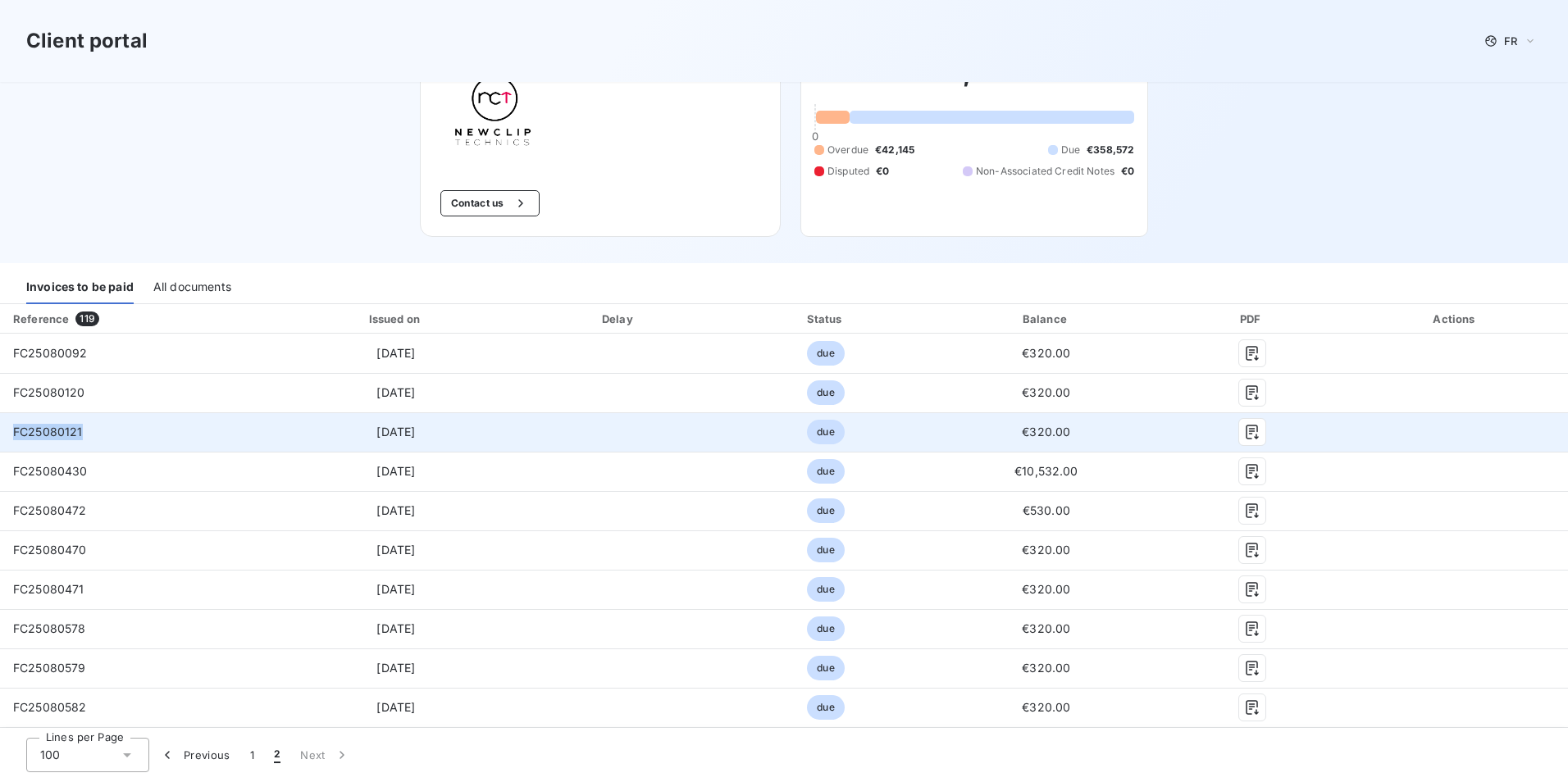
drag, startPoint x: 83, startPoint y: 433, endPoint x: 8, endPoint y: 434, distance: 75.0
click at [8, 434] on td "FC25080121" at bounding box center [137, 432] width 274 height 40
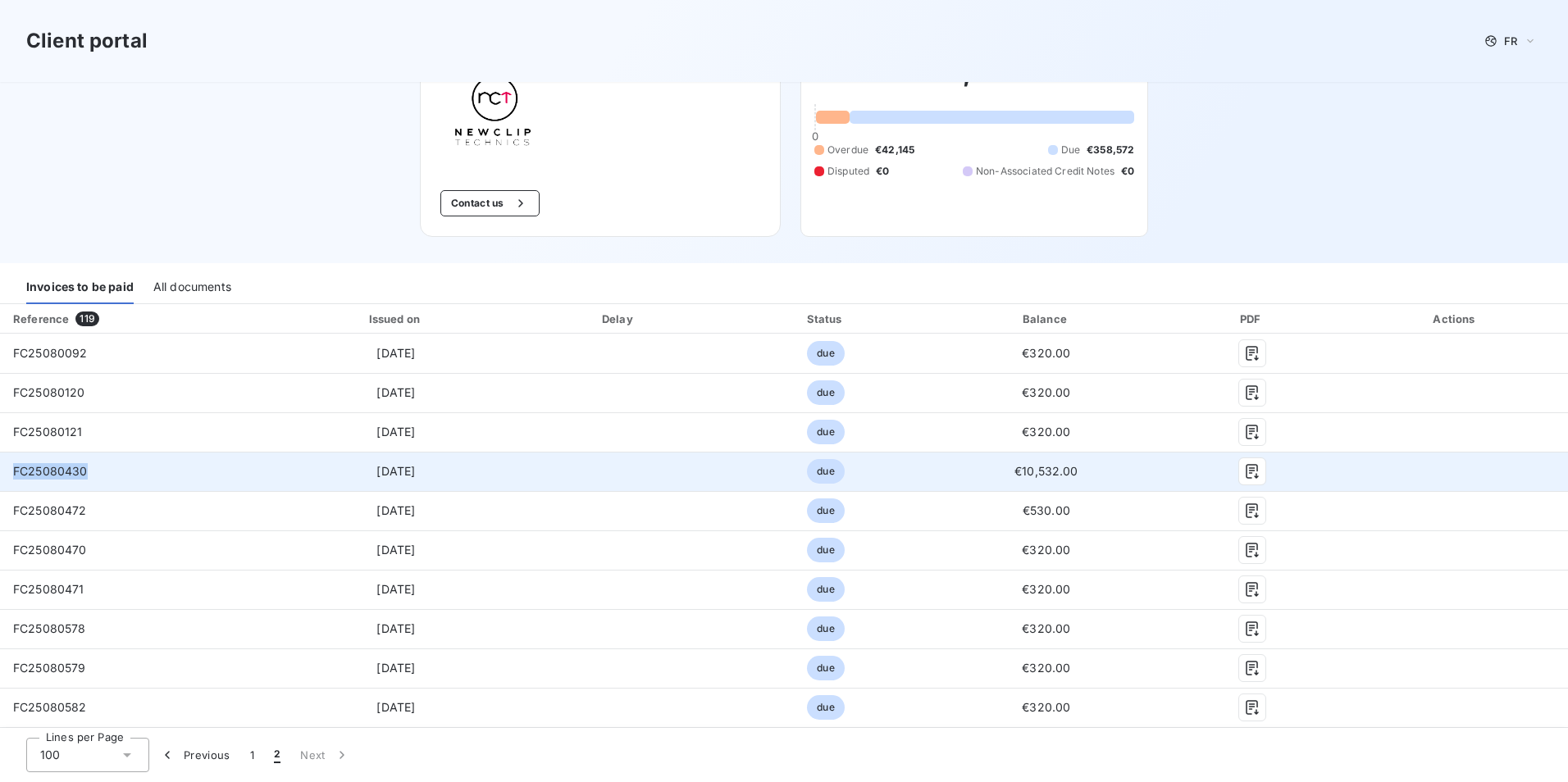
drag, startPoint x: 84, startPoint y: 474, endPoint x: 5, endPoint y: 477, distance: 79.1
click at [5, 477] on td "FC25080430" at bounding box center [137, 471] width 274 height 40
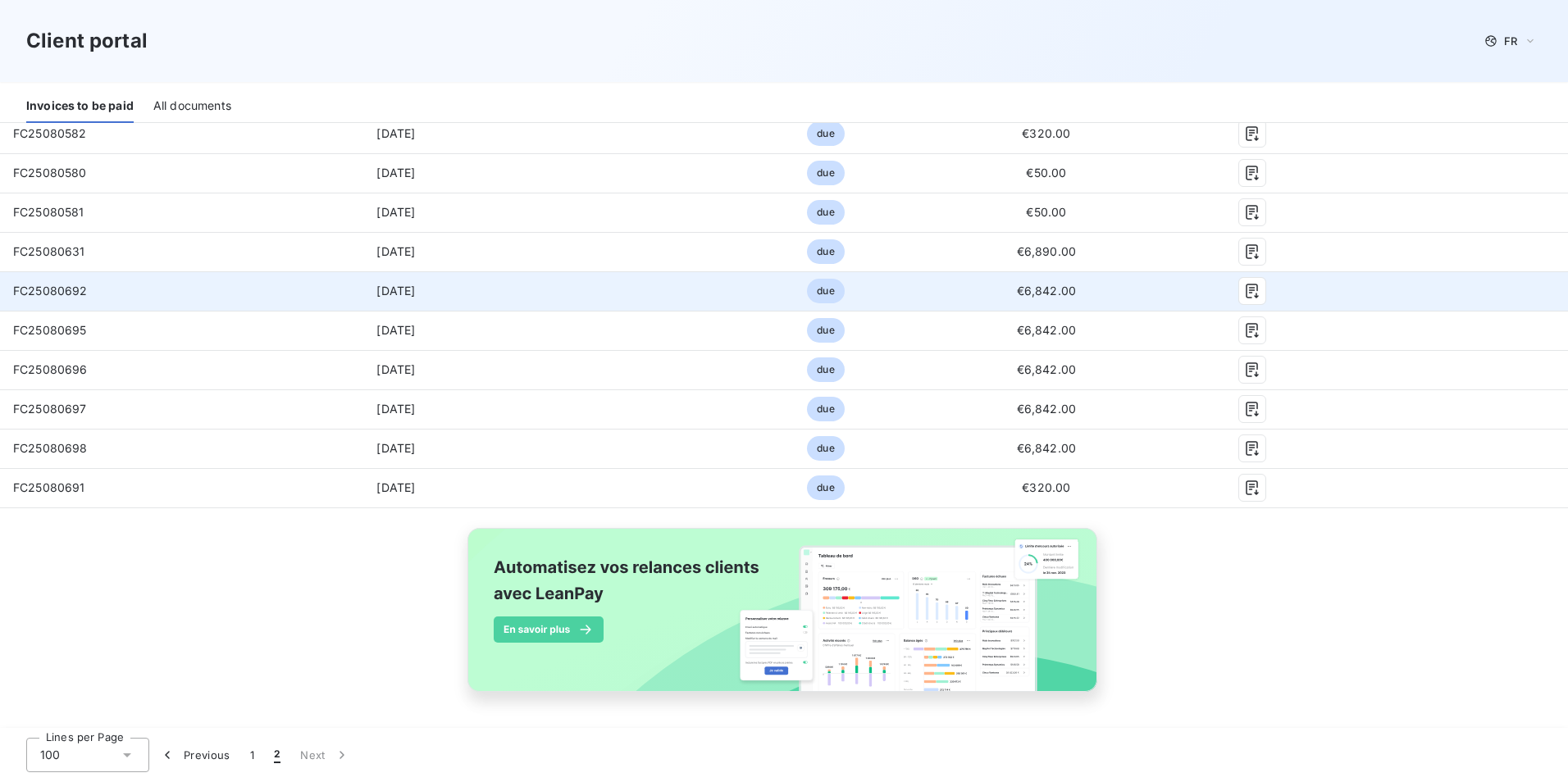
scroll to position [350, 0]
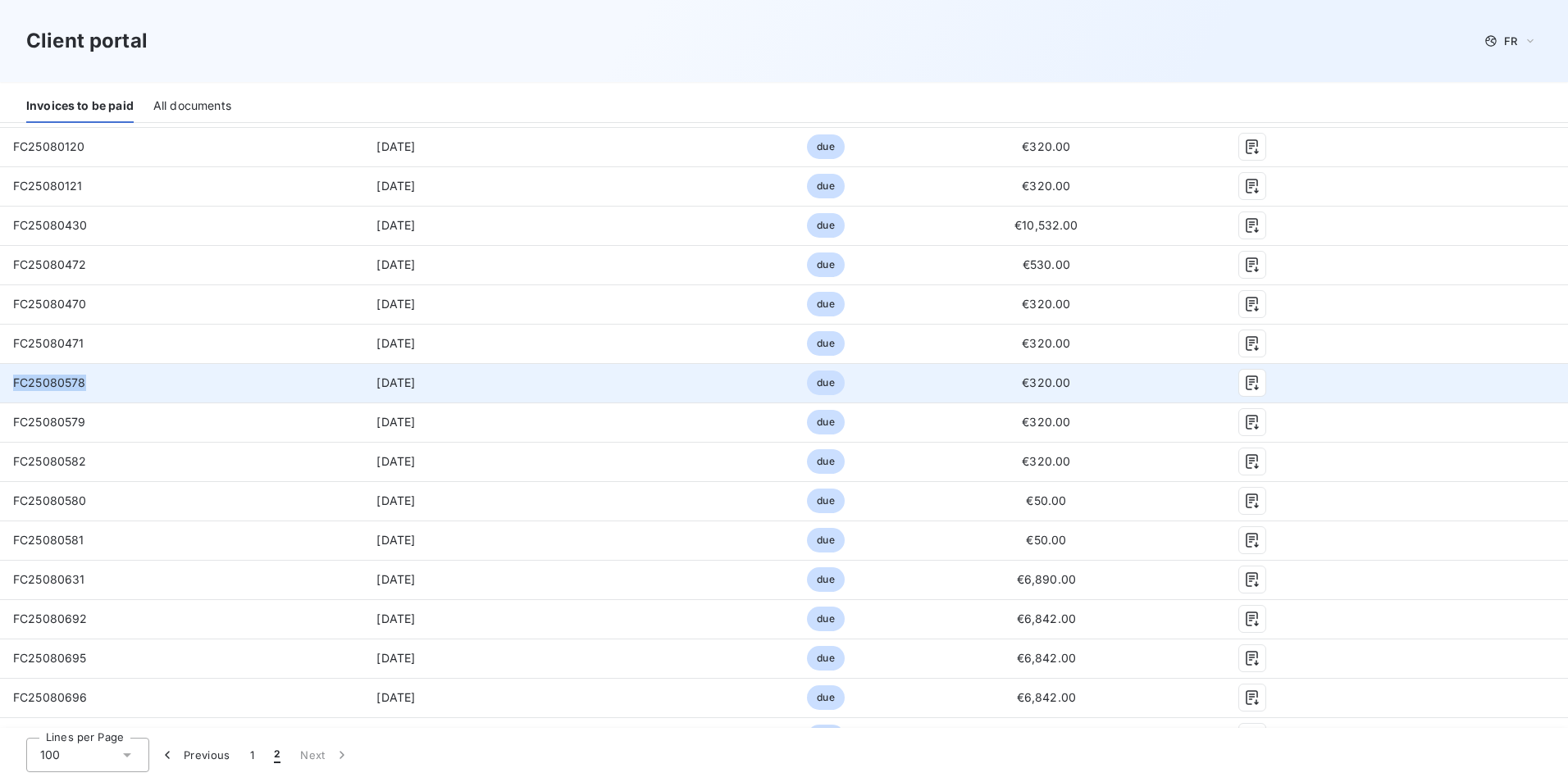
drag, startPoint x: 84, startPoint y: 382, endPoint x: 12, endPoint y: 384, distance: 72.0
click at [12, 384] on td "FC25080578" at bounding box center [137, 383] width 274 height 40
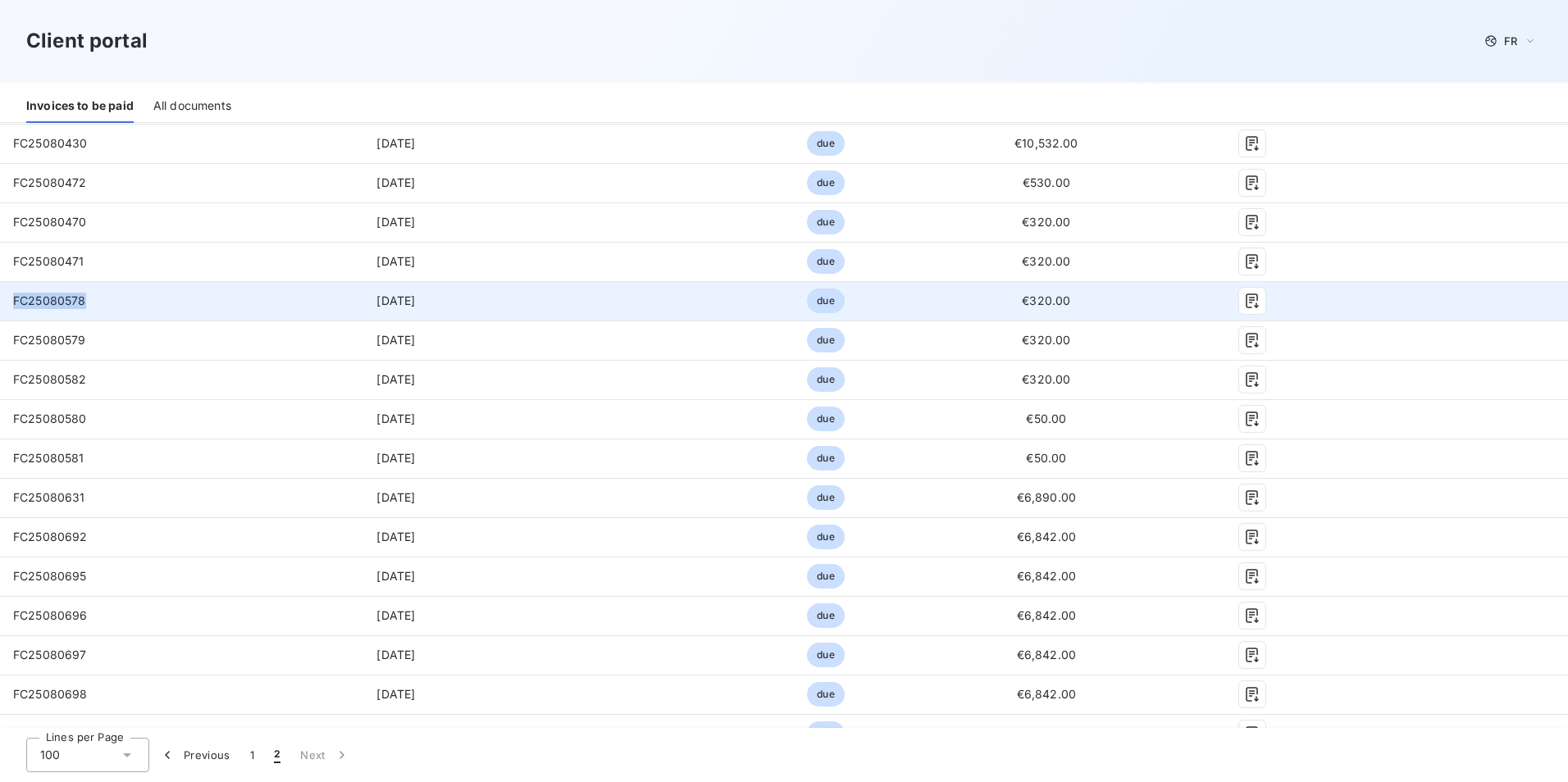
scroll to position [514, 0]
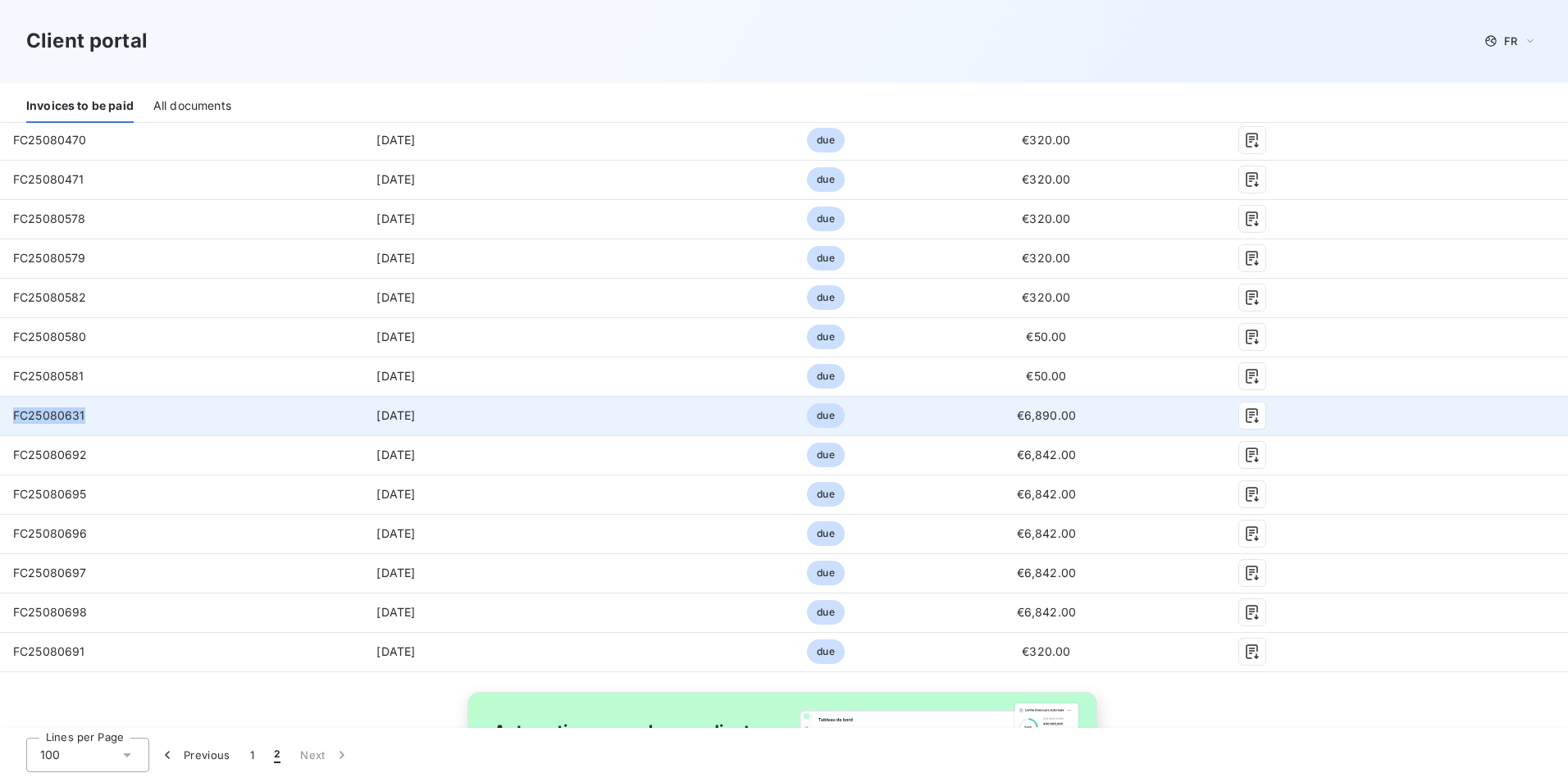
drag, startPoint x: 86, startPoint y: 415, endPoint x: 13, endPoint y: 416, distance: 73.0
click at [13, 416] on td "FC25080631" at bounding box center [137, 415] width 274 height 40
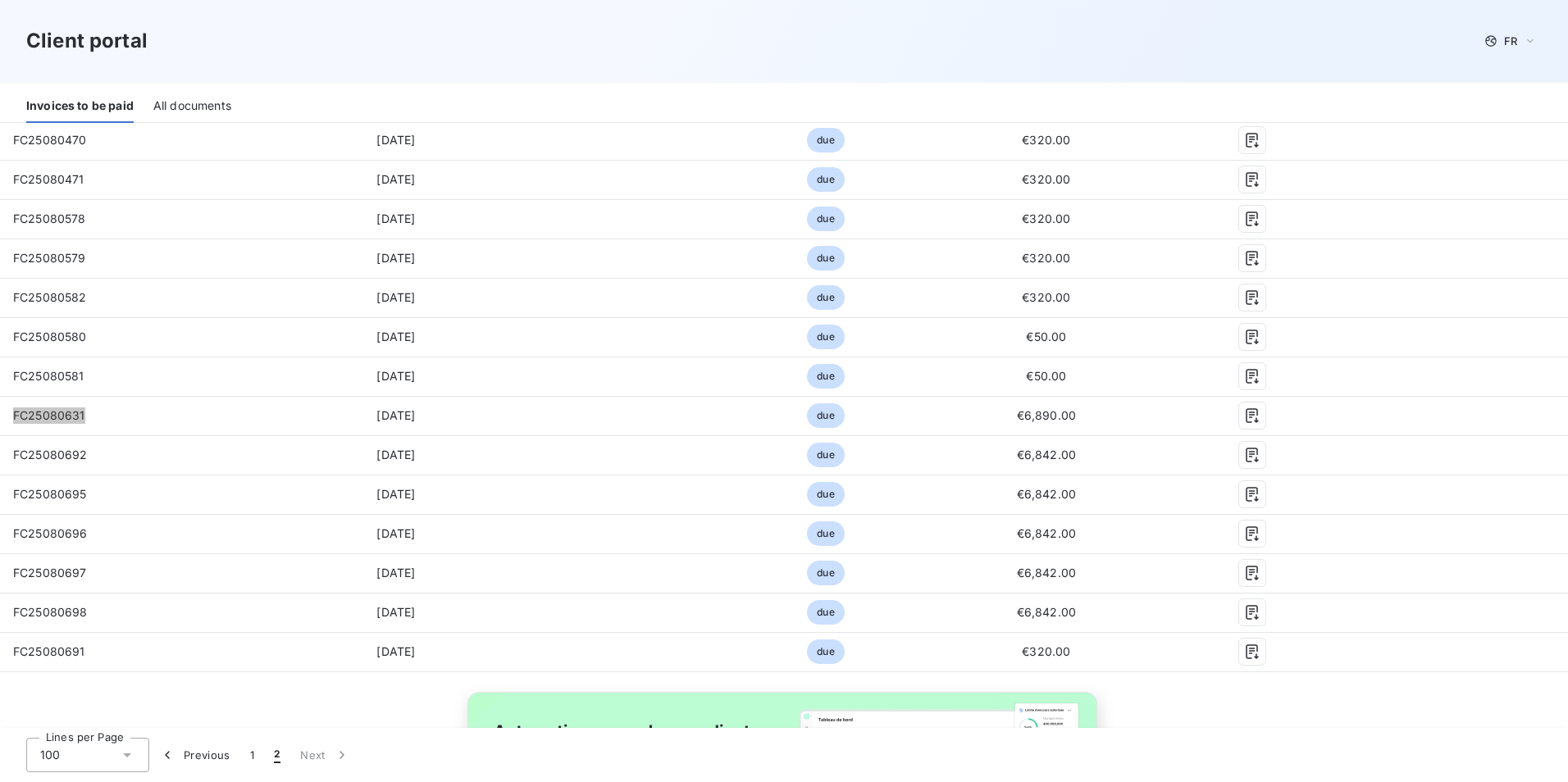
scroll to position [679, 0]
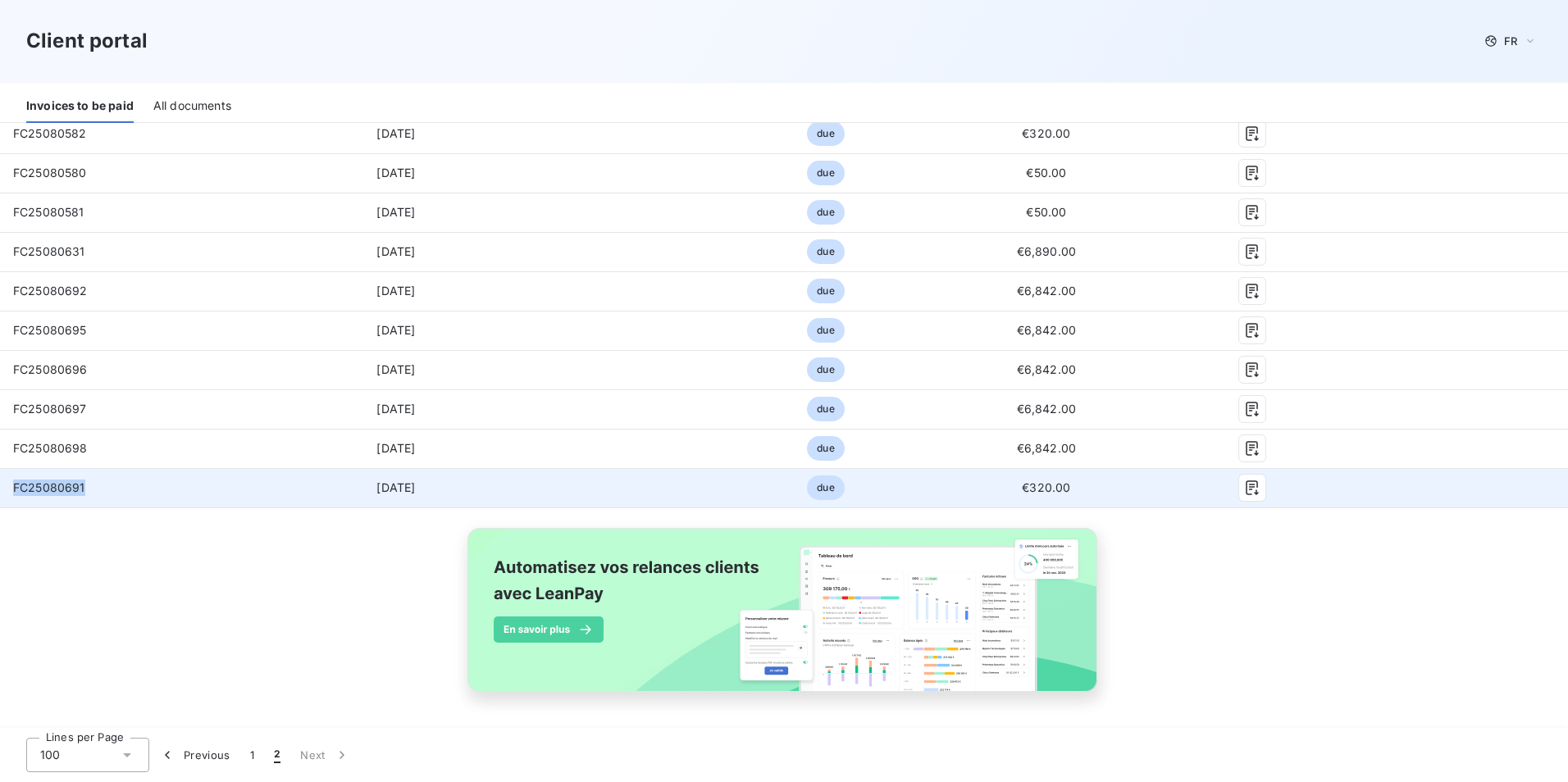
drag, startPoint x: 86, startPoint y: 487, endPoint x: 16, endPoint y: 489, distance: 70.0
click at [16, 489] on td "FC25080691" at bounding box center [137, 488] width 274 height 40
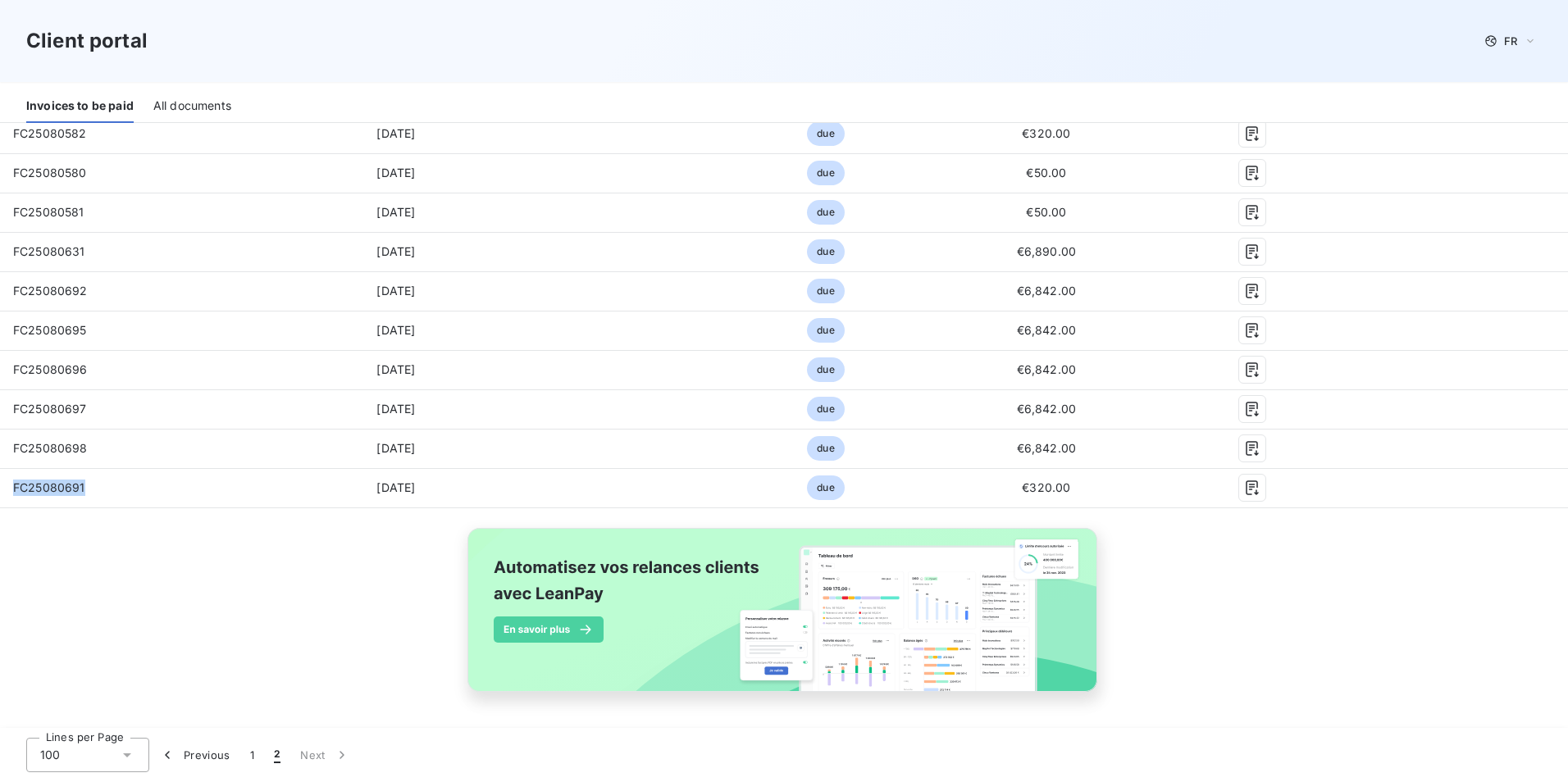
drag, startPoint x: 335, startPoint y: 602, endPoint x: 311, endPoint y: 590, distance: 26.8
click at [335, 602] on div "Reference 119 Issued on Delay Status Balance PDF Actions FC25080092 [DATE] due …" at bounding box center [784, 230] width 1568 height 999
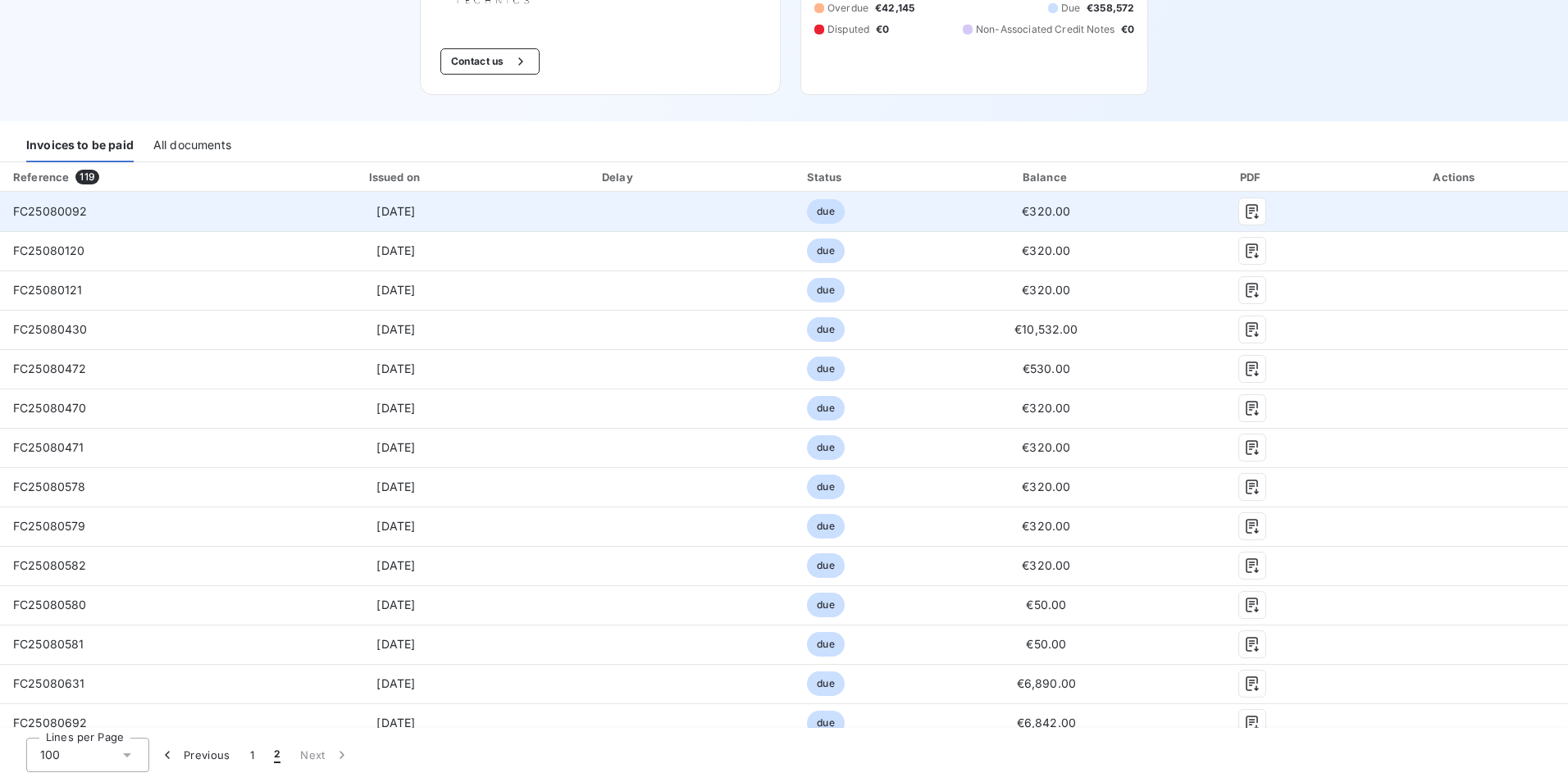
scroll to position [0, 0]
